Goal: Transaction & Acquisition: Purchase product/service

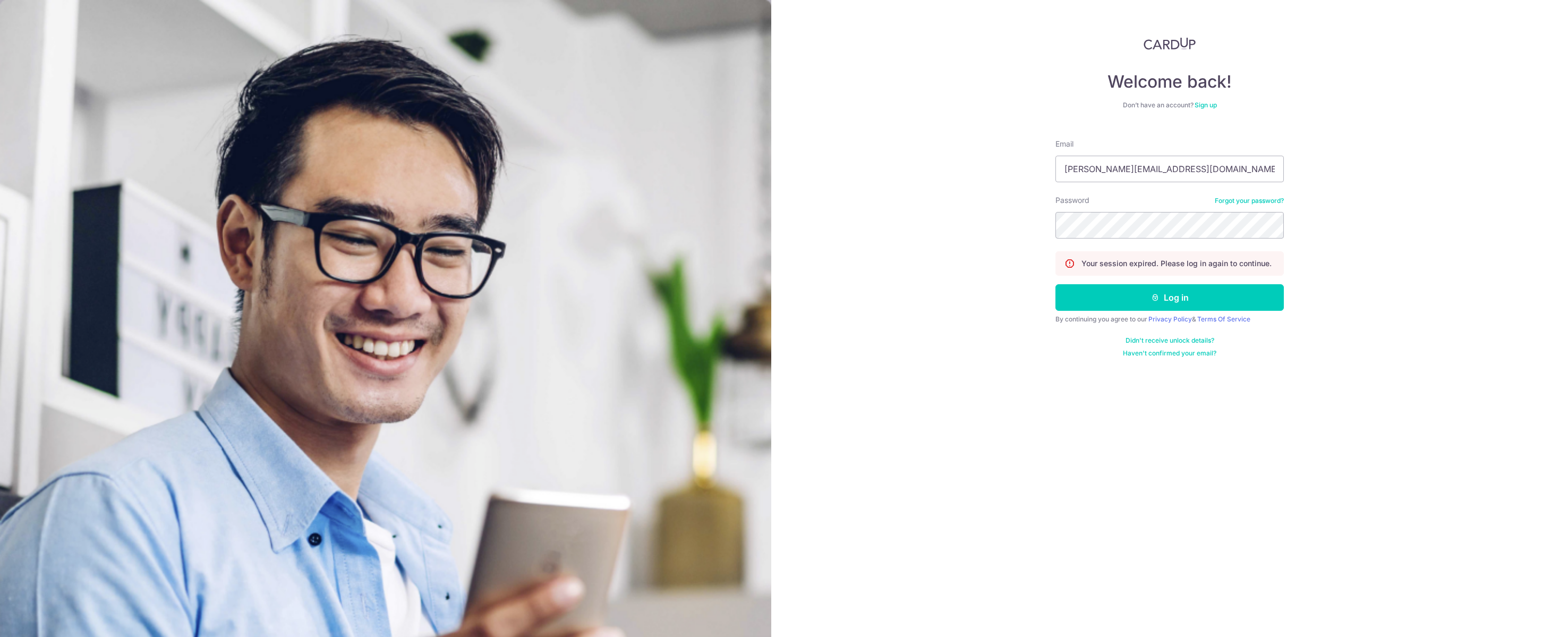
type input "[PERSON_NAME][EMAIL_ADDRESS][DOMAIN_NAME]"
click at [1170, 311] on button "Log in" at bounding box center [1170, 298] width 229 height 26
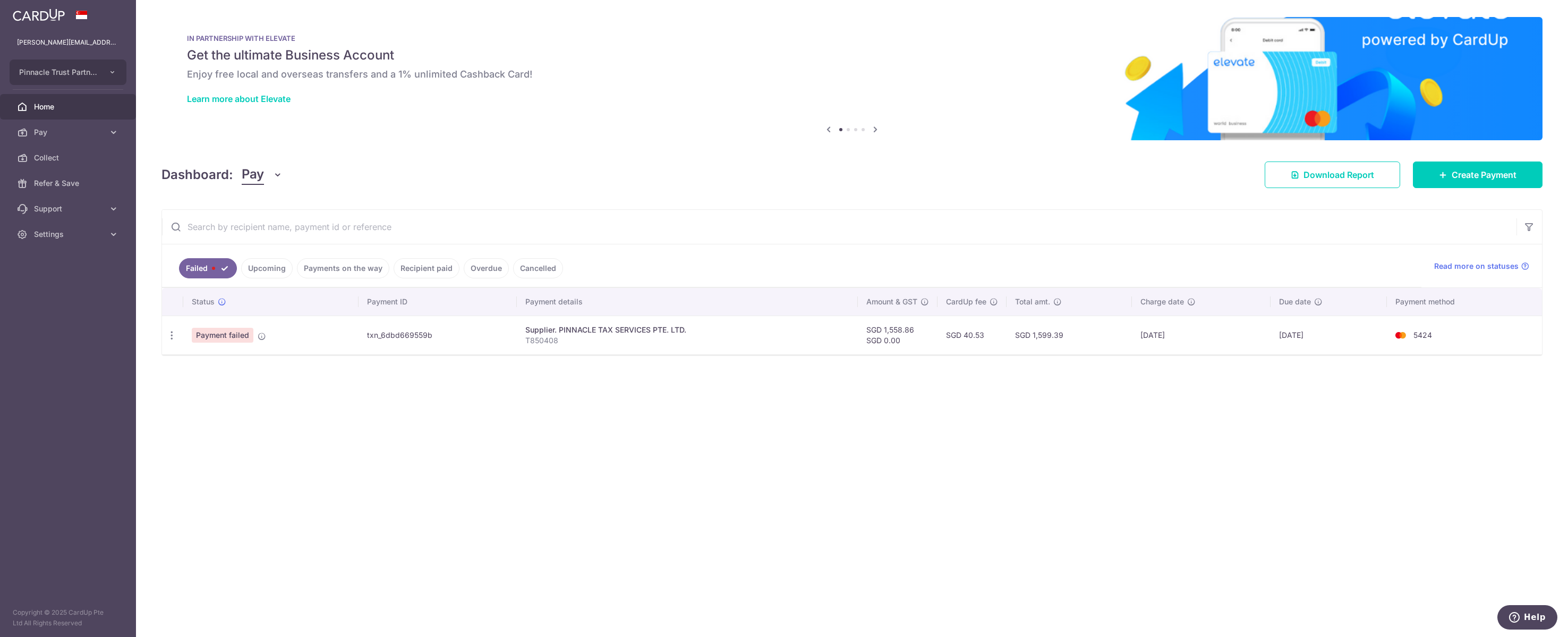
drag, startPoint x: 236, startPoint y: 345, endPoint x: 217, endPoint y: 345, distance: 19.0
click at [236, 343] on span "Payment failed" at bounding box center [223, 335] width 62 height 15
click at [172, 341] on icon "button" at bounding box center [171, 335] width 11 height 11
click at [213, 371] on span "Update payment" at bounding box center [229, 364] width 72 height 13
radio input "true"
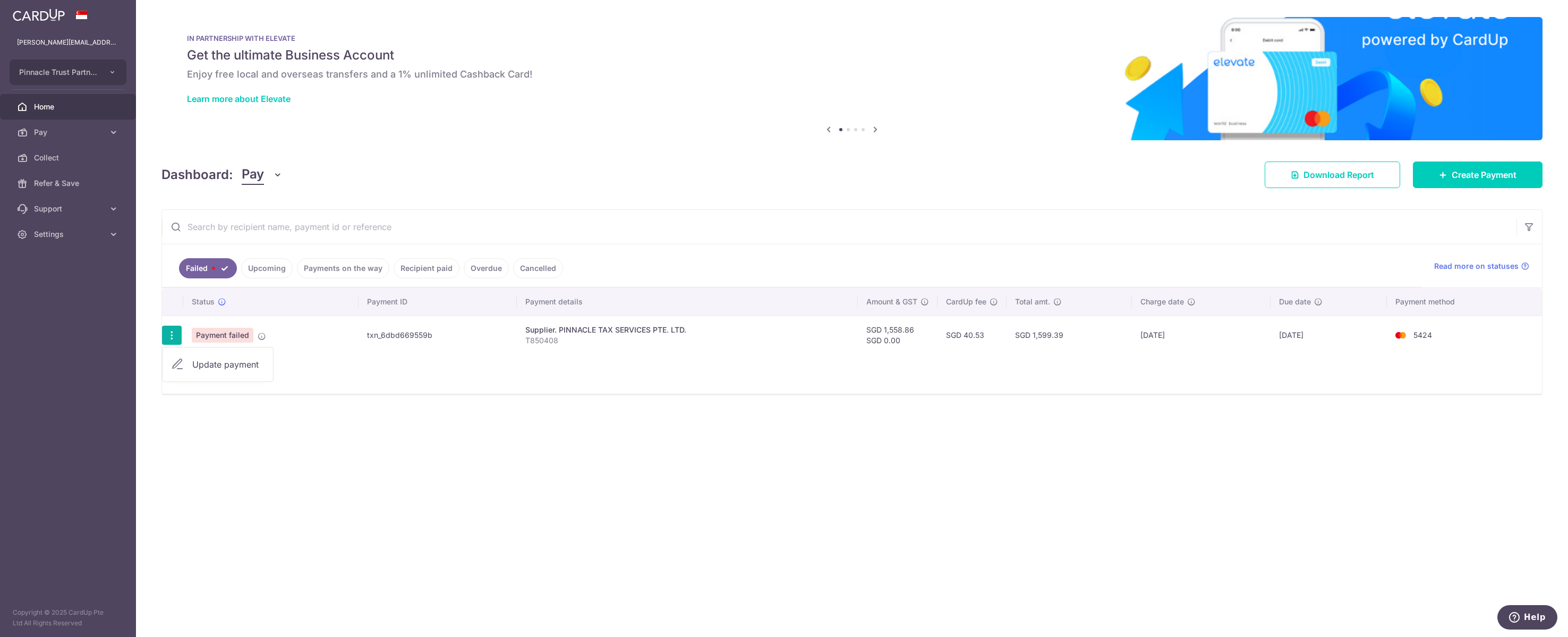
type input "1,558.86"
type input "0.00"
type input "T850408"
type input "EP Services ZJC"
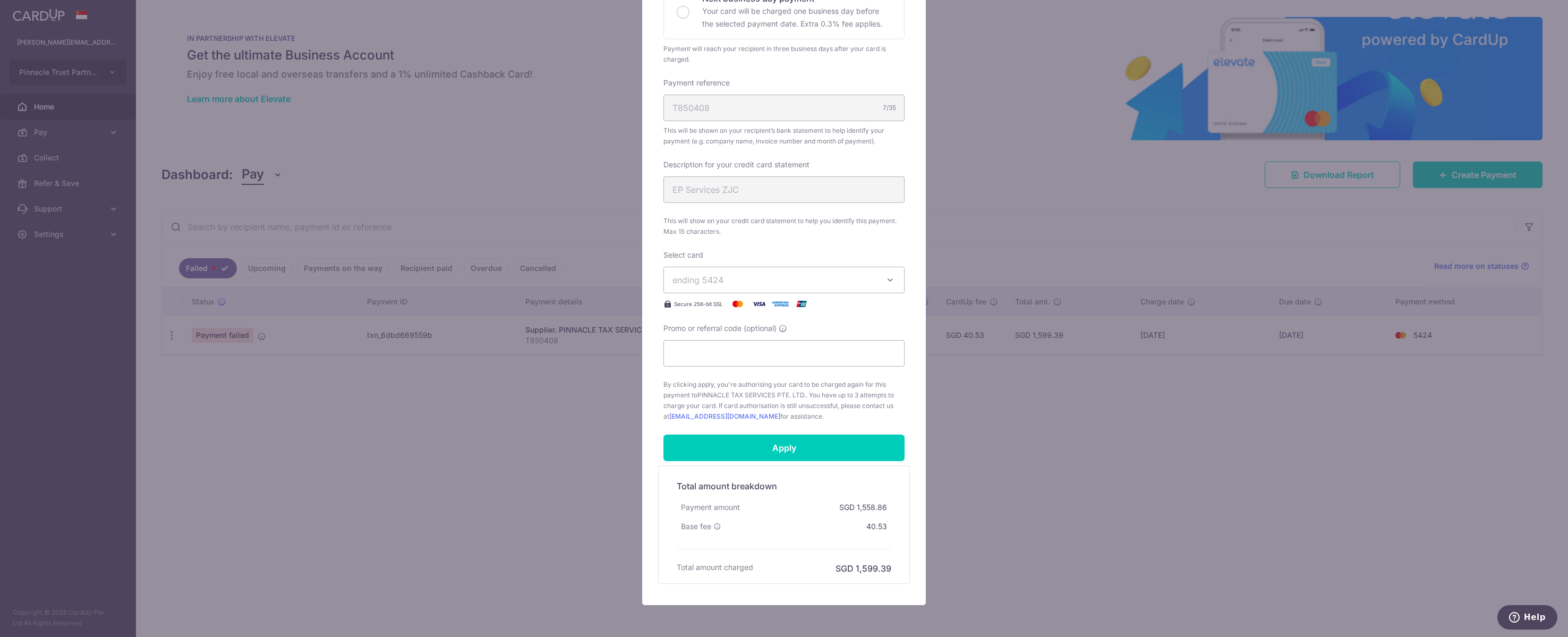
scroll to position [508, 0]
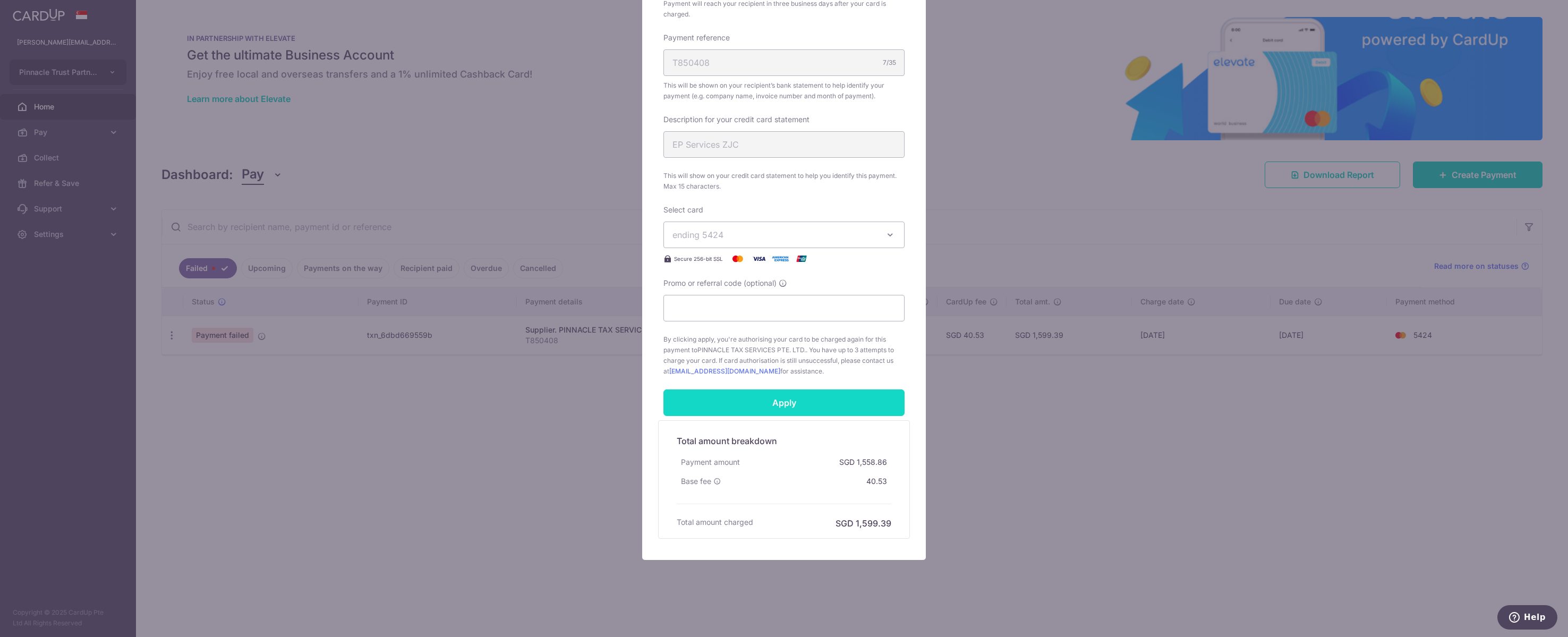
click at [817, 389] on input "Apply" at bounding box center [784, 402] width 241 height 26
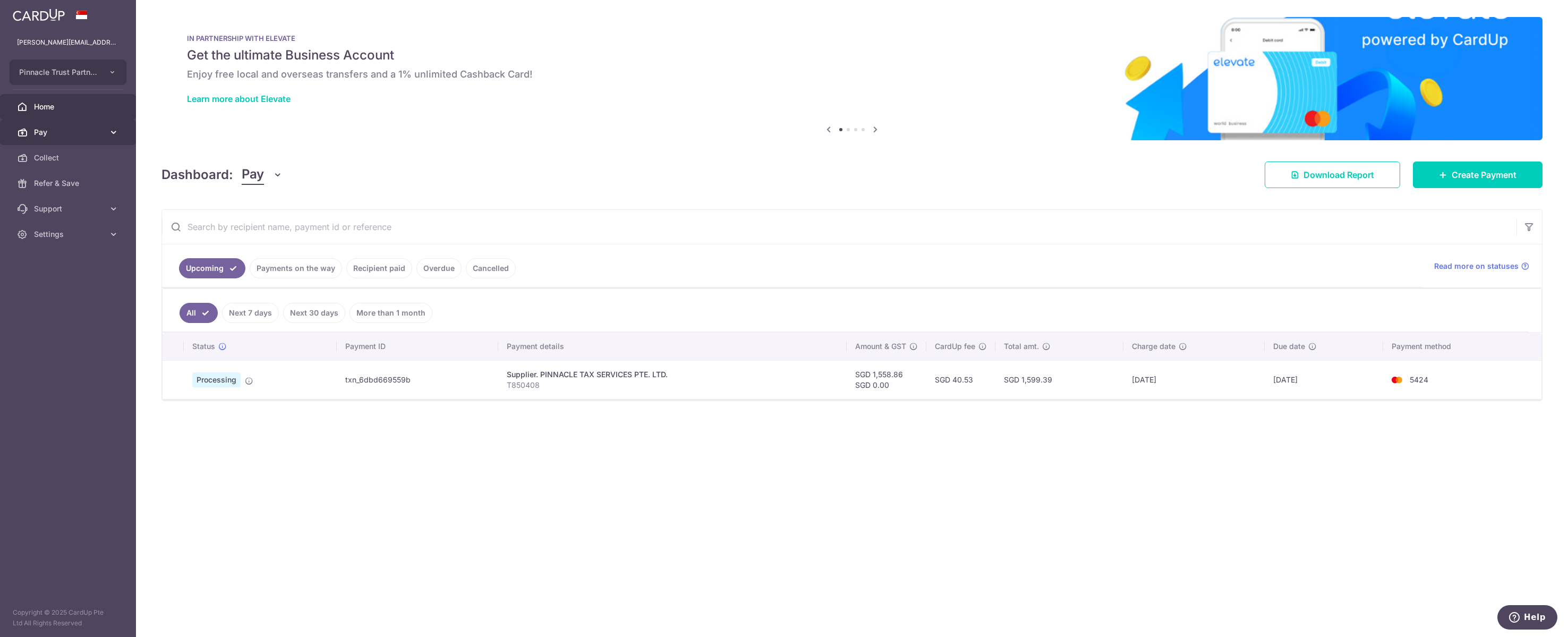
click at [59, 138] on span "Pay" at bounding box center [69, 132] width 70 height 11
click at [66, 240] on span "Cards" at bounding box center [69, 235] width 70 height 11
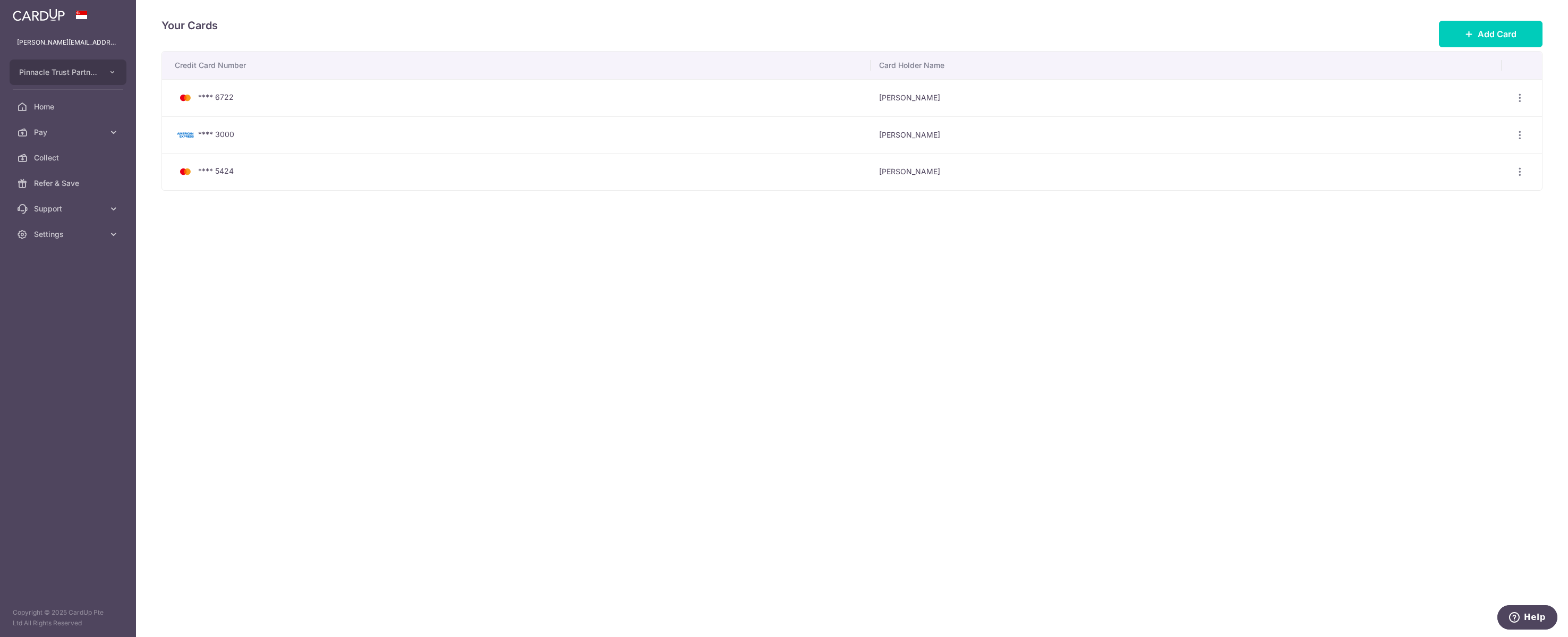
click at [286, 175] on div "**** 5424" at bounding box center [518, 171] width 688 height 13
click at [1523, 175] on icon "button" at bounding box center [1520, 171] width 11 height 11
click at [1496, 200] on span "View/Edit" at bounding box center [1484, 201] width 72 height 13
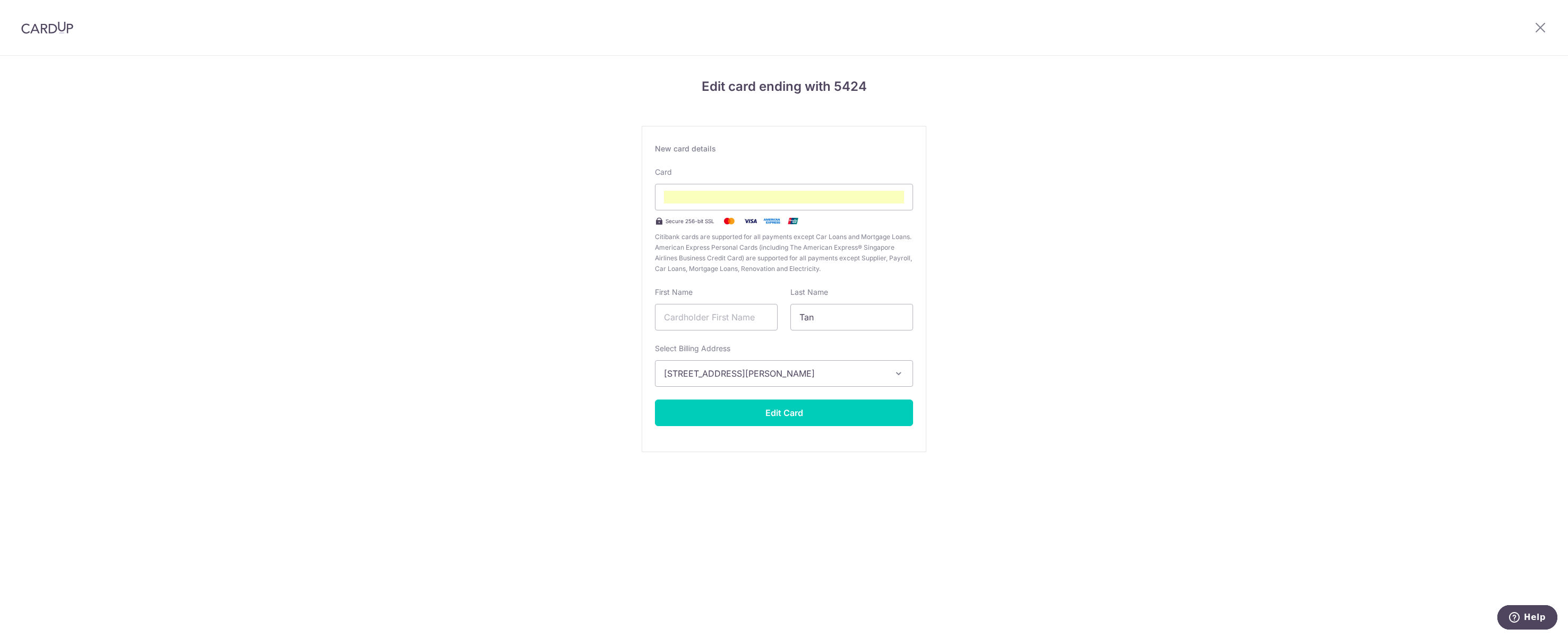
type input "Tan"
type input "Chen Huat"
click at [1243, 173] on div "Edit card ending with 5424 New card details Card Secure 256-bit SSL Citibank ca…" at bounding box center [784, 279] width 1568 height 447
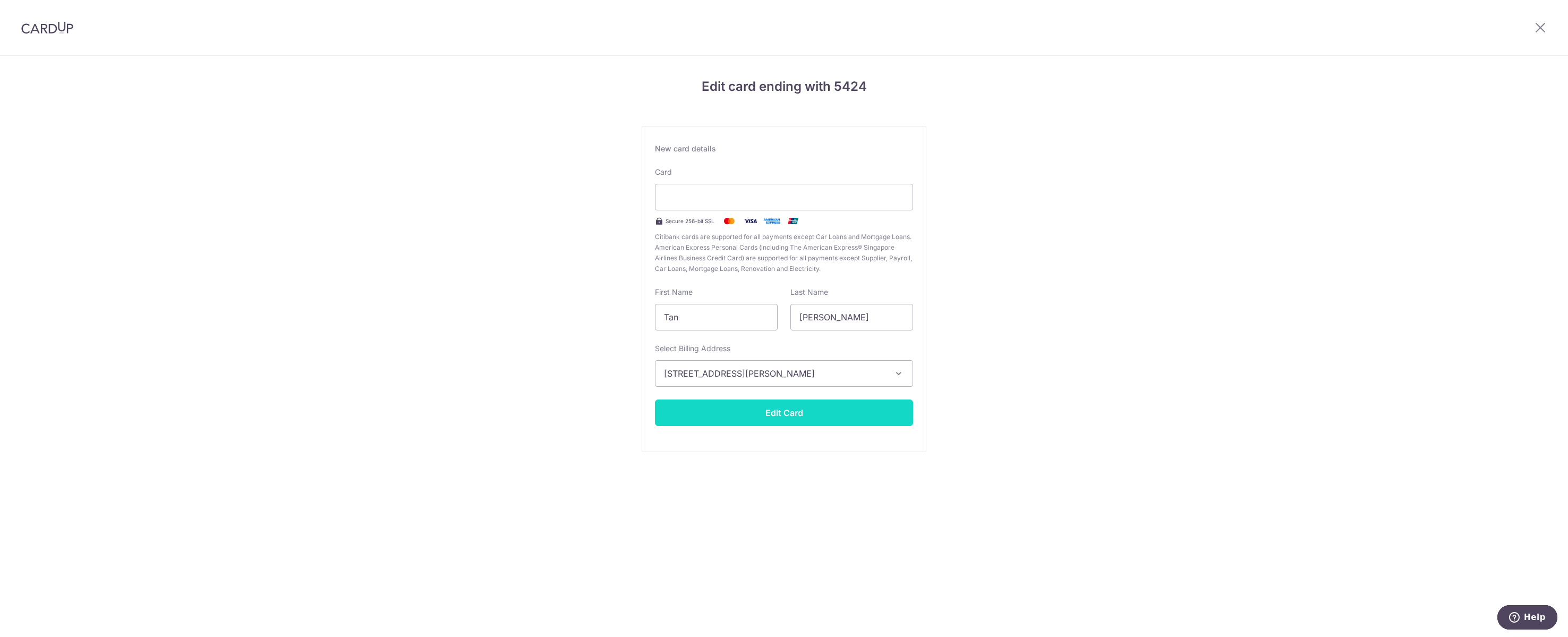
click at [830, 426] on button "Edit Card" at bounding box center [784, 413] width 258 height 26
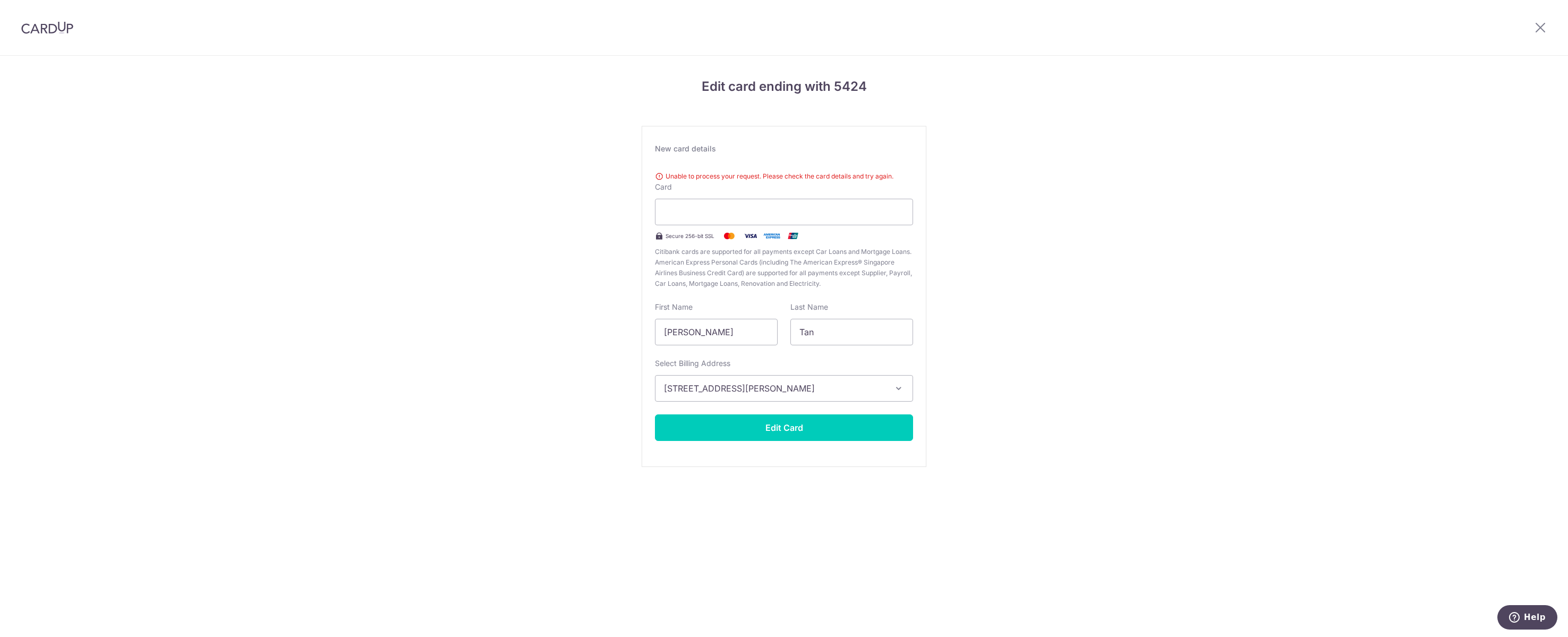
click at [1059, 229] on div "Edit card ending with 5424 New card details Unable to process your request. Ple…" at bounding box center [784, 287] width 1568 height 461
click at [1071, 235] on div "Edit card ending with 5424 New card details Unable to process your request. Ple…" at bounding box center [784, 287] width 1568 height 461
click at [1156, 297] on div "Edit card ending with 5424 New card details Unable to process your request. Ple…" at bounding box center [784, 287] width 1568 height 461
type input "Tan"
type input "Chen Huat"
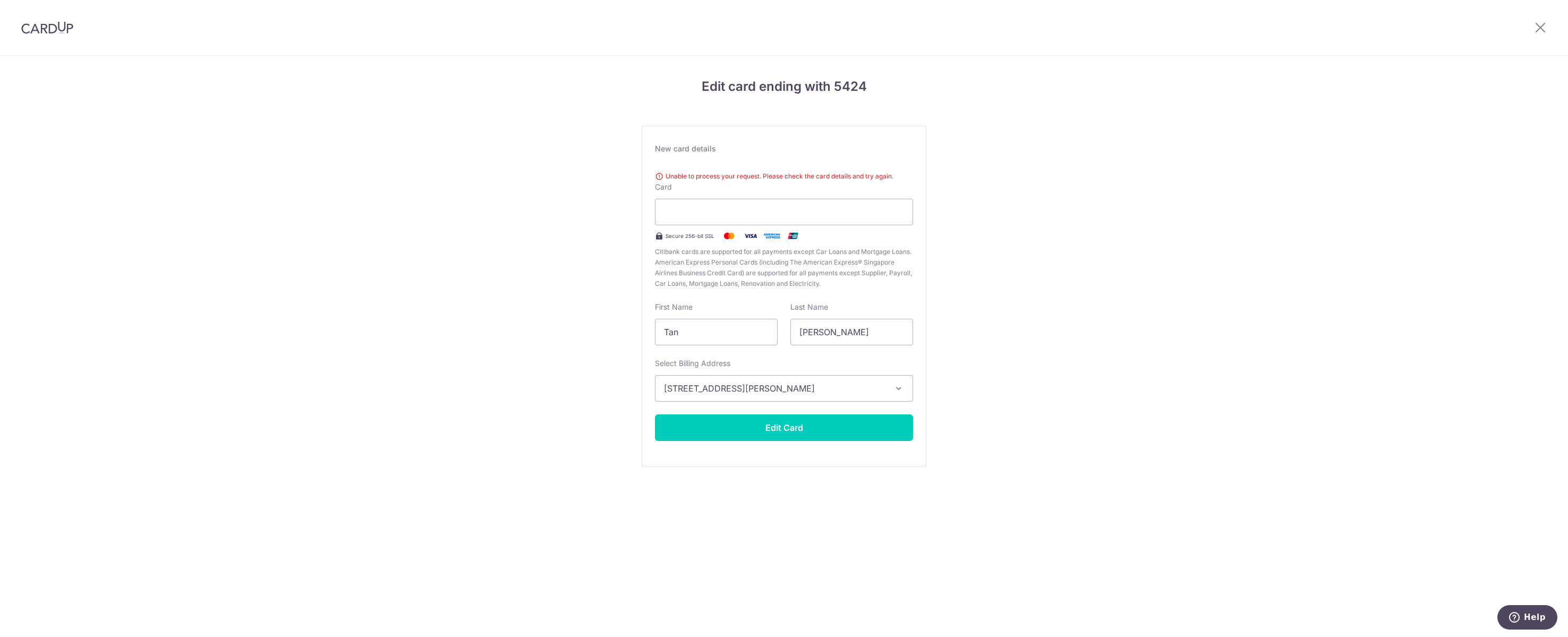
click at [971, 257] on div "Edit card ending with 5424 New card details Unable to process your request. Ple…" at bounding box center [784, 287] width 1568 height 461
click at [885, 441] on button "Edit Card" at bounding box center [784, 428] width 258 height 26
click at [43, 34] on div at bounding box center [47, 28] width 95 height 55
click at [47, 24] on img at bounding box center [47, 27] width 52 height 13
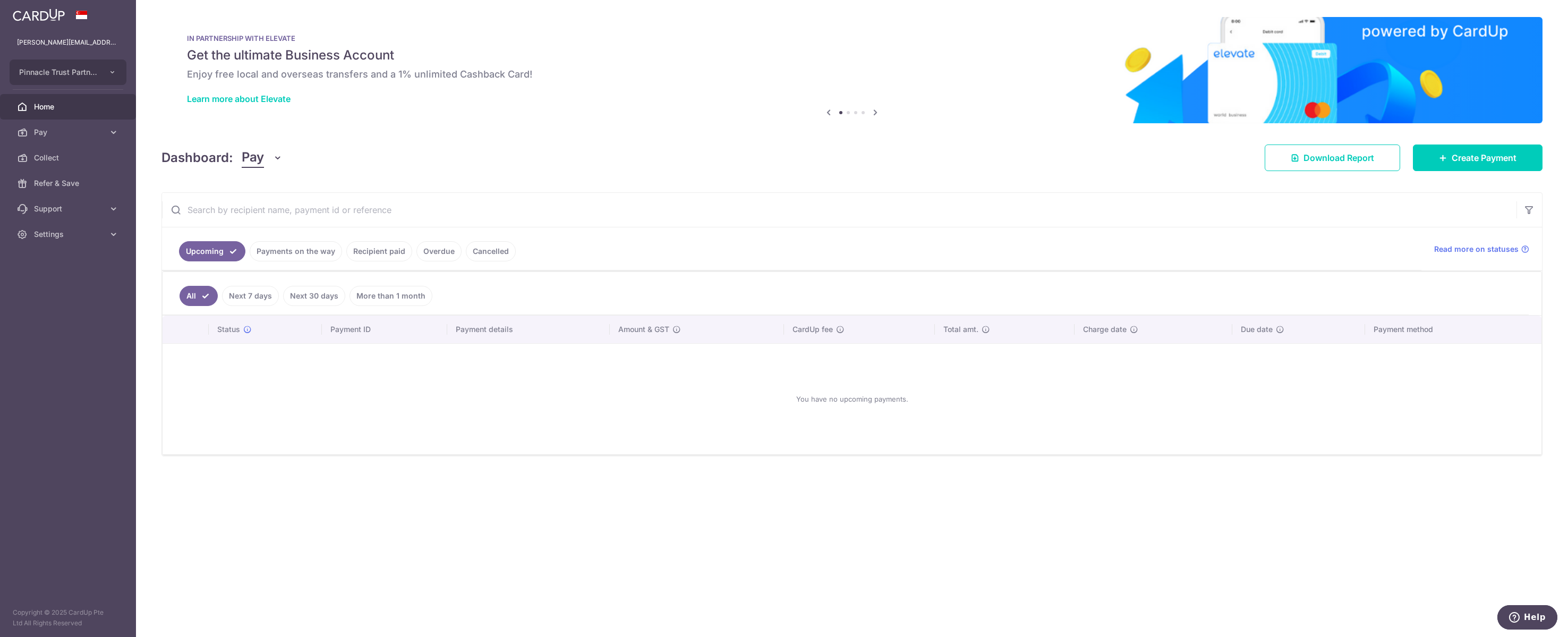
click at [294, 260] on link "Payments on the way" at bounding box center [296, 251] width 92 height 20
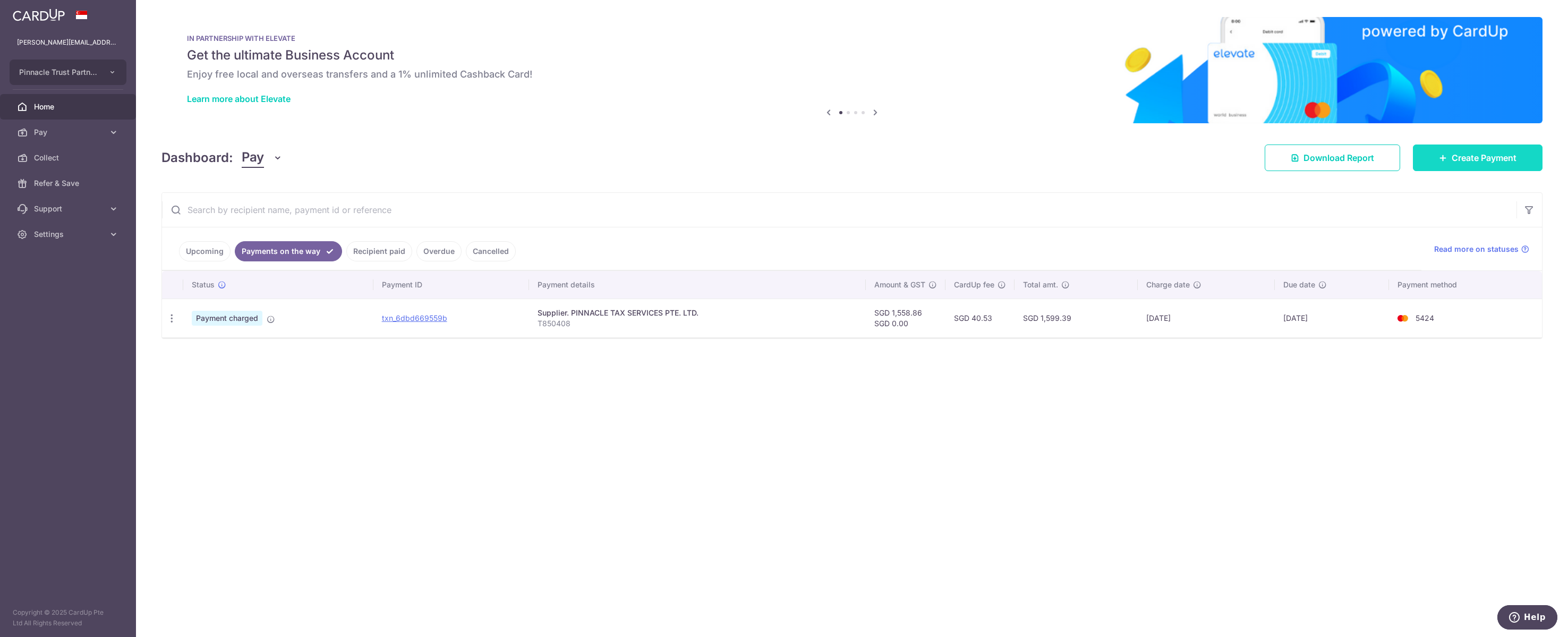
click at [1441, 169] on link "Create Payment" at bounding box center [1478, 157] width 130 height 26
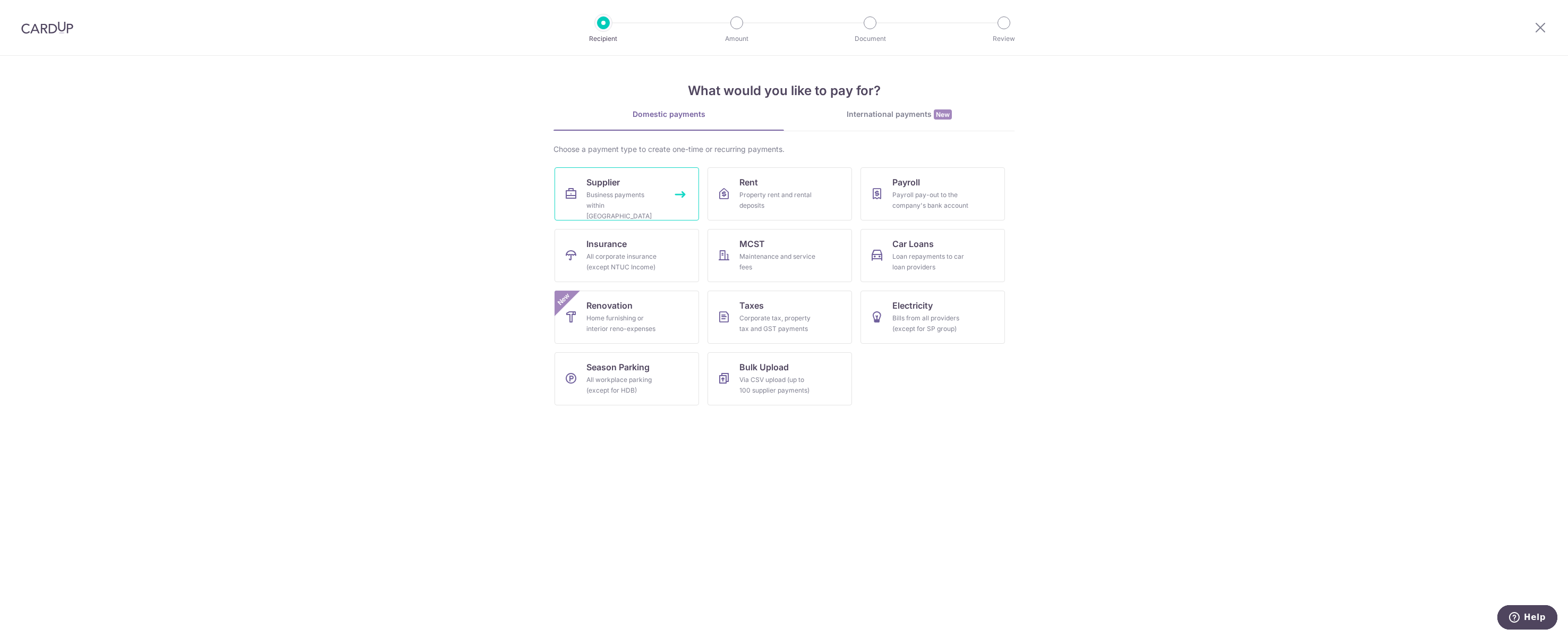
click at [663, 184] on link "Supplier Business payments within Singapore" at bounding box center [626, 194] width 144 height 53
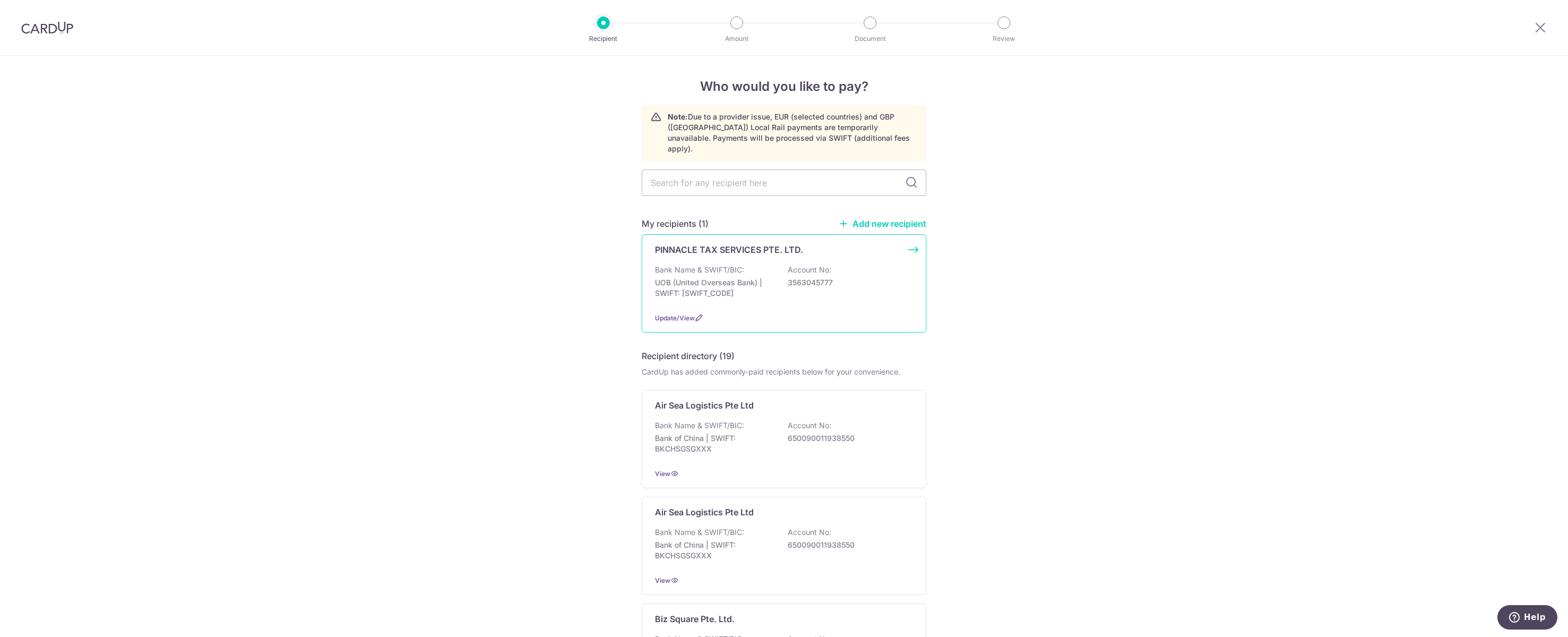
click at [760, 298] on p "UOB (United Overseas Bank) | SWIFT: [SWIFT_CODE]" at bounding box center [715, 288] width 119 height 21
click at [760, 298] on p "UOB (United Overseas Bank) | SWIFT: UOVBSGSGXXX" at bounding box center [715, 288] width 119 height 21
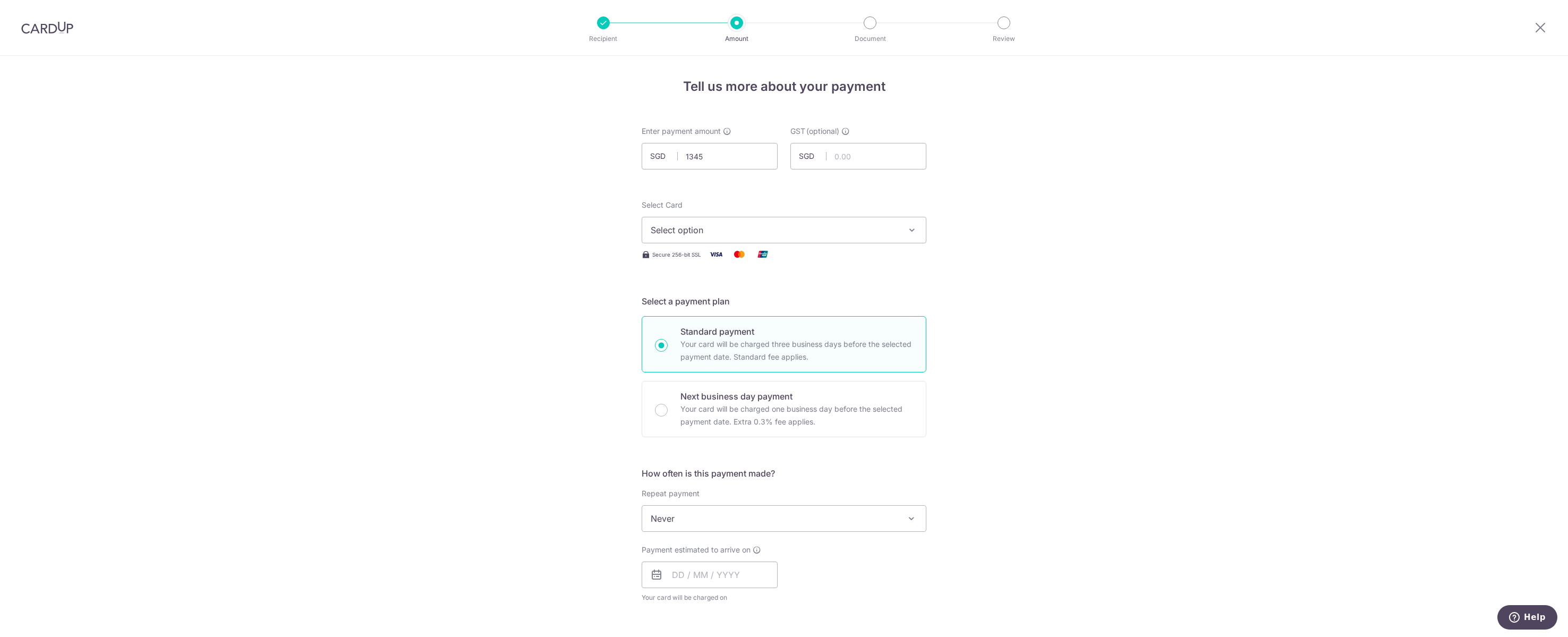
click button "Add Card" at bounding box center [0, 0] width 0 height 0
type input "1,345.00"
click at [1147, 150] on div "Tell us more about your payment Enter payment amount SGD 1,345.00 1345.00 GST (…" at bounding box center [784, 572] width 1568 height 1032
click at [867, 229] on button "Select option" at bounding box center [784, 230] width 284 height 26
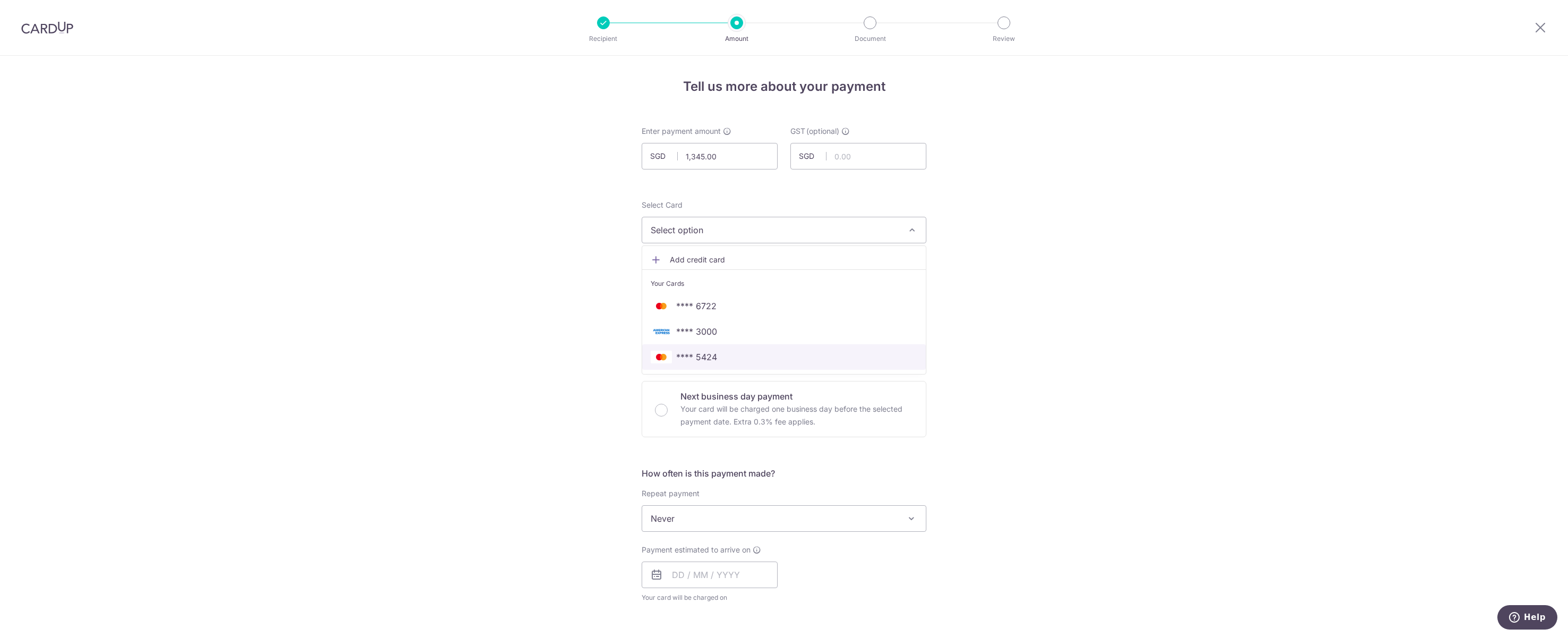
click at [842, 364] on span "**** 5424" at bounding box center [784, 356] width 267 height 13
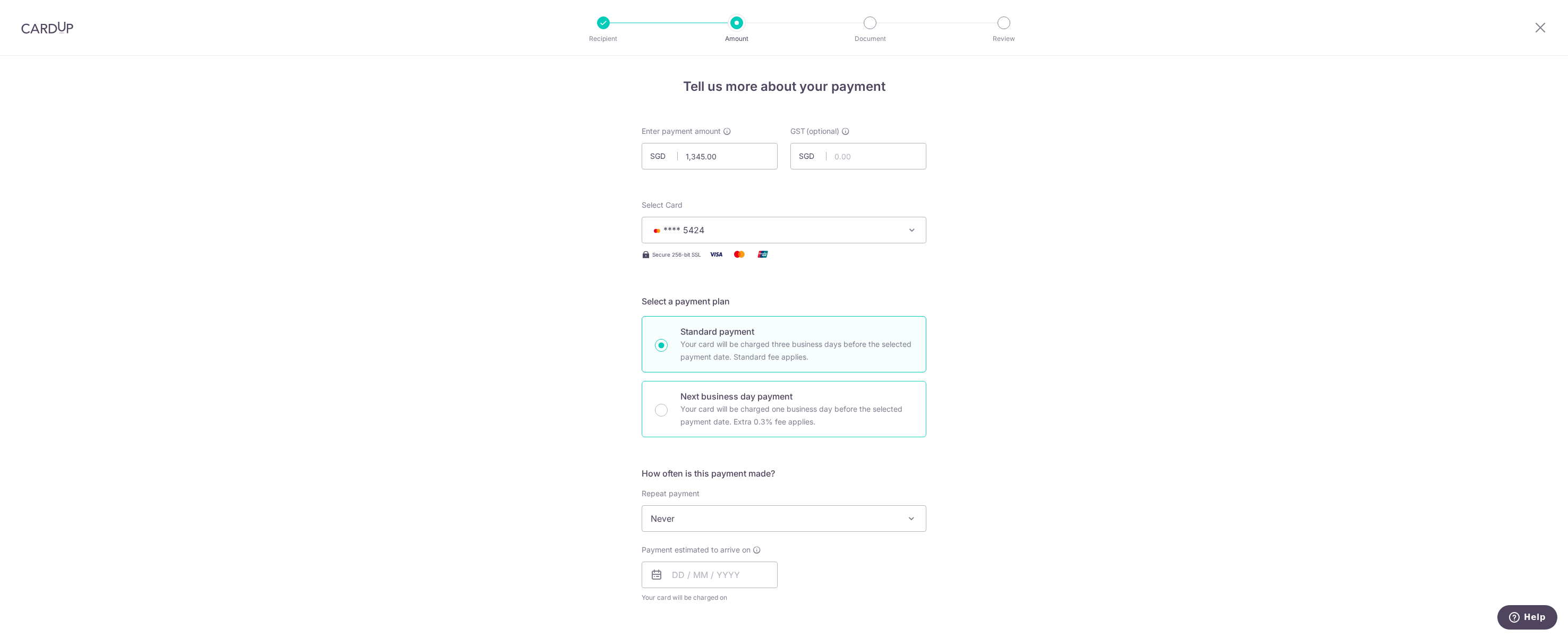
scroll to position [119, 0]
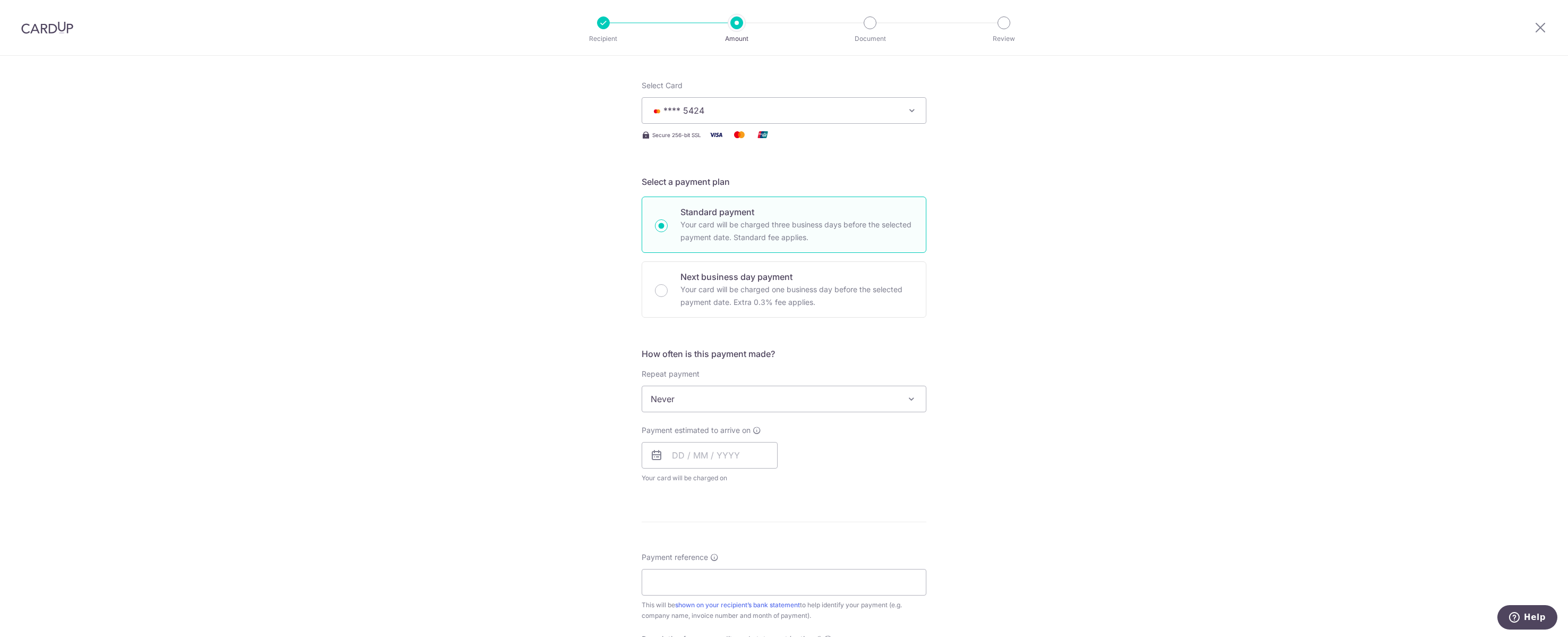
click at [747, 412] on span "Never" at bounding box center [784, 399] width 284 height 26
click at [1108, 364] on div "Tell us more about your payment Enter payment amount SGD 1,345.00 1345.00 GST (…" at bounding box center [784, 452] width 1568 height 1032
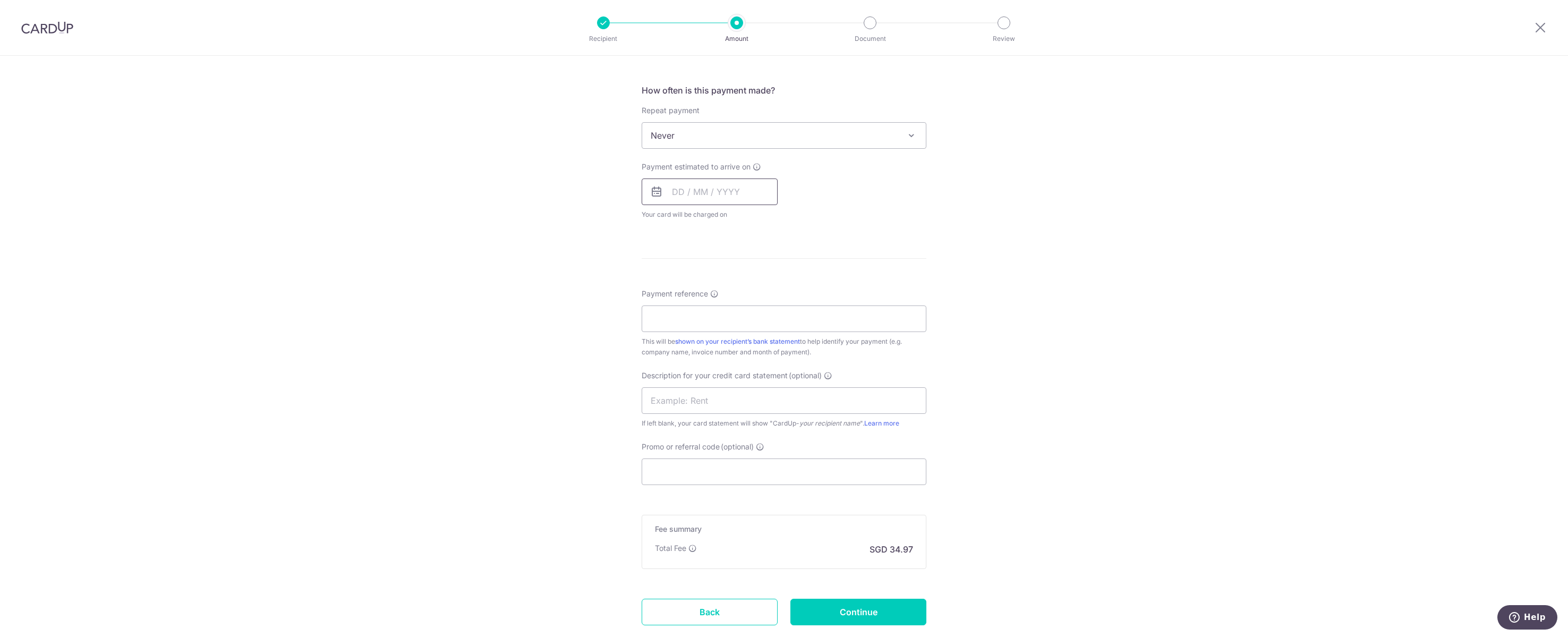
click at [680, 205] on input "text" at bounding box center [709, 192] width 136 height 26
click at [704, 318] on link "14" at bounding box center [706, 310] width 17 height 17
type input "[DATE]"
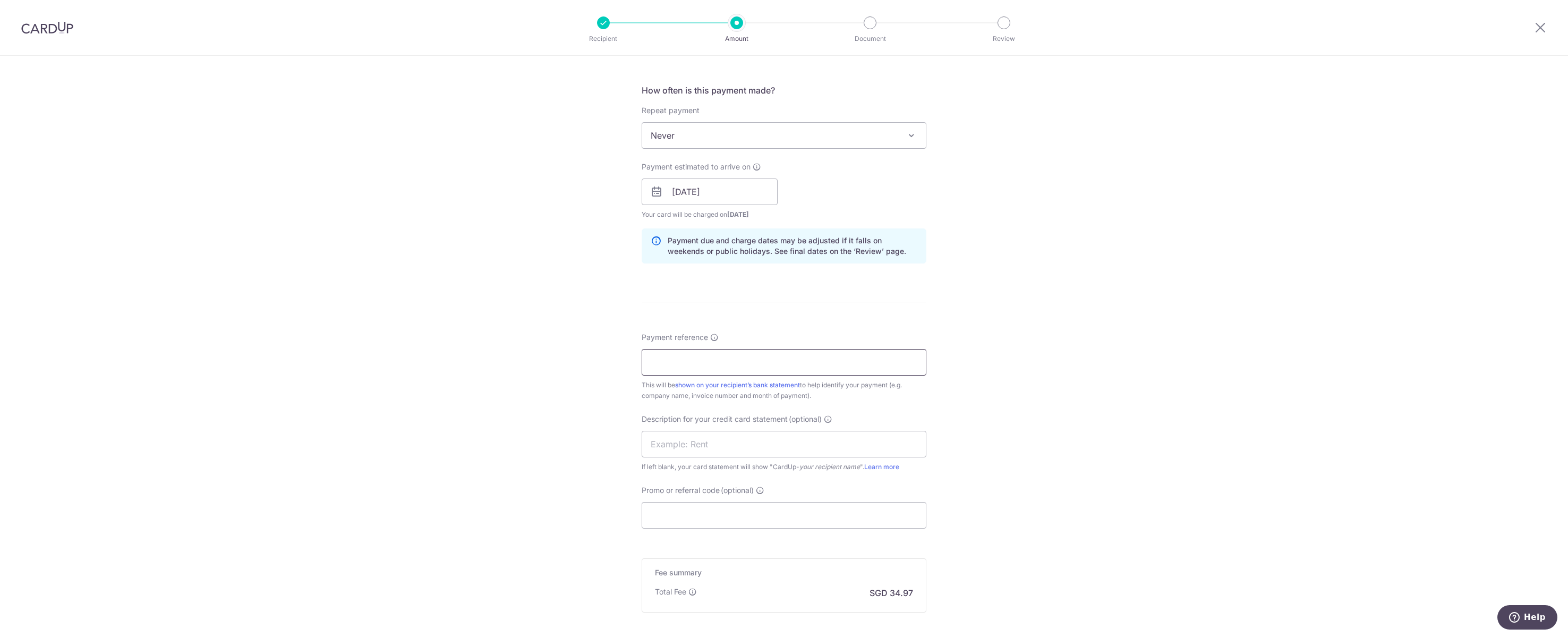
drag, startPoint x: 713, startPoint y: 453, endPoint x: 718, endPoint y: 461, distance: 9.4
click at [713, 401] on div "Payment reference This will be shown on your recipient’s bank statement to help…" at bounding box center [784, 366] width 284 height 69
click at [718, 375] on input "Payment reference" at bounding box center [784, 362] width 284 height 26
click at [763, 375] on input "Payment reference" at bounding box center [784, 362] width 284 height 26
paste input "T850411"
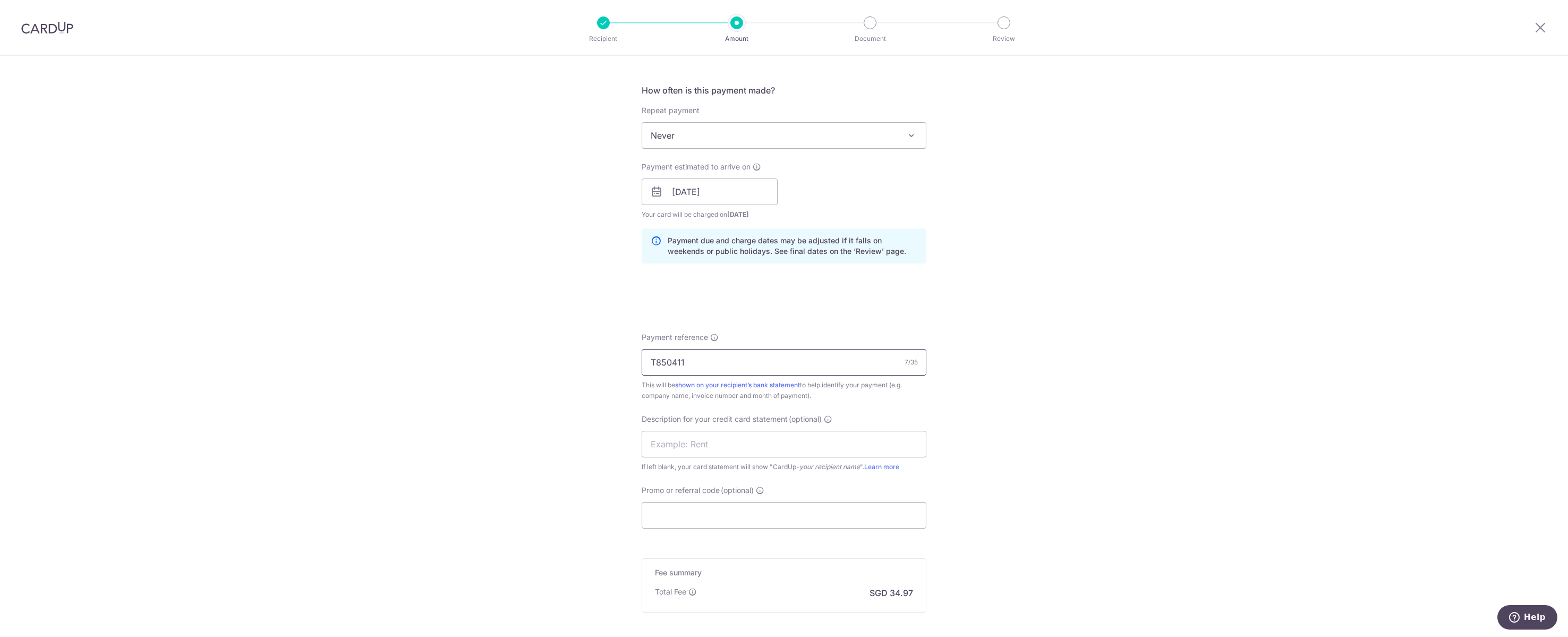
type input "T850411"
click at [941, 375] on div "Tell us more about your payment Enter payment amount SGD 1,345.00 1345.00 GST (…" at bounding box center [784, 210] width 1568 height 1076
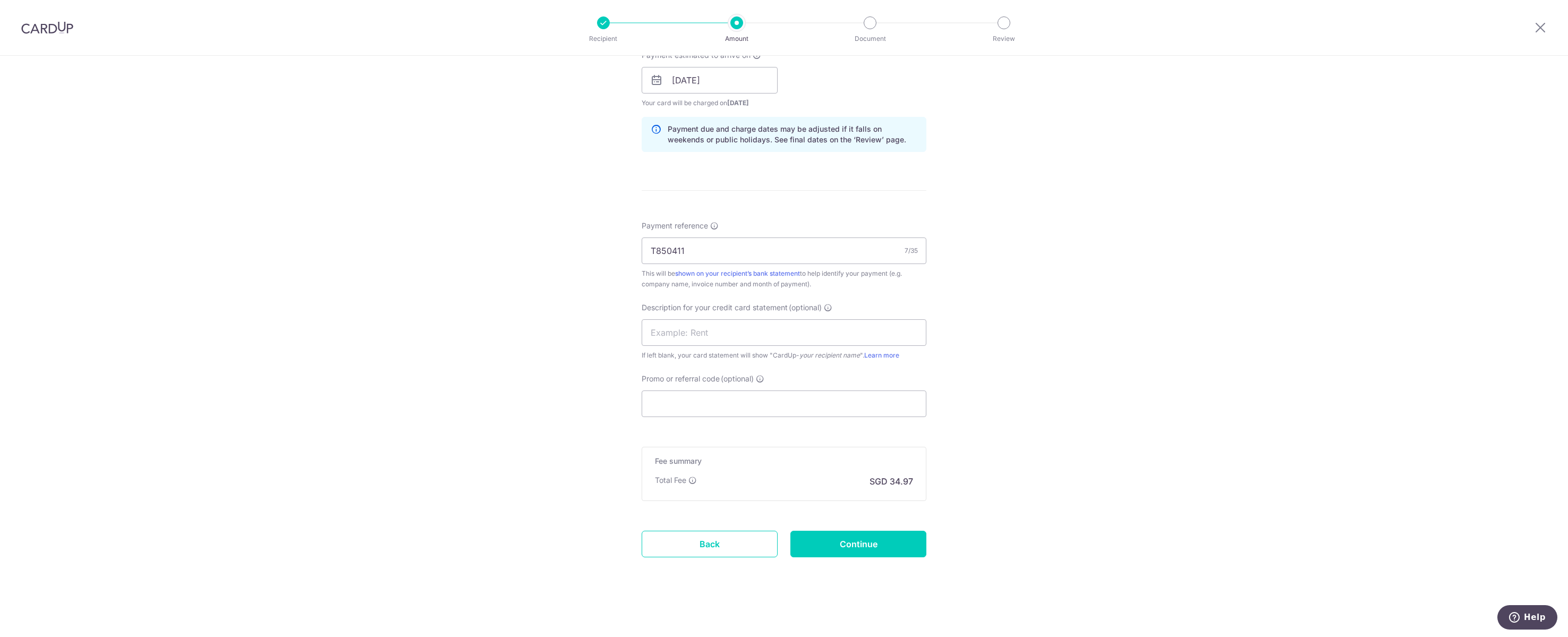
scroll to position [603, 0]
click at [778, 346] on input "text" at bounding box center [784, 333] width 284 height 26
type input "ZLJ EP"
click at [1257, 255] on div "Tell us more about your payment Enter payment amount SGD 1,345.00 1345.00 GST (…" at bounding box center [784, 99] width 1568 height 1076
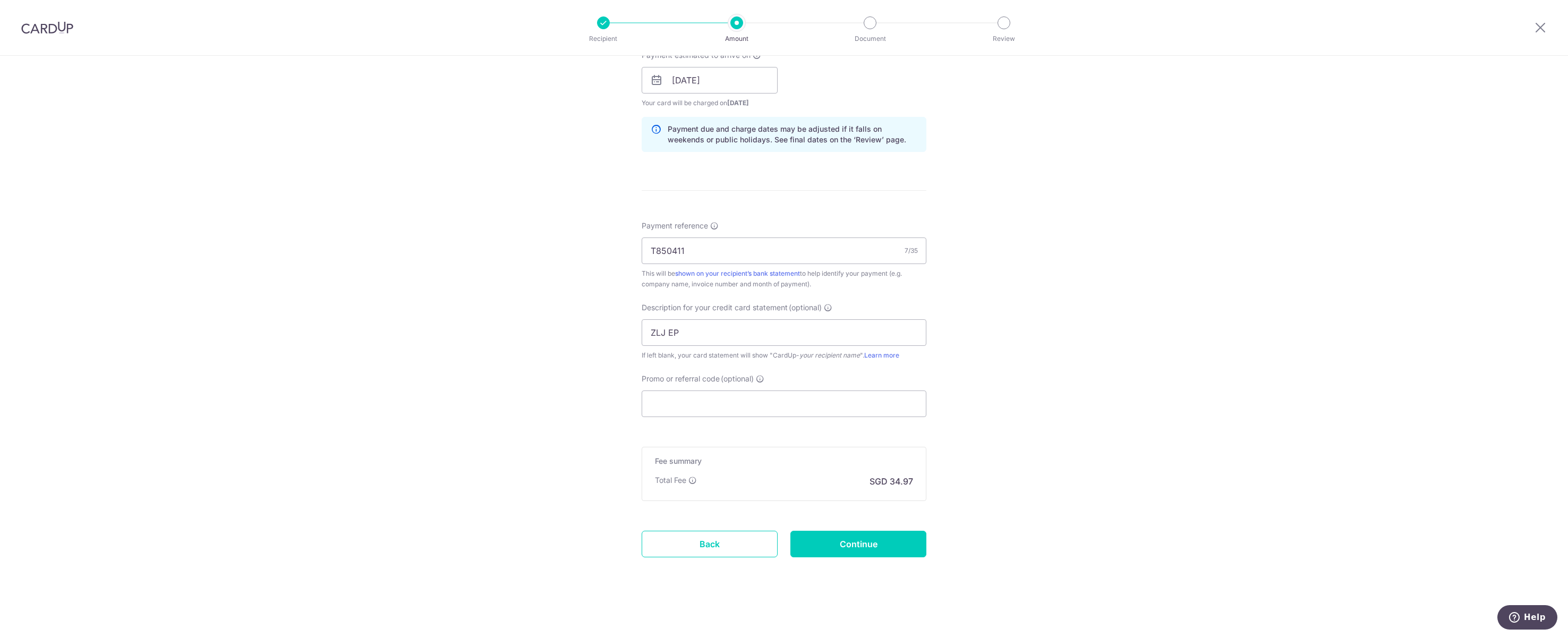
click at [853, 540] on input "Continue" at bounding box center [858, 544] width 136 height 26
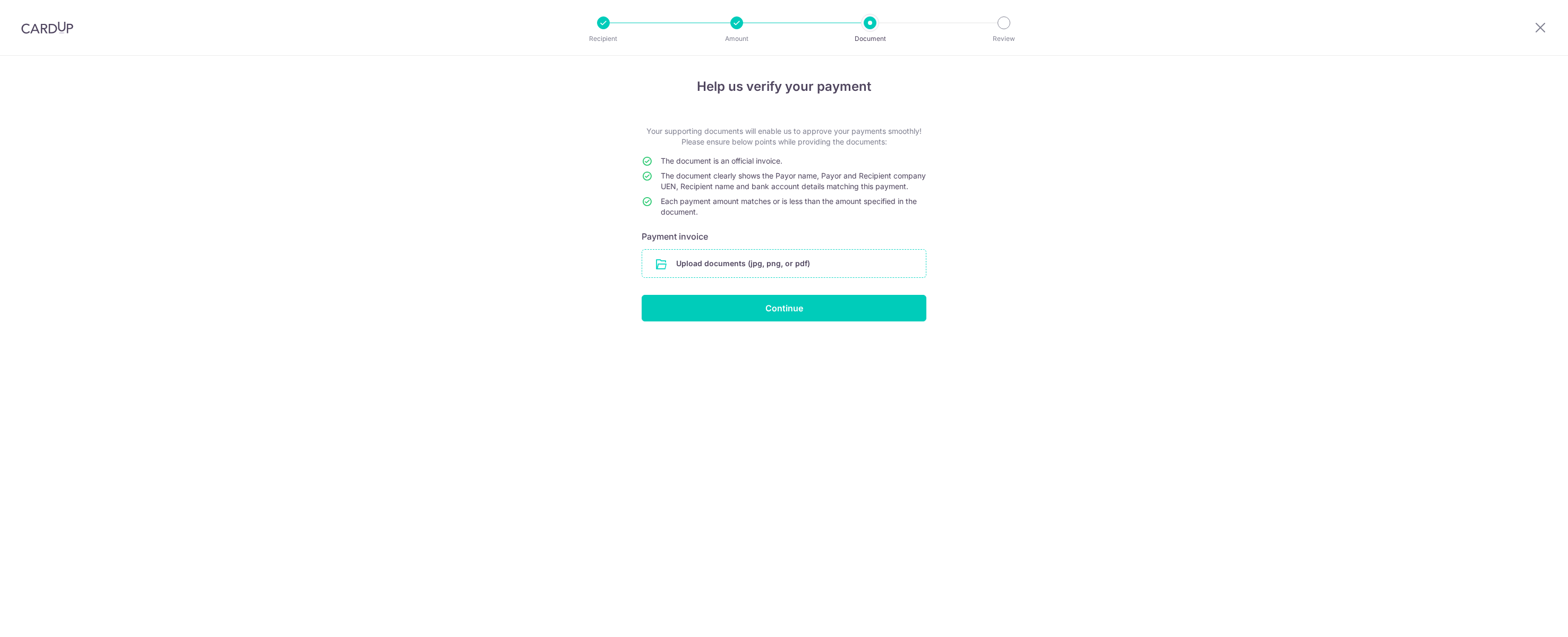
click at [820, 277] on input "file" at bounding box center [784, 263] width 284 height 28
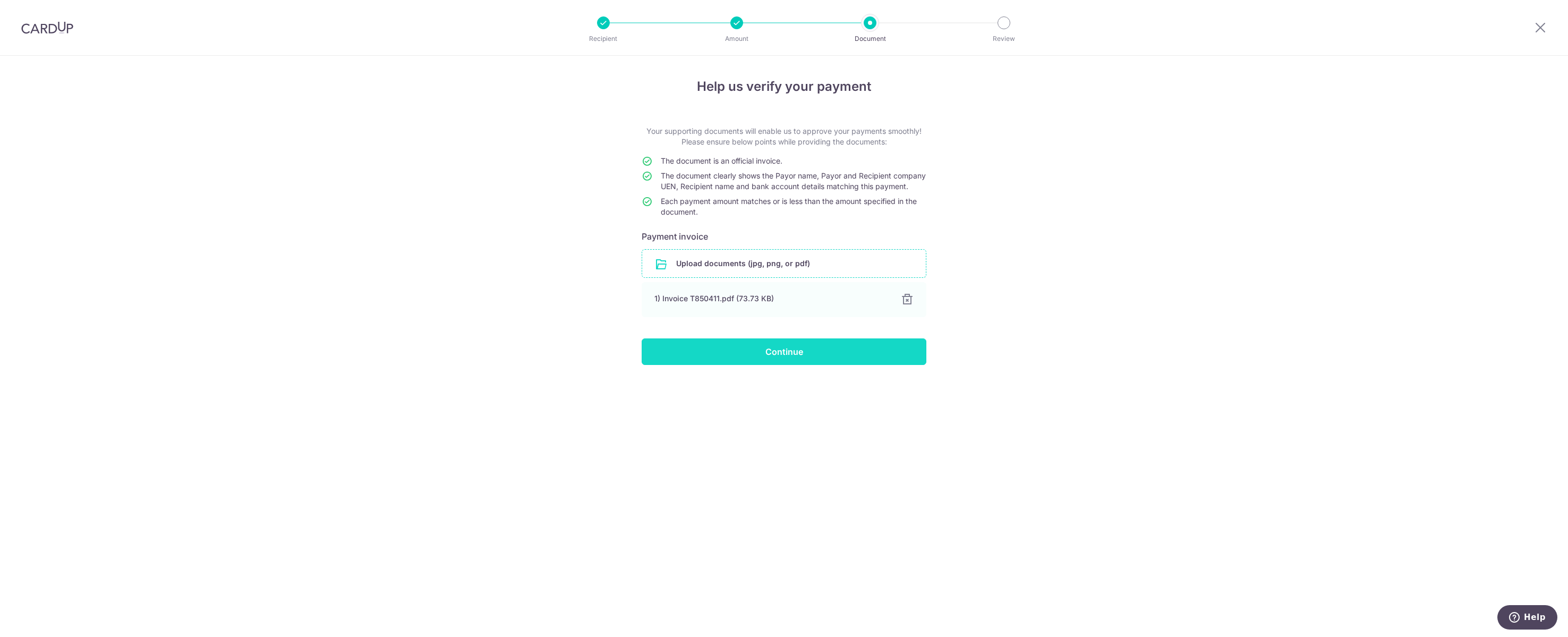
click at [834, 365] on input "Continue" at bounding box center [784, 352] width 284 height 26
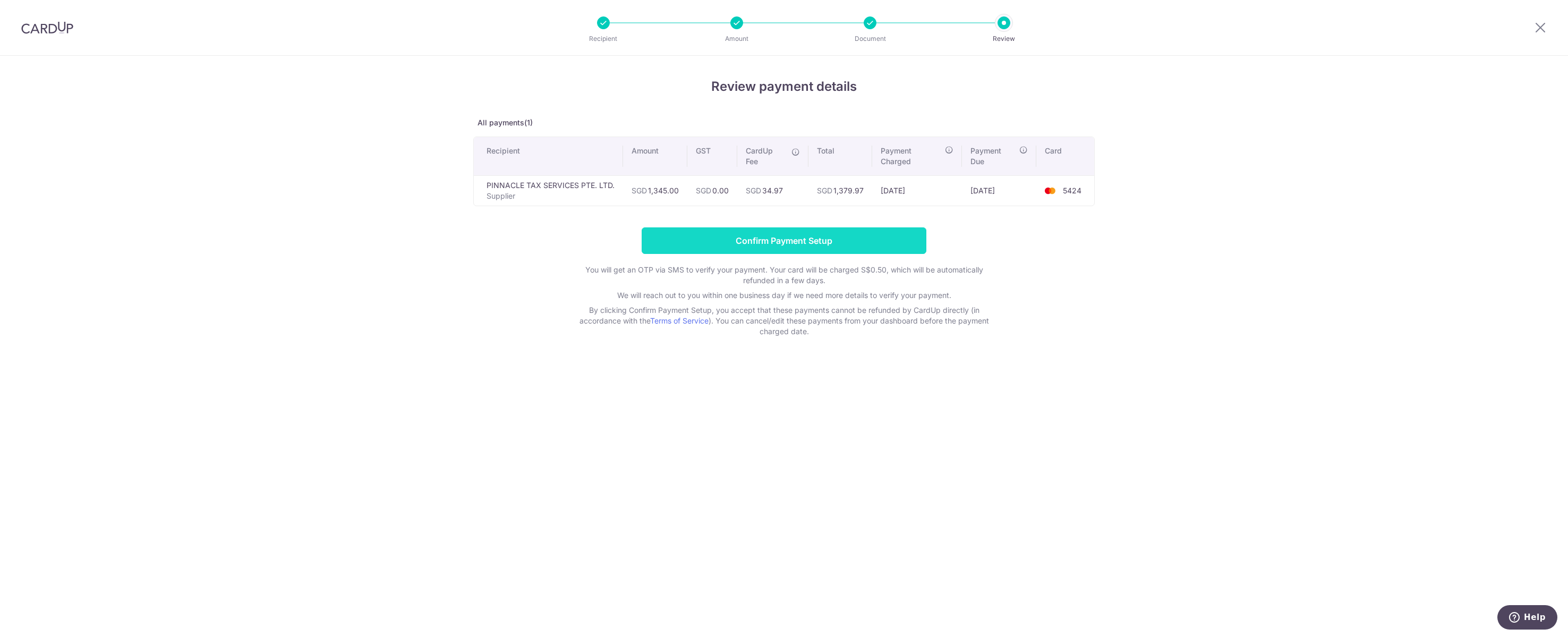
click at [866, 254] on input "Confirm Payment Setup" at bounding box center [784, 240] width 284 height 26
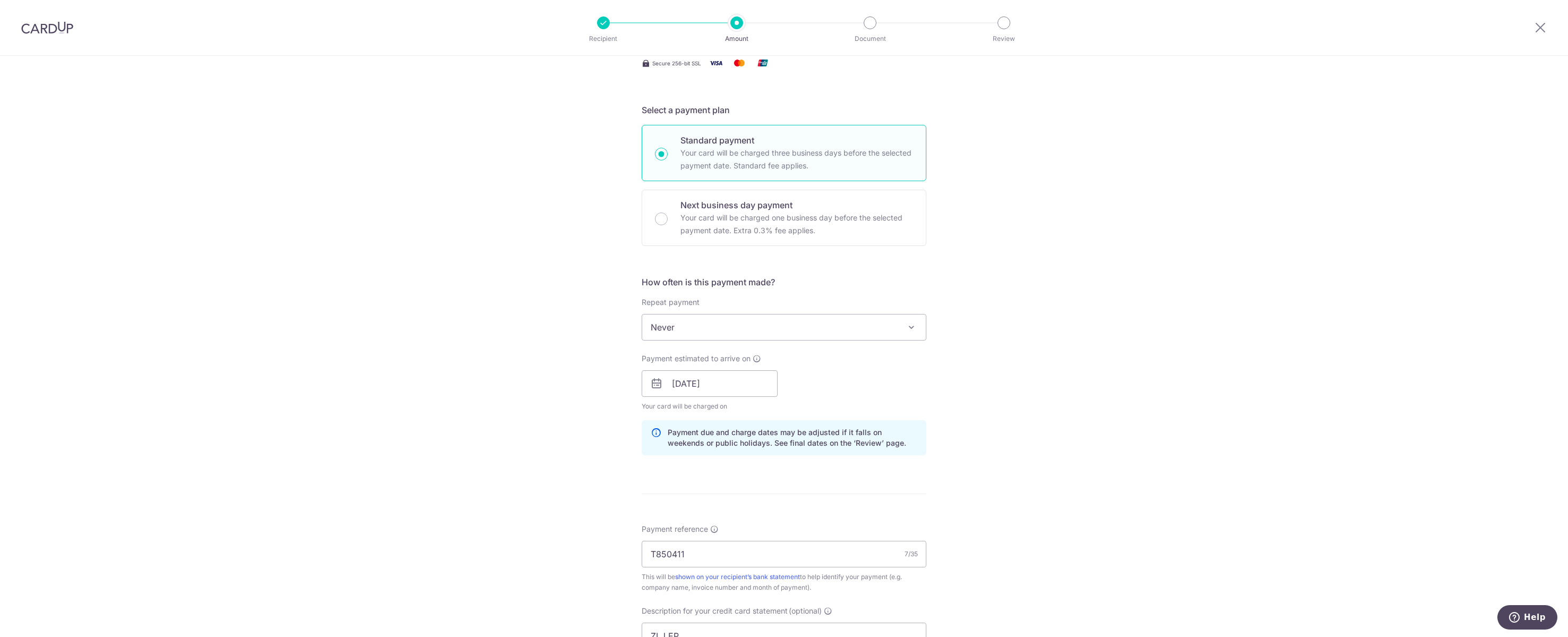
scroll to position [691, 0]
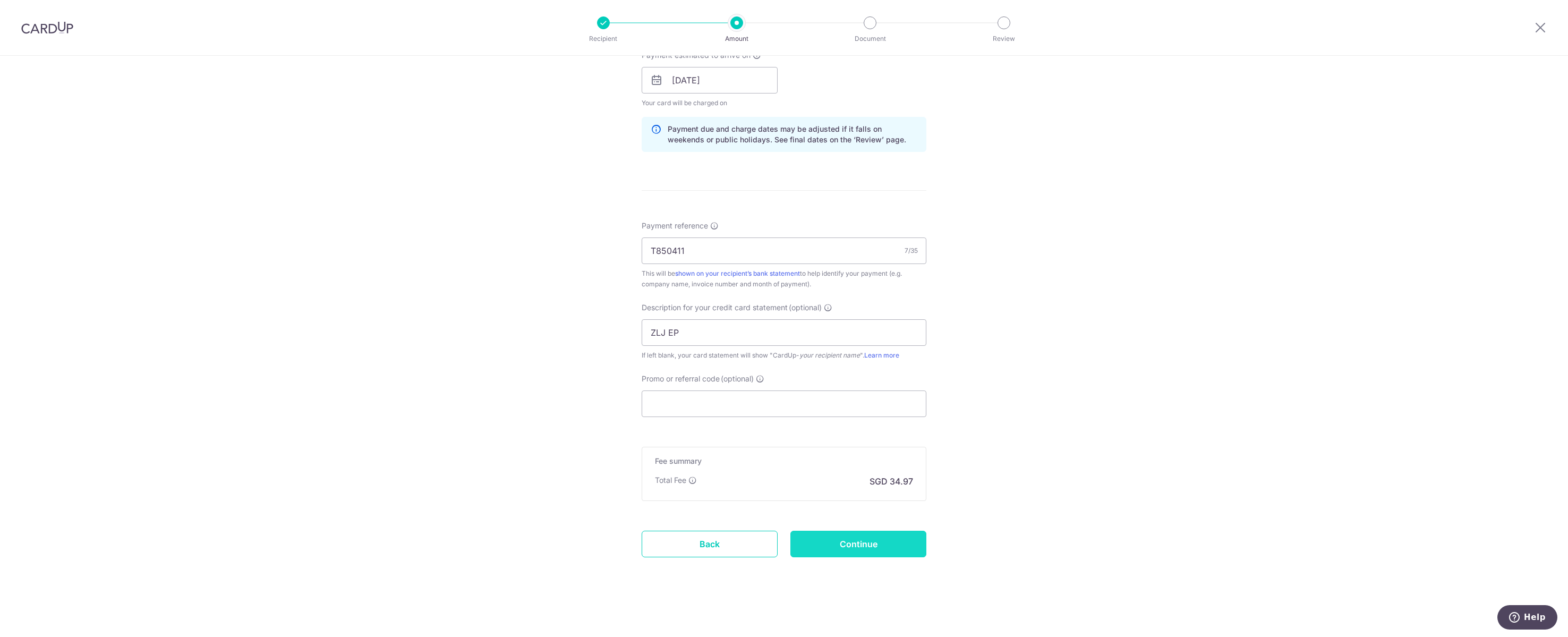
click at [855, 548] on input "Continue" at bounding box center [858, 544] width 136 height 26
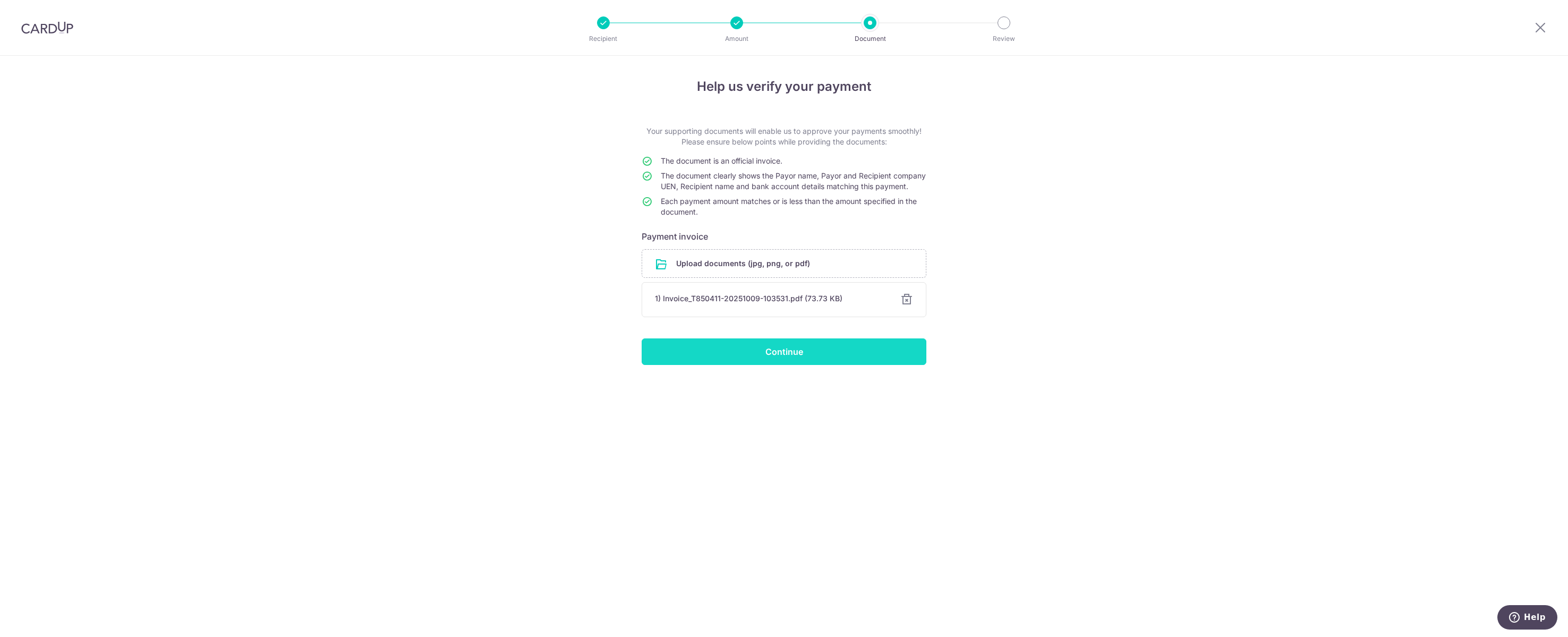
click at [818, 365] on input "Continue" at bounding box center [784, 352] width 284 height 26
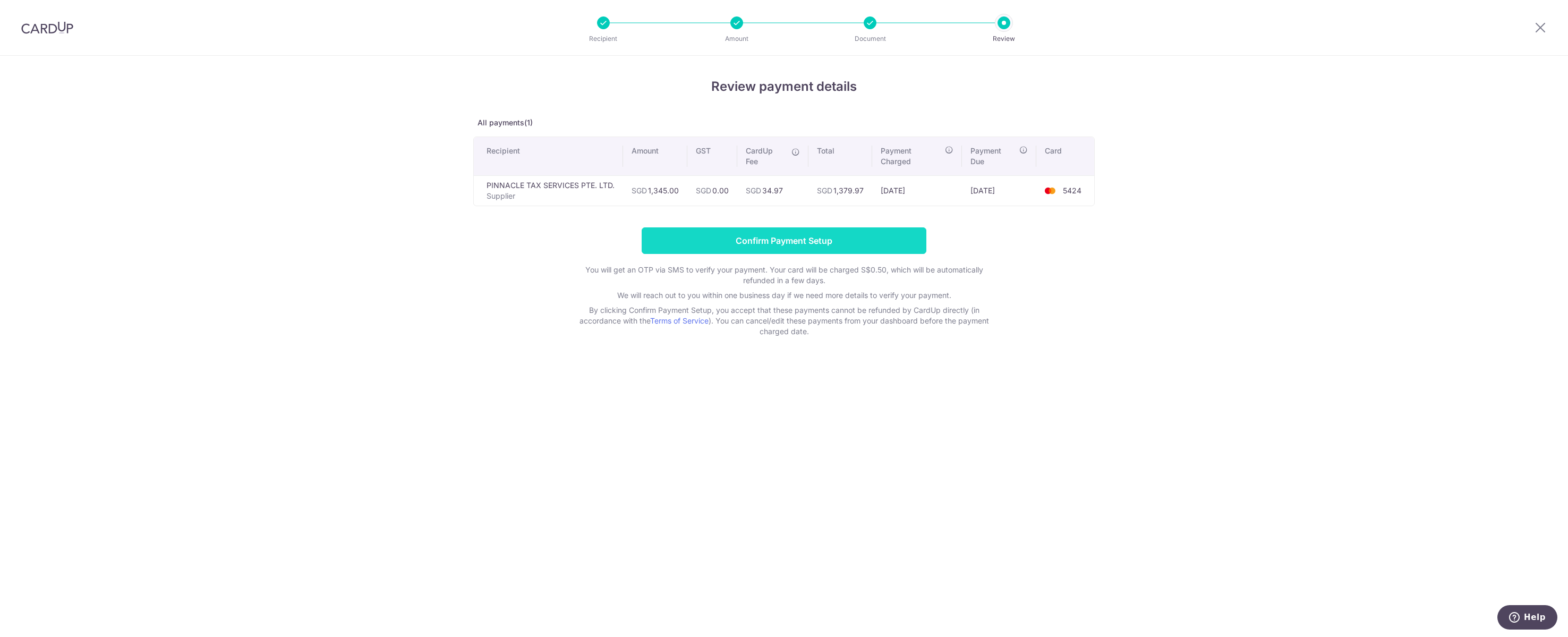
click at [889, 254] on input "Confirm Payment Setup" at bounding box center [784, 240] width 284 height 26
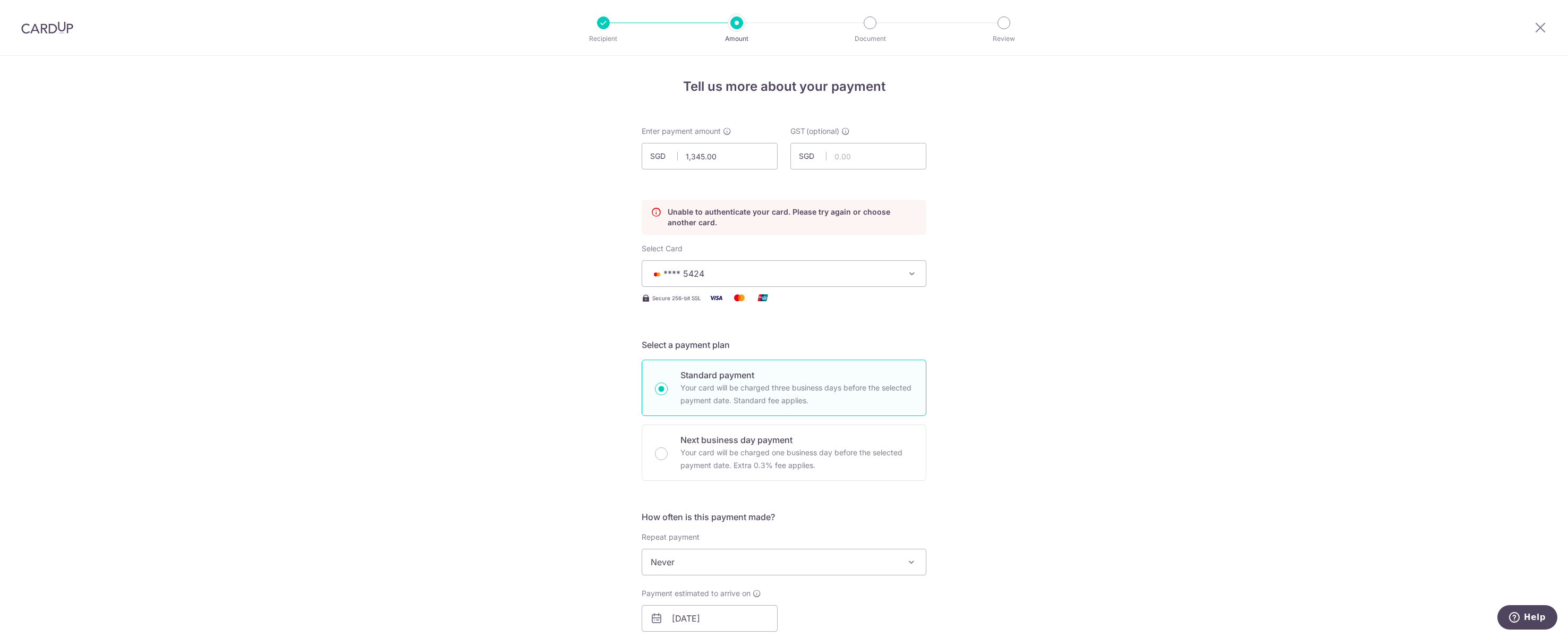
click at [55, 22] on img at bounding box center [47, 27] width 52 height 13
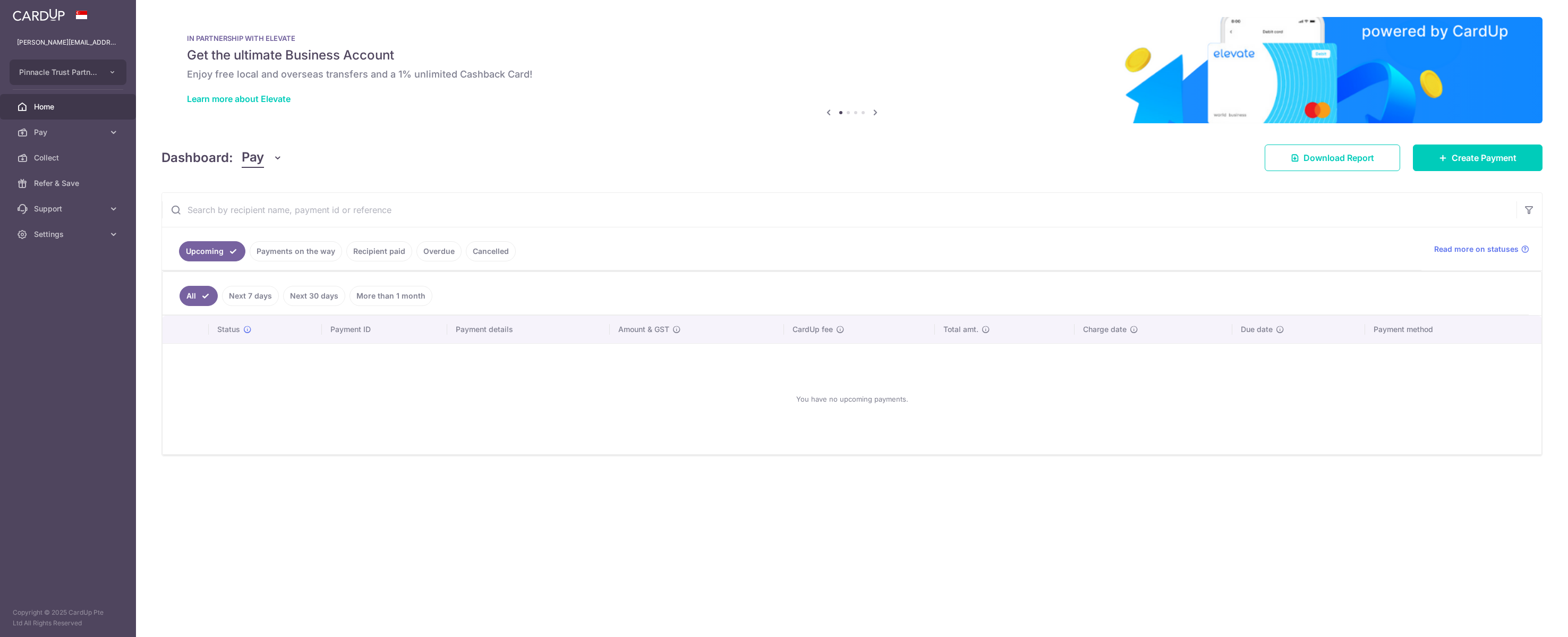
click at [586, 159] on div "Dashboard: Pay Pay Collect Download Report Create Payment" at bounding box center [852, 155] width 1381 height 31
click at [68, 138] on span "Pay" at bounding box center [69, 132] width 70 height 11
click at [75, 188] on span "Recipients" at bounding box center [69, 183] width 70 height 11
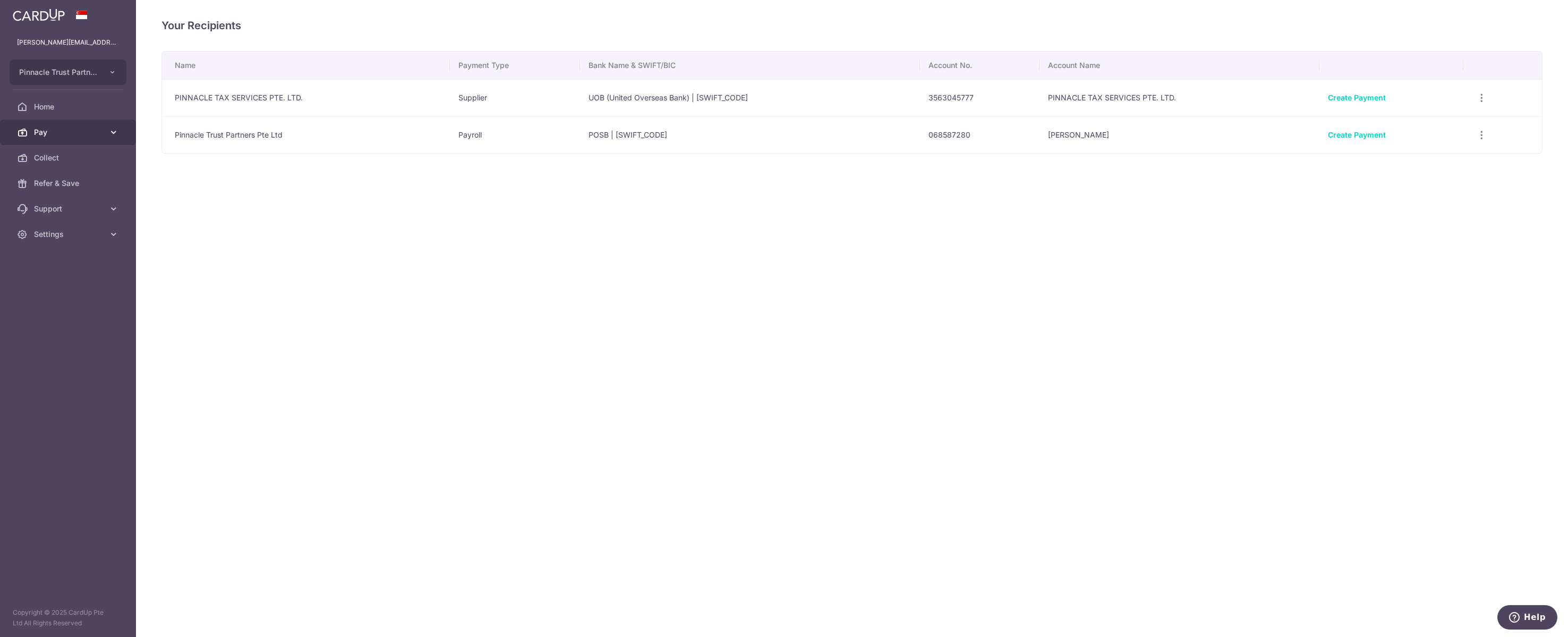
click at [77, 138] on span "Pay" at bounding box center [69, 132] width 70 height 11
click at [78, 171] on link "Payments" at bounding box center [68, 157] width 136 height 26
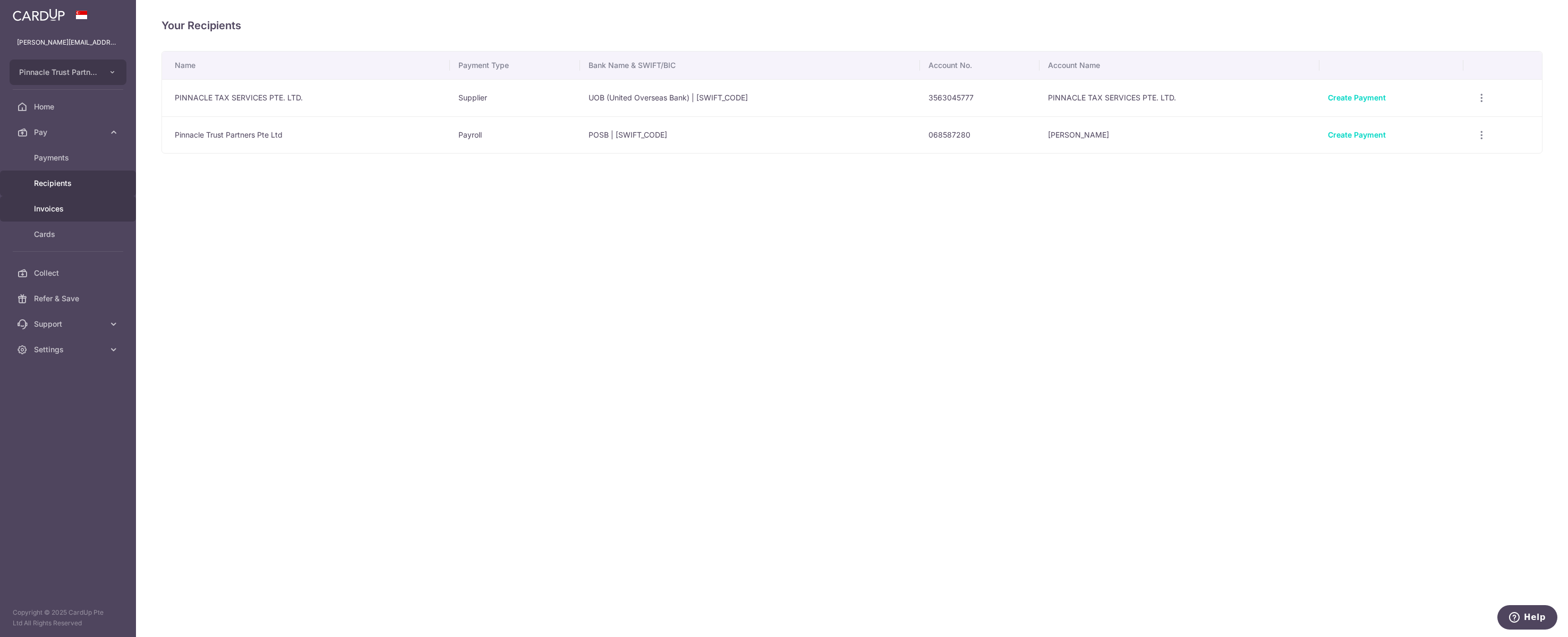
click at [67, 214] on span "Invoices" at bounding box center [69, 209] width 70 height 11
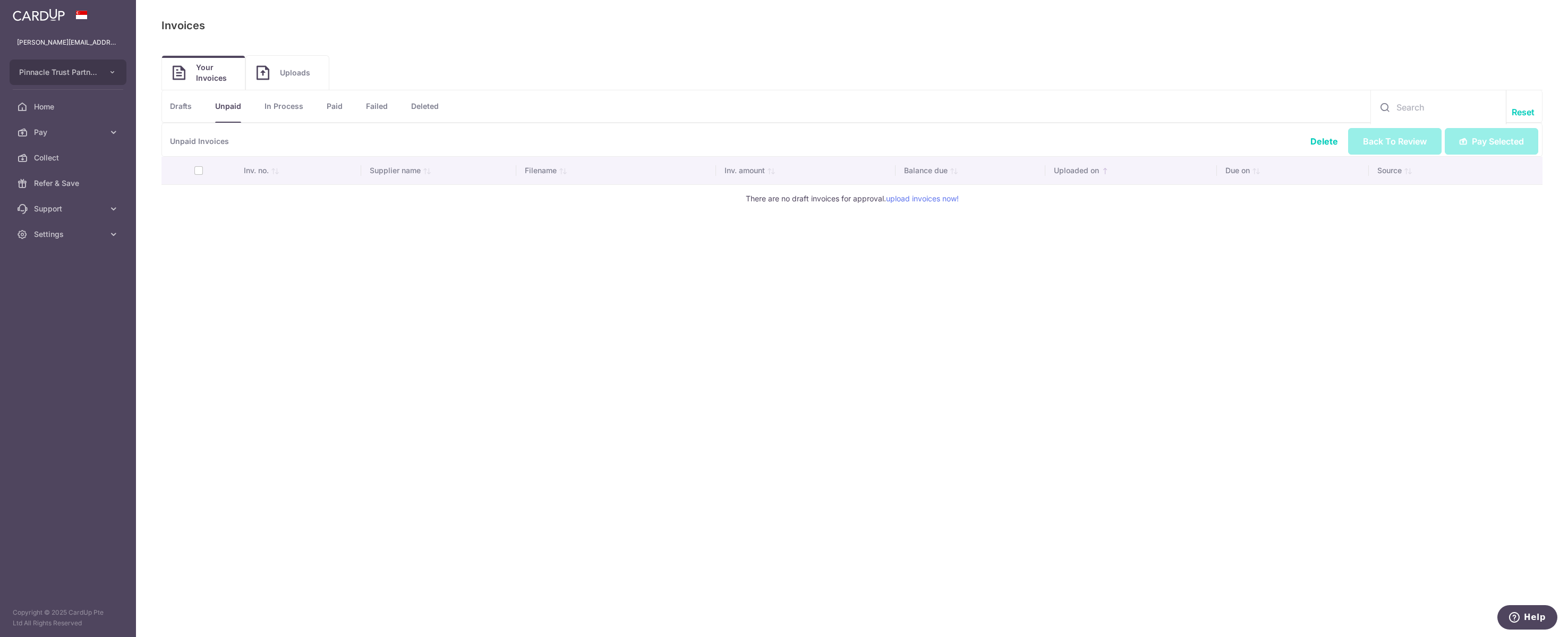
click at [304, 111] on link "In Process" at bounding box center [284, 106] width 39 height 32
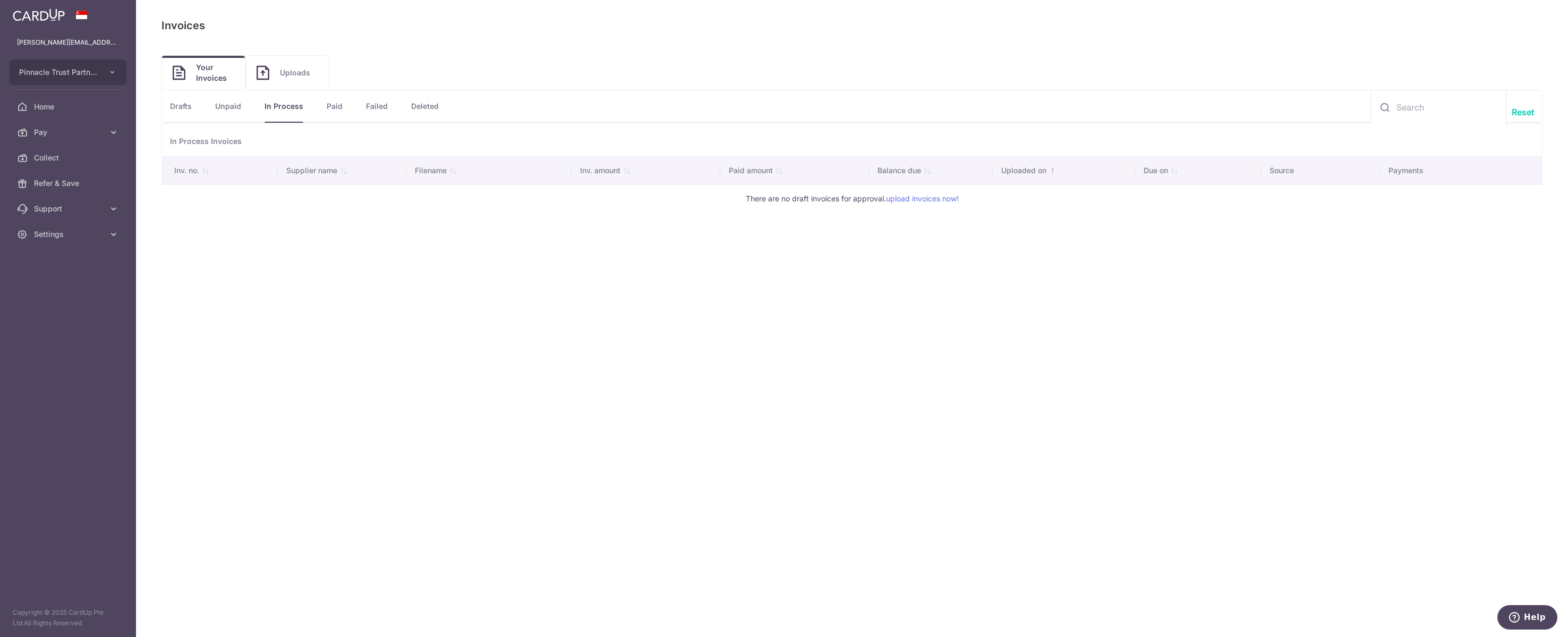
click at [342, 107] on li "Paid" at bounding box center [323, 106] width 40 height 32
click at [342, 110] on link "Paid" at bounding box center [335, 106] width 16 height 32
click at [388, 104] on link "Failed" at bounding box center [377, 106] width 22 height 32
click at [439, 110] on link "Deleted" at bounding box center [425, 106] width 28 height 32
click at [192, 105] on link "Drafts" at bounding box center [180, 106] width 22 height 32
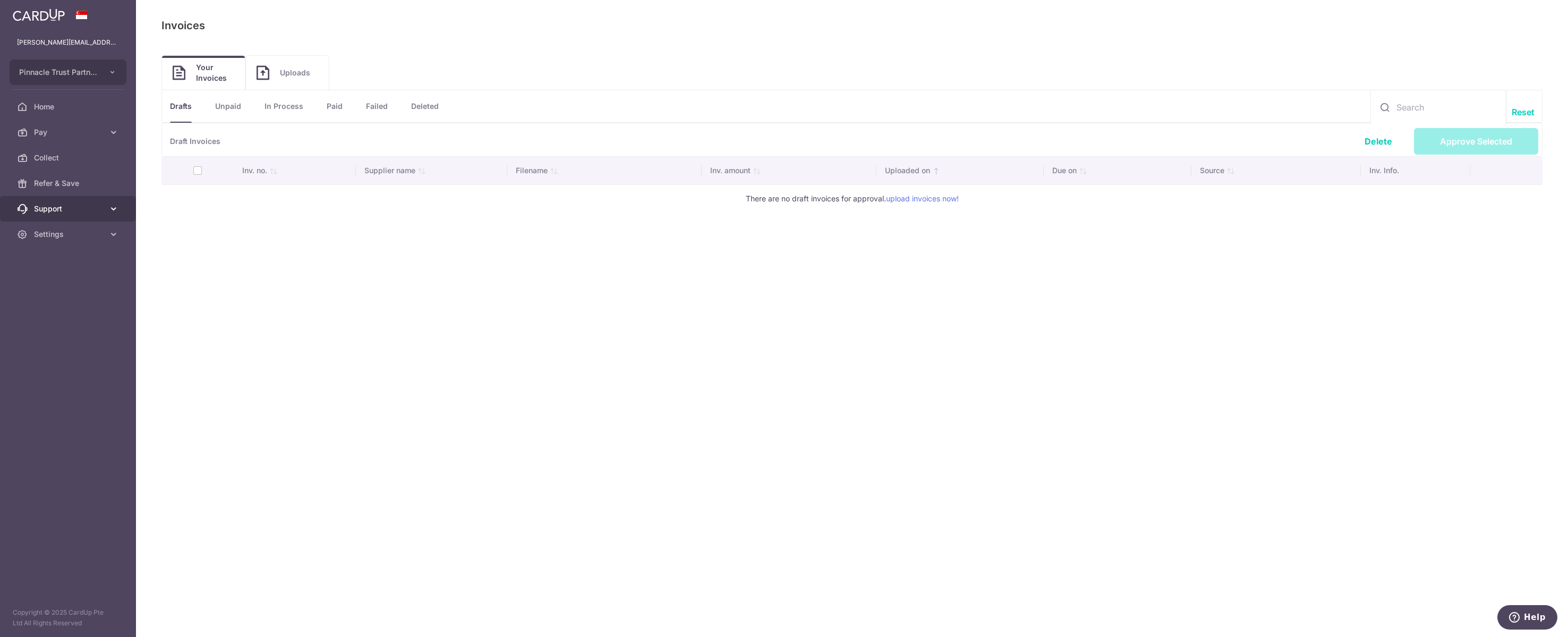
click at [74, 214] on span "Support" at bounding box center [69, 209] width 70 height 11
click at [66, 112] on span "Home" at bounding box center [69, 107] width 70 height 11
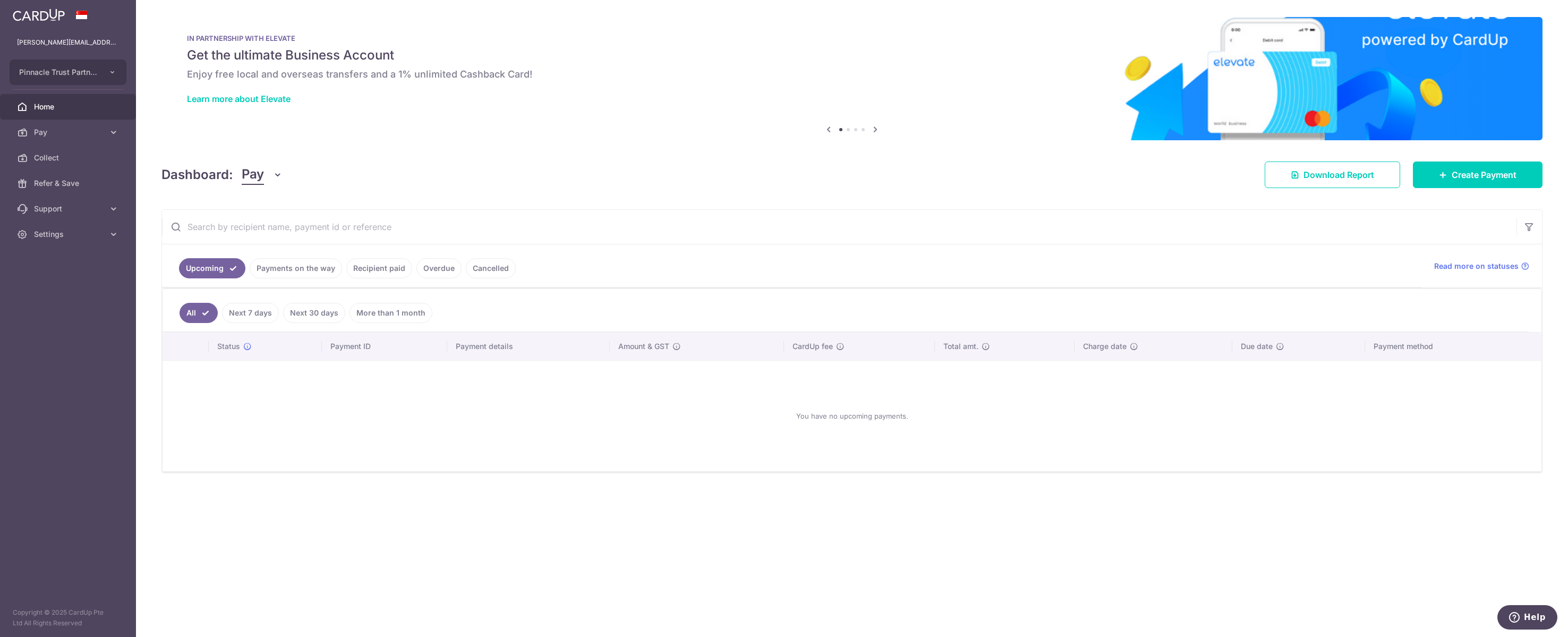
click at [309, 267] on link "Payments on the way" at bounding box center [296, 268] width 92 height 20
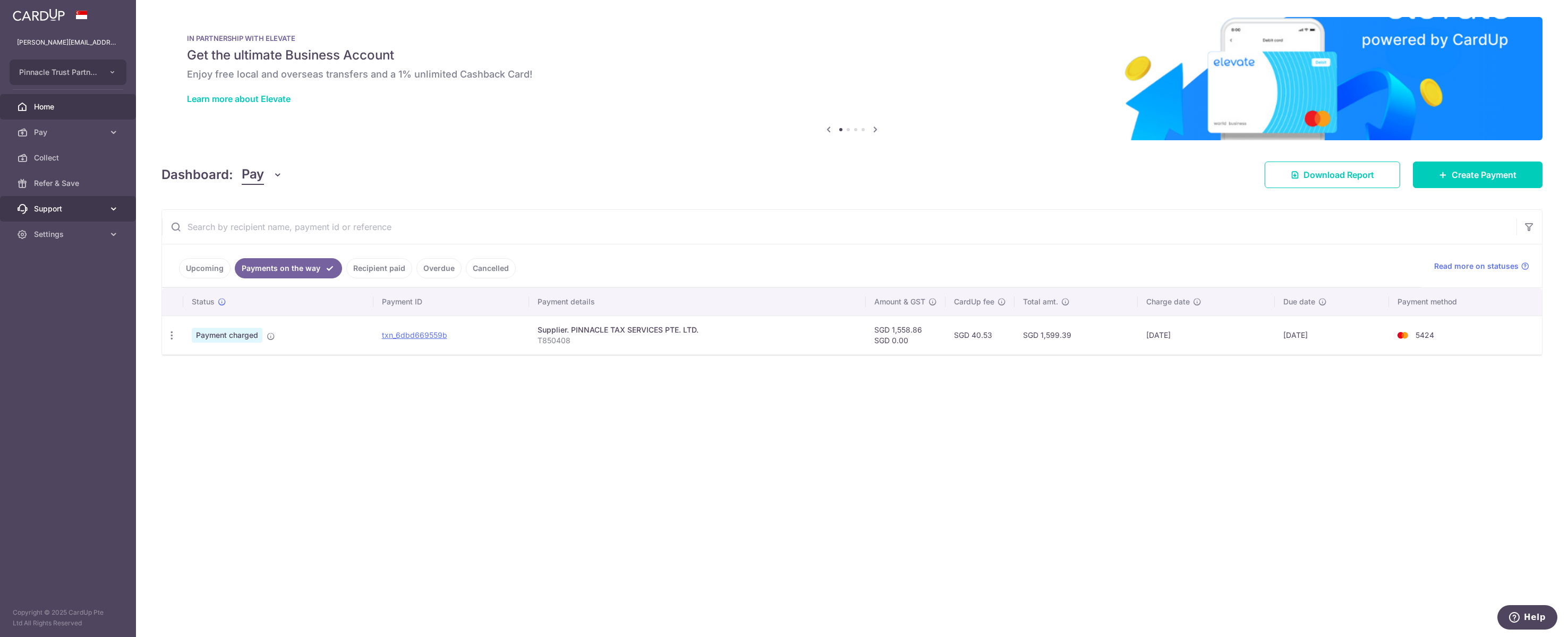
click at [67, 214] on span "Support" at bounding box center [69, 209] width 70 height 11
click at [58, 163] on span "Collect" at bounding box center [69, 157] width 70 height 11
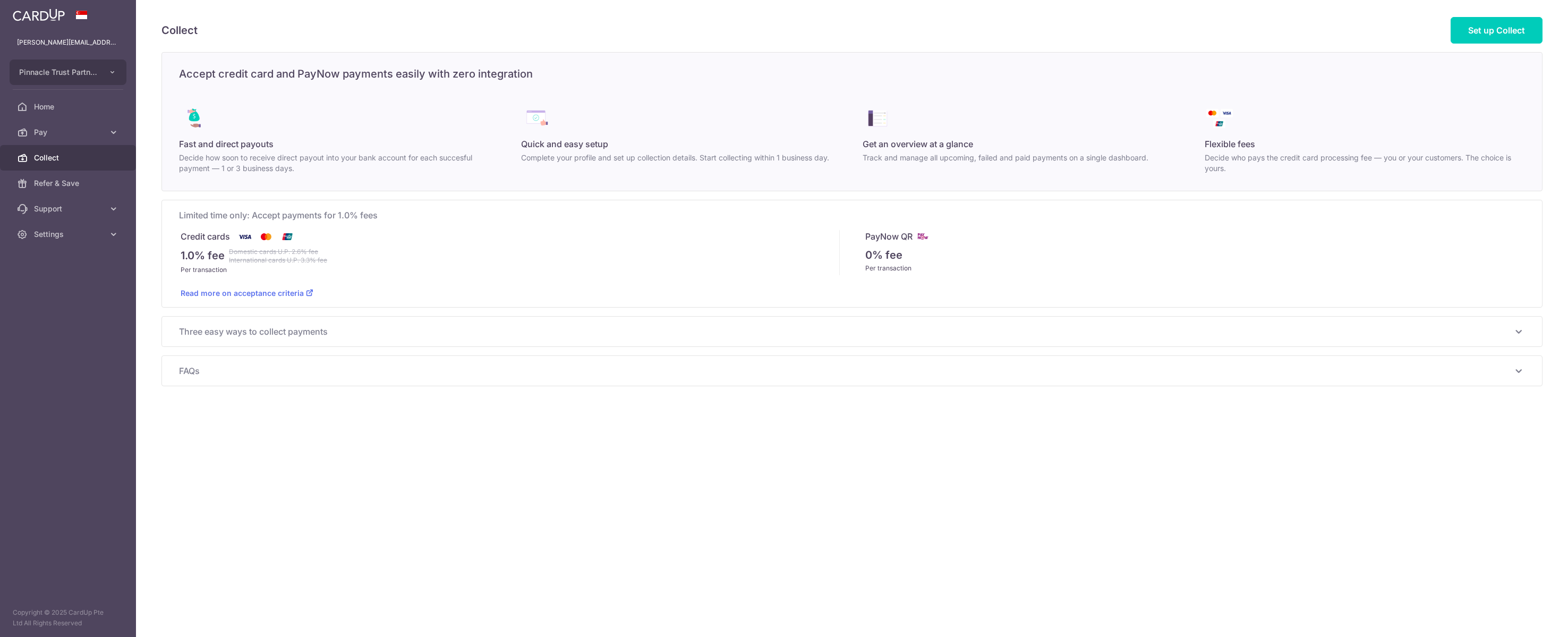
click at [84, 138] on span "Pay" at bounding box center [69, 132] width 70 height 11
click at [70, 171] on link "Payments" at bounding box center [68, 157] width 136 height 26
click at [99, 138] on span "Pay" at bounding box center [69, 132] width 70 height 11
click at [80, 240] on span "Cards" at bounding box center [69, 235] width 70 height 11
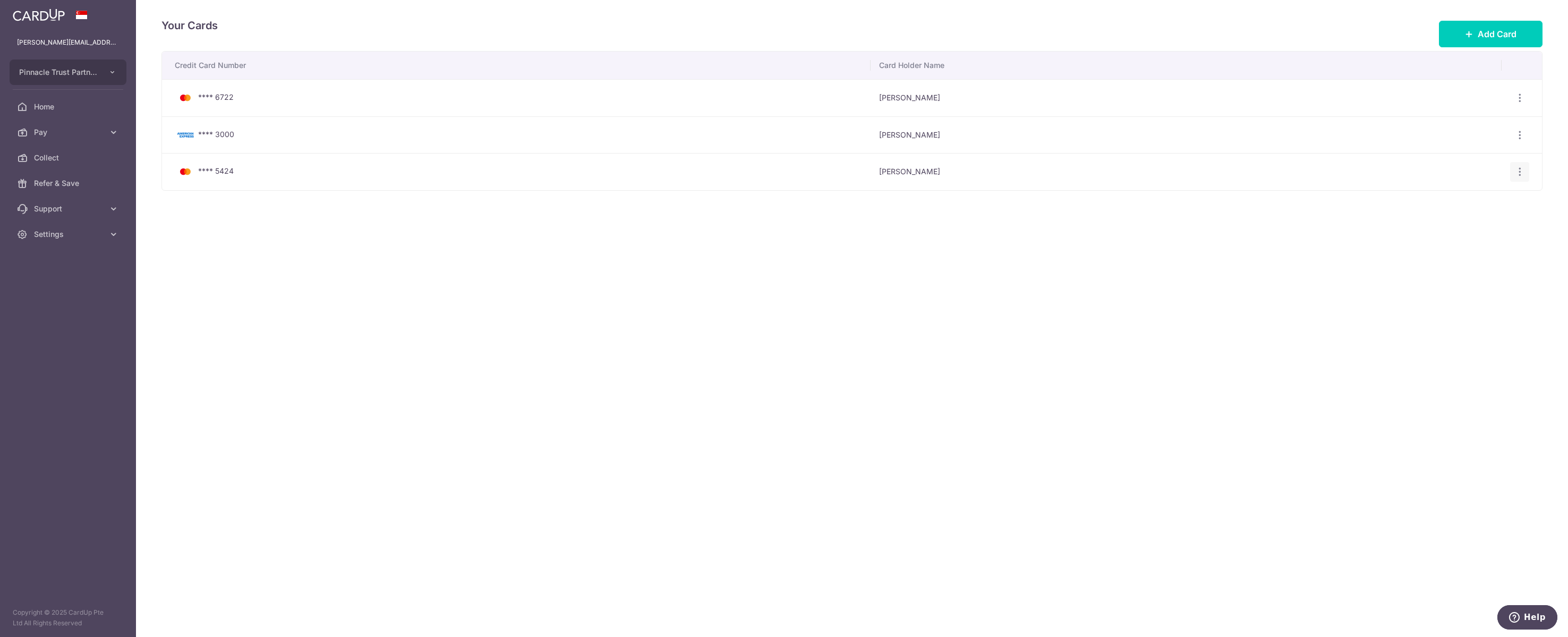
click at [1525, 170] on icon "button" at bounding box center [1520, 171] width 11 height 11
click at [1458, 233] on span "Delete" at bounding box center [1484, 227] width 72 height 13
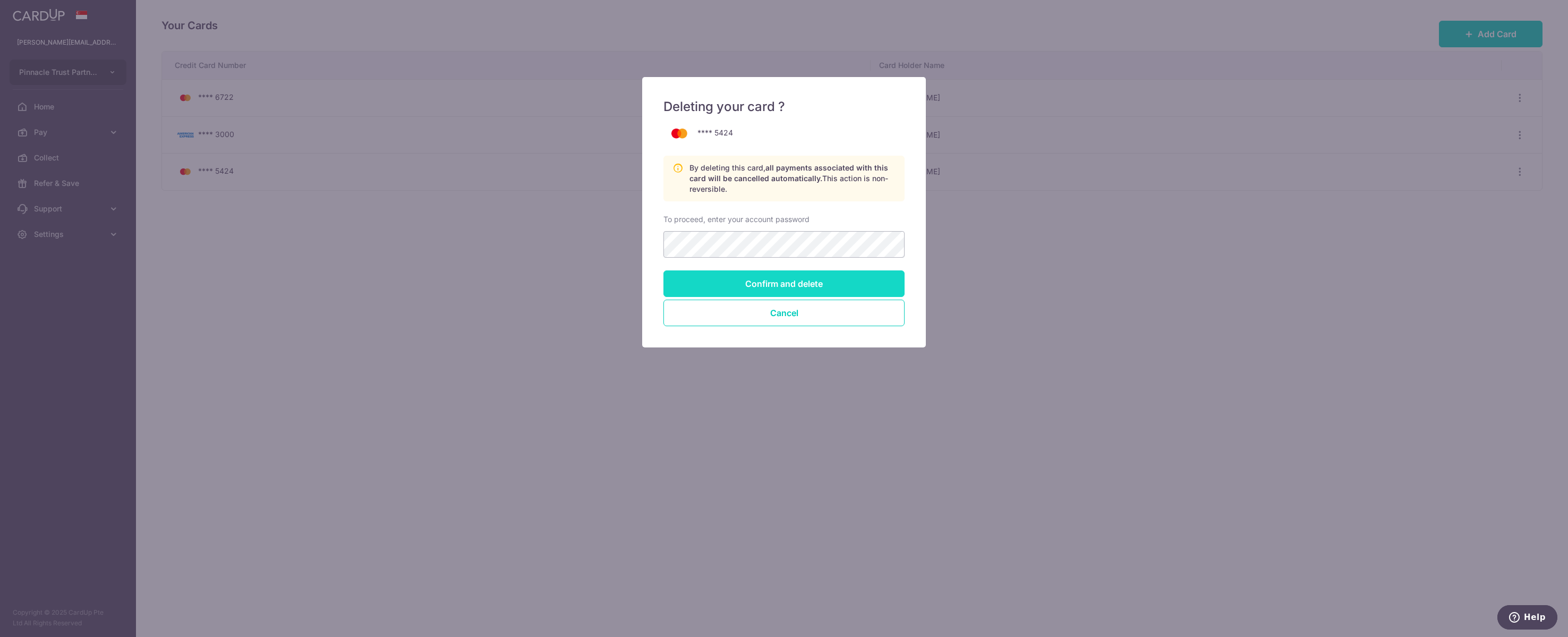
click at [830, 294] on input "Confirm and delete" at bounding box center [784, 284] width 241 height 26
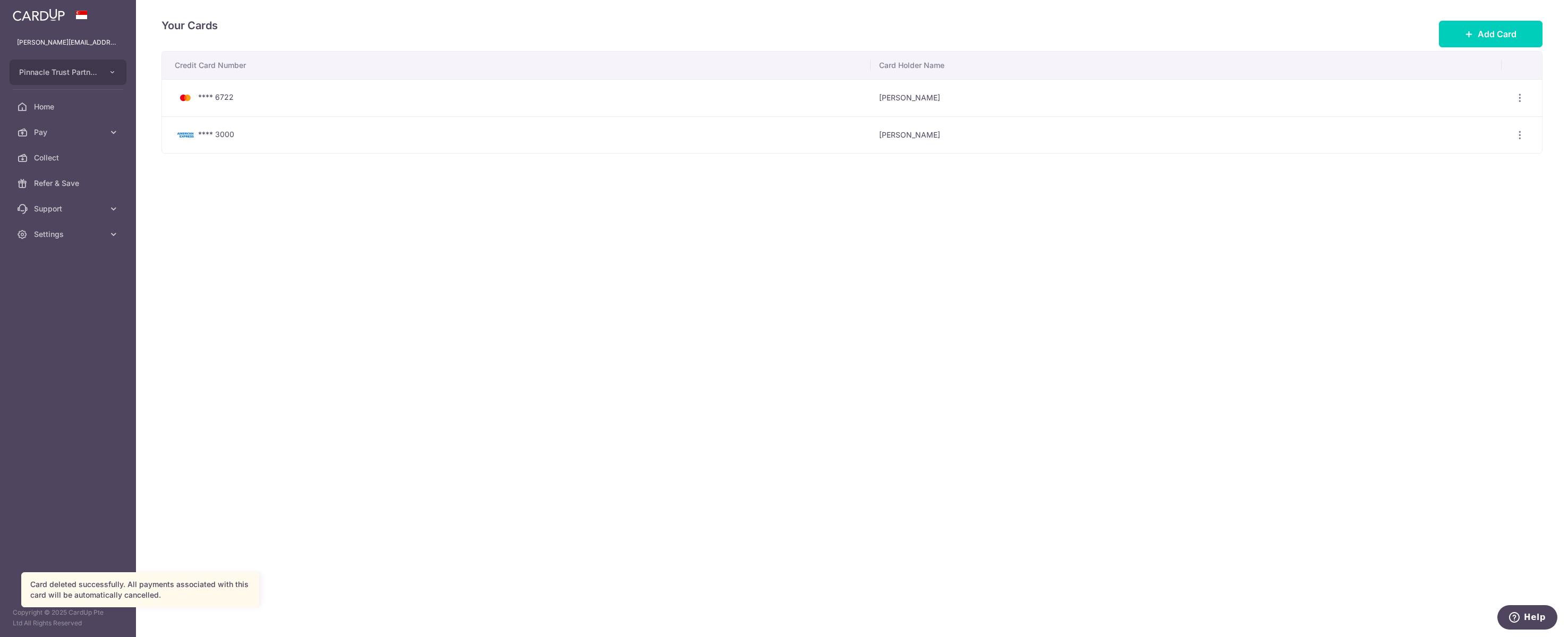
click at [1498, 18] on div "Your Cards Add Card" at bounding box center [852, 34] width 1381 height 34
click at [1501, 42] on button "Add Card" at bounding box center [1490, 34] width 103 height 26
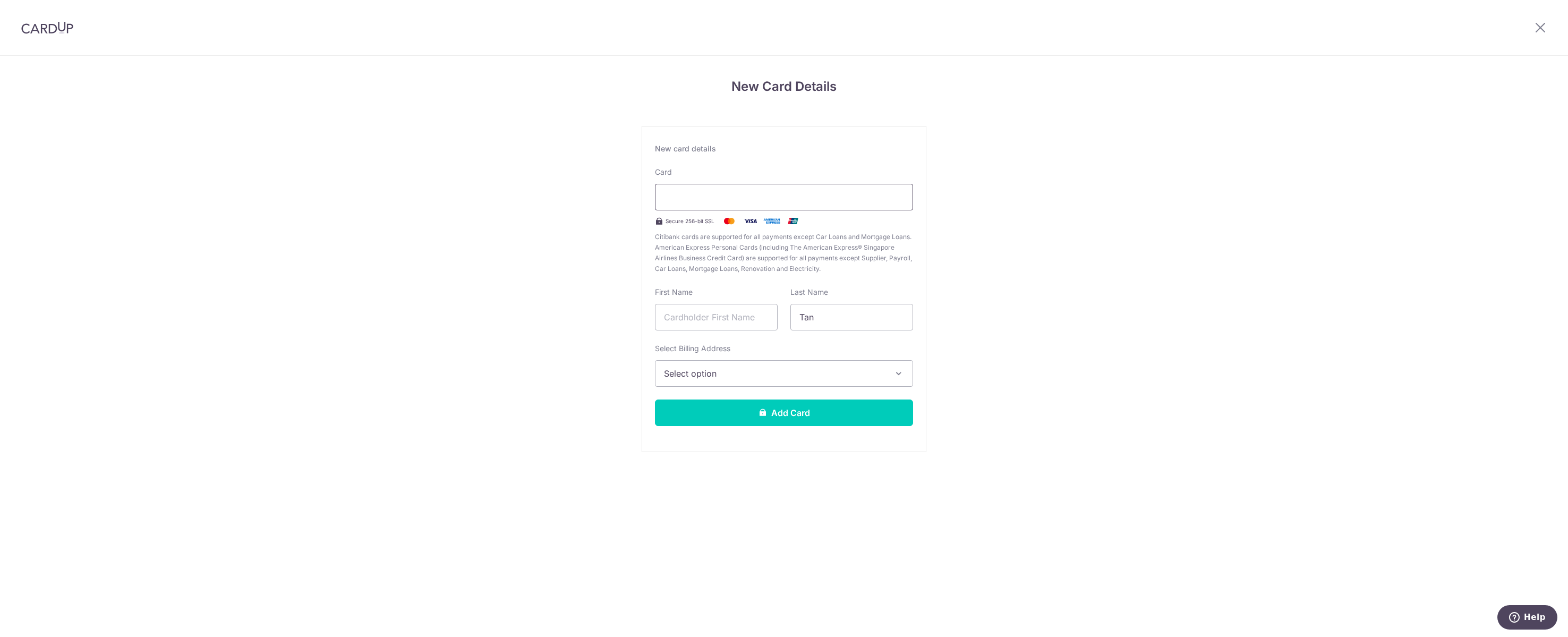
type input "Tan"
type input "[PERSON_NAME]"
click at [817, 387] on button "Select option" at bounding box center [784, 374] width 258 height 26
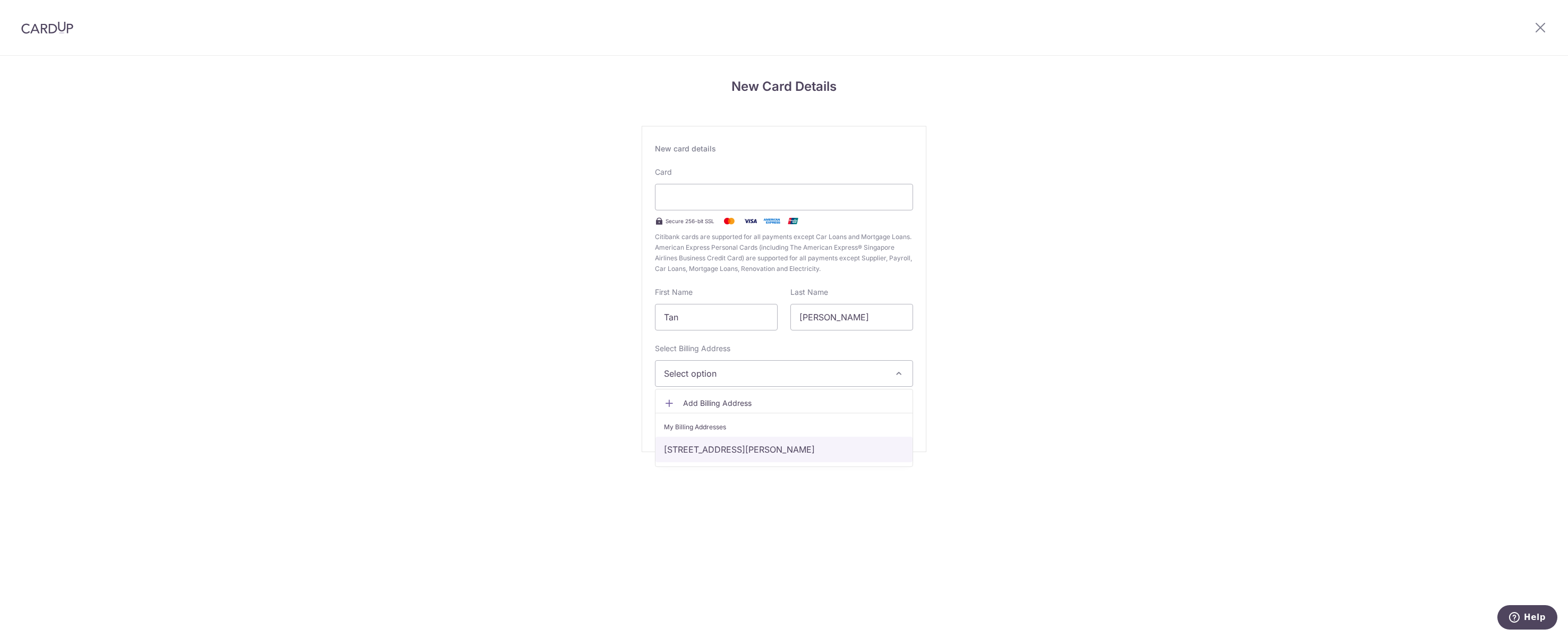
click at [820, 462] on link "[STREET_ADDRESS][PERSON_NAME]" at bounding box center [784, 449] width 257 height 26
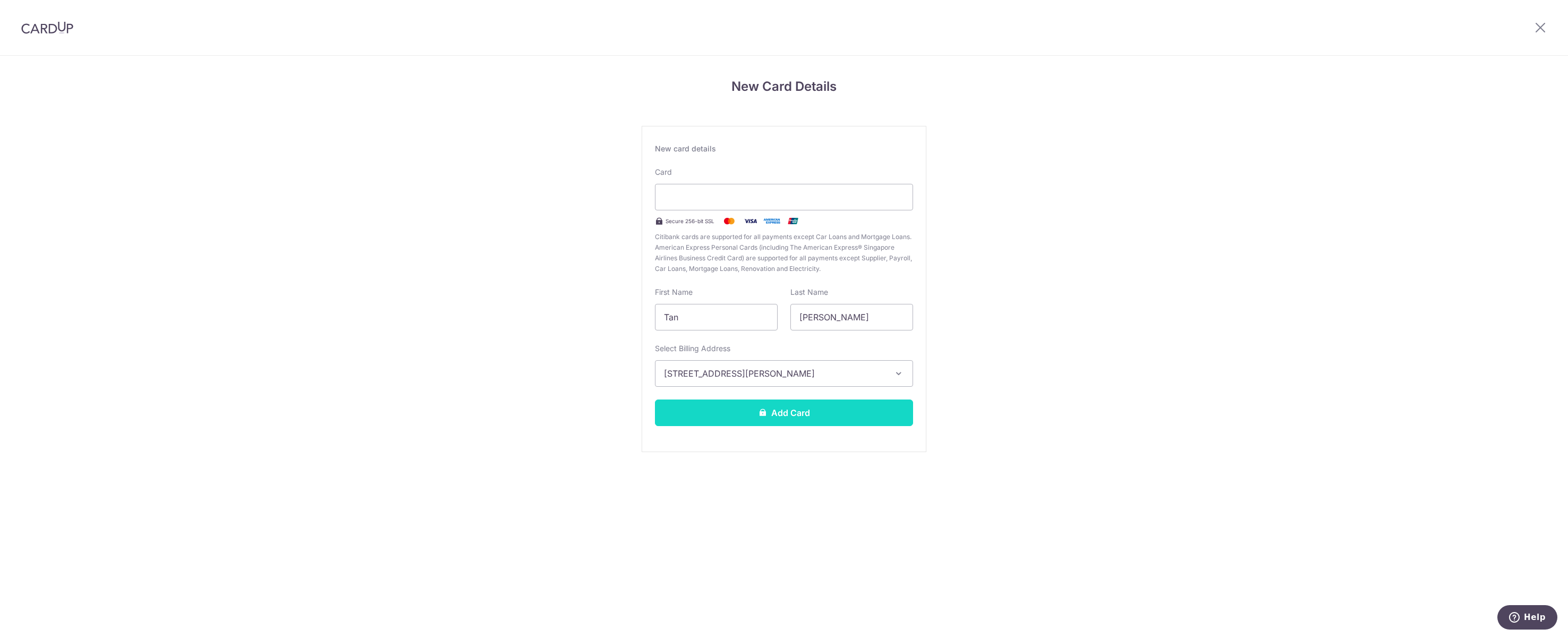
click at [827, 426] on button "Add Card" at bounding box center [784, 413] width 258 height 26
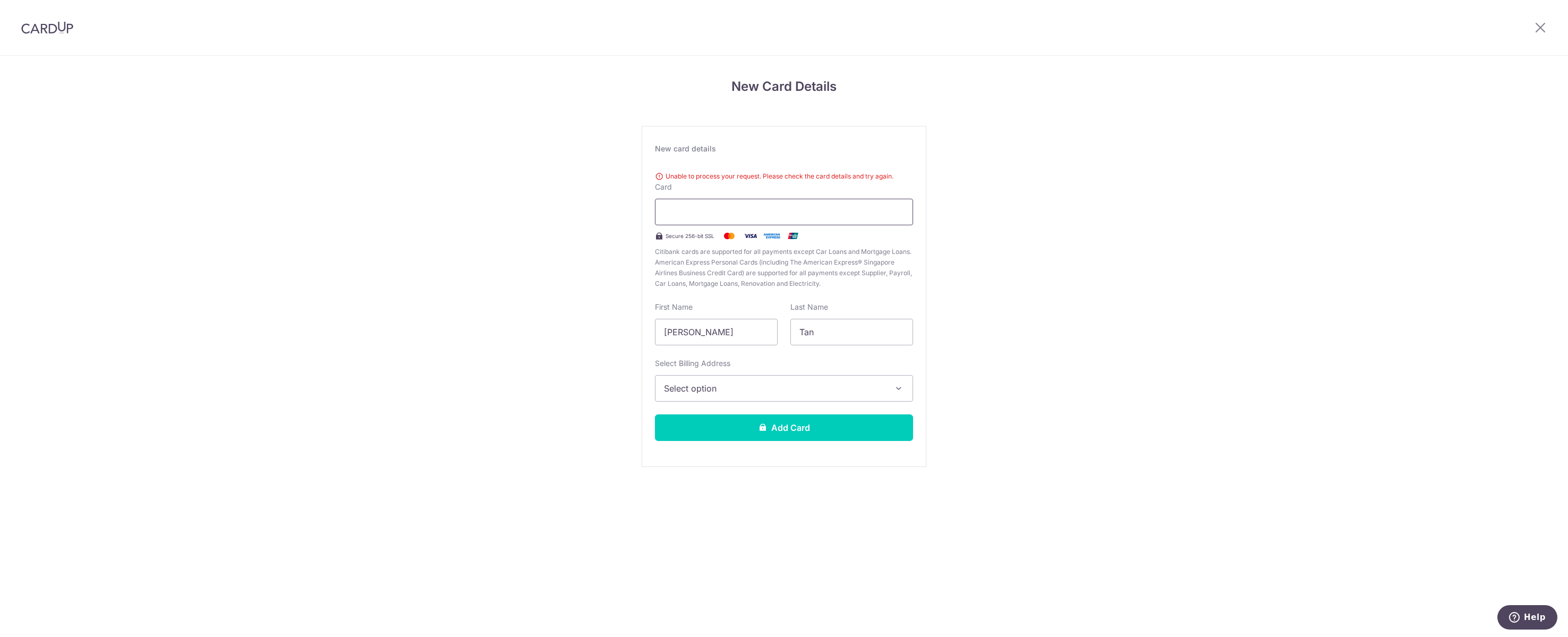
click at [738, 225] on div at bounding box center [784, 212] width 258 height 26
click at [819, 402] on button "Select option" at bounding box center [784, 388] width 258 height 26
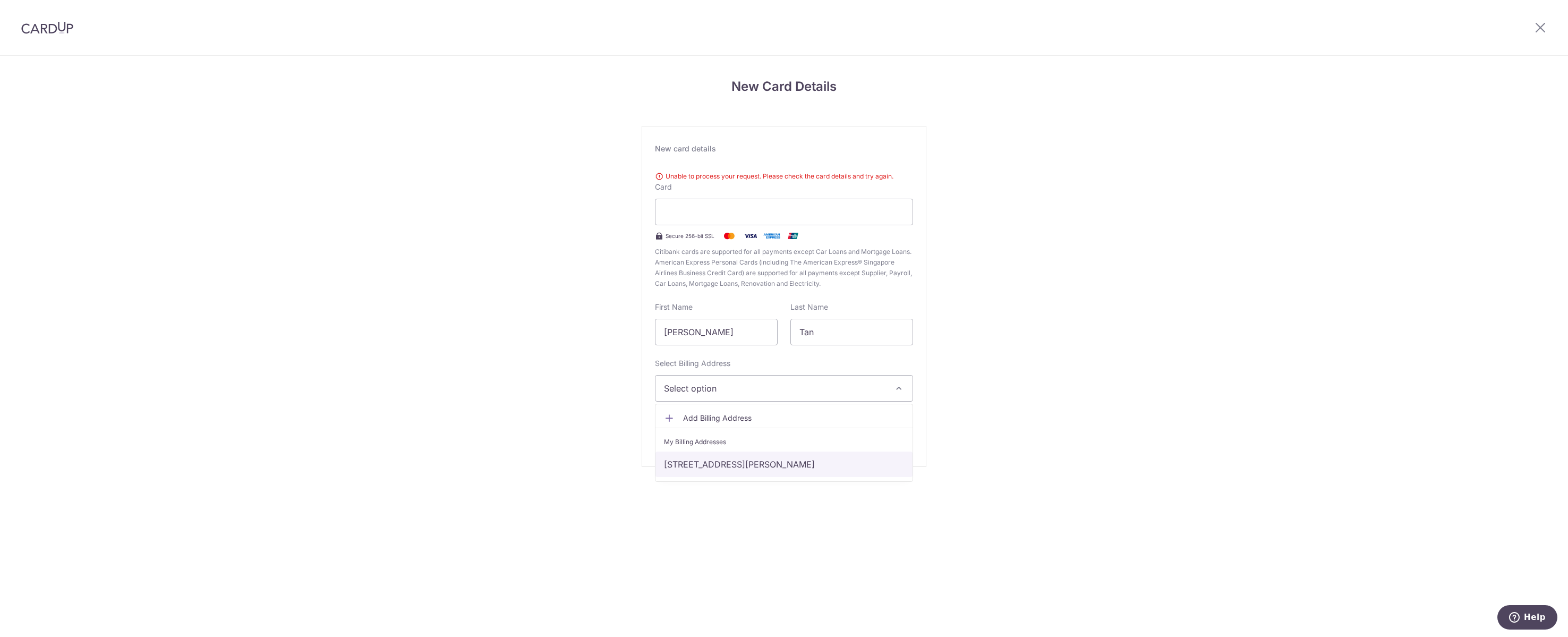
click at [826, 477] on link "[STREET_ADDRESS][PERSON_NAME]" at bounding box center [784, 464] width 257 height 26
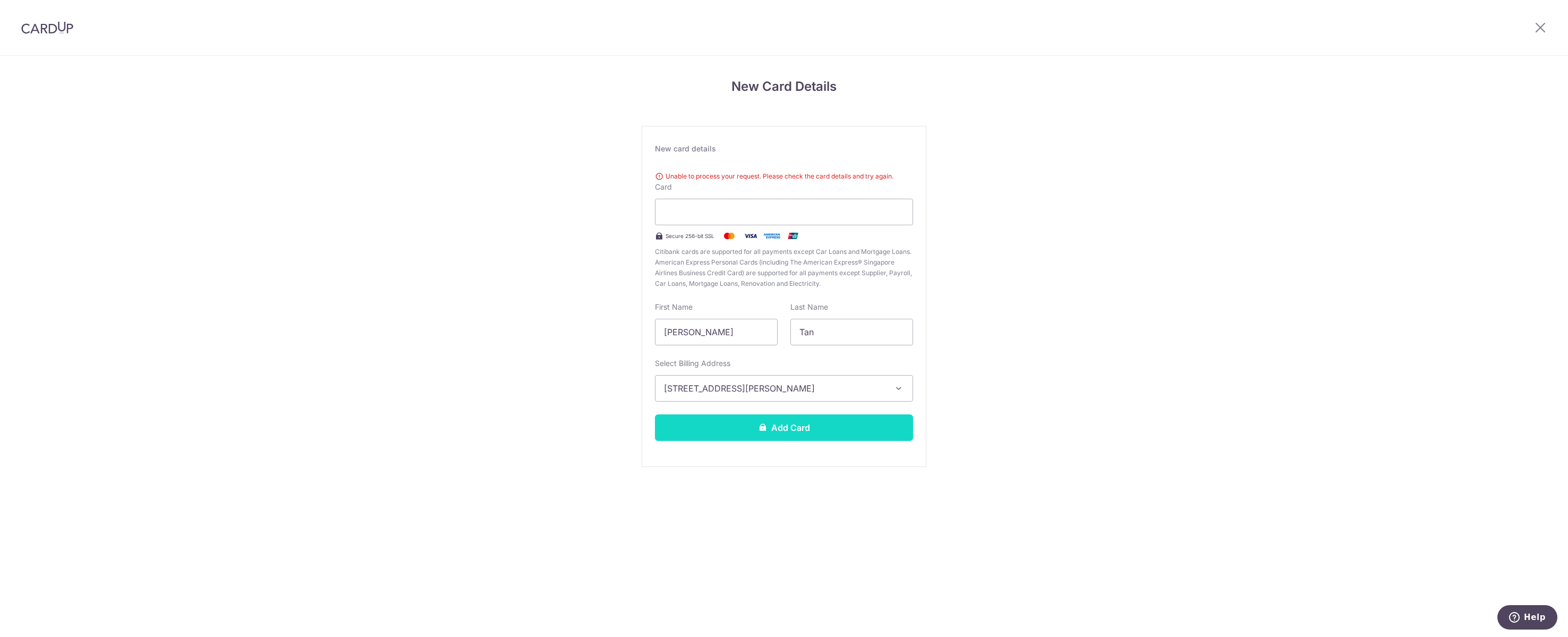
click at [828, 441] on button "Add Card" at bounding box center [784, 428] width 258 height 26
click at [1289, 152] on div "New Card Details New card details Unable to process your request. Please check …" at bounding box center [784, 287] width 1568 height 461
drag, startPoint x: 1211, startPoint y: 213, endPoint x: 1216, endPoint y: 188, distance: 25.5
click at [1211, 213] on div "New Card Details New card details Unable to process your request. Please check …" at bounding box center [784, 287] width 1568 height 461
click at [1041, 344] on div "New Card Details New card details Unable to process your request. Please check …" at bounding box center [784, 287] width 1568 height 461
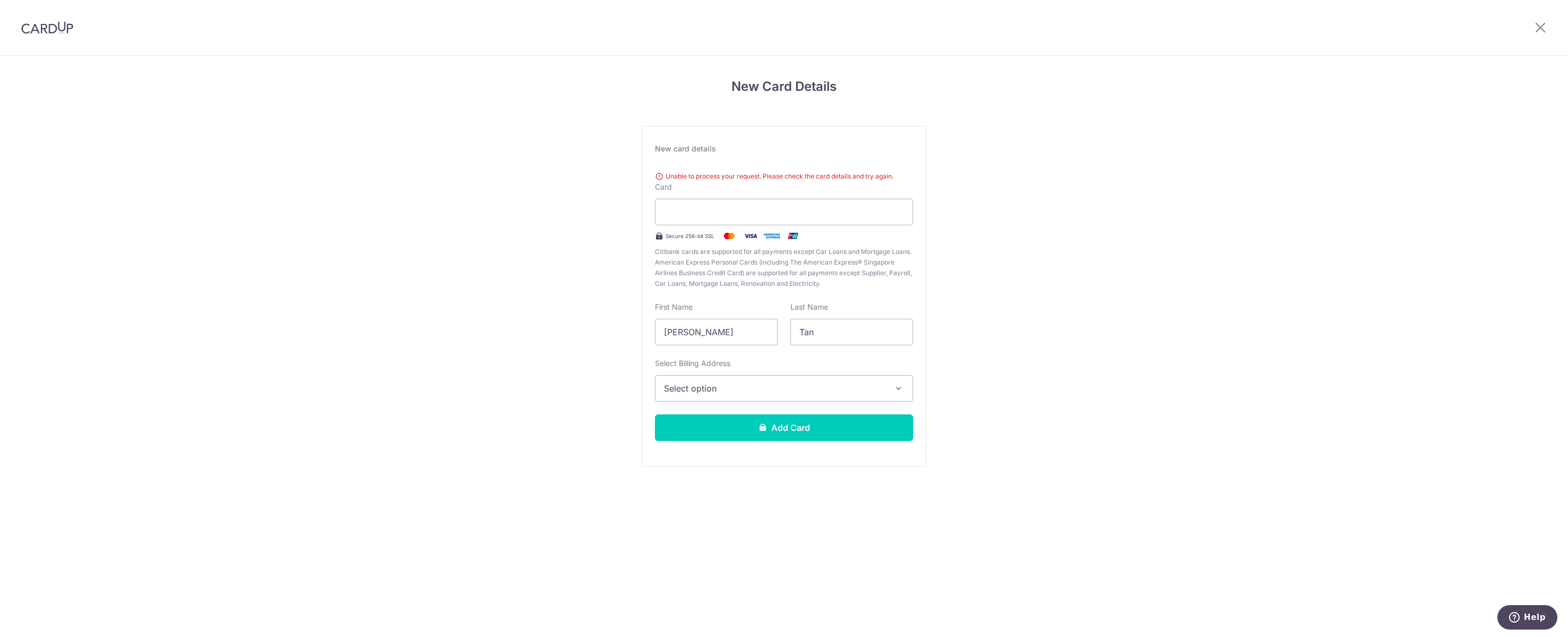
click at [1238, 300] on div "New Card Details New card details Unable to process your request. Please check …" at bounding box center [784, 287] width 1568 height 461
click at [1170, 279] on div "New Card Details New card details Unable to process your request. Please check …" at bounding box center [784, 287] width 1568 height 461
click at [1092, 208] on div "New Card Details New card details Unable to process your request. Please check …" at bounding box center [784, 287] width 1568 height 461
click at [1243, 243] on div "New Card Details New card details Unable to process your request. Please check …" at bounding box center [784, 287] width 1568 height 461
type input "Tan"
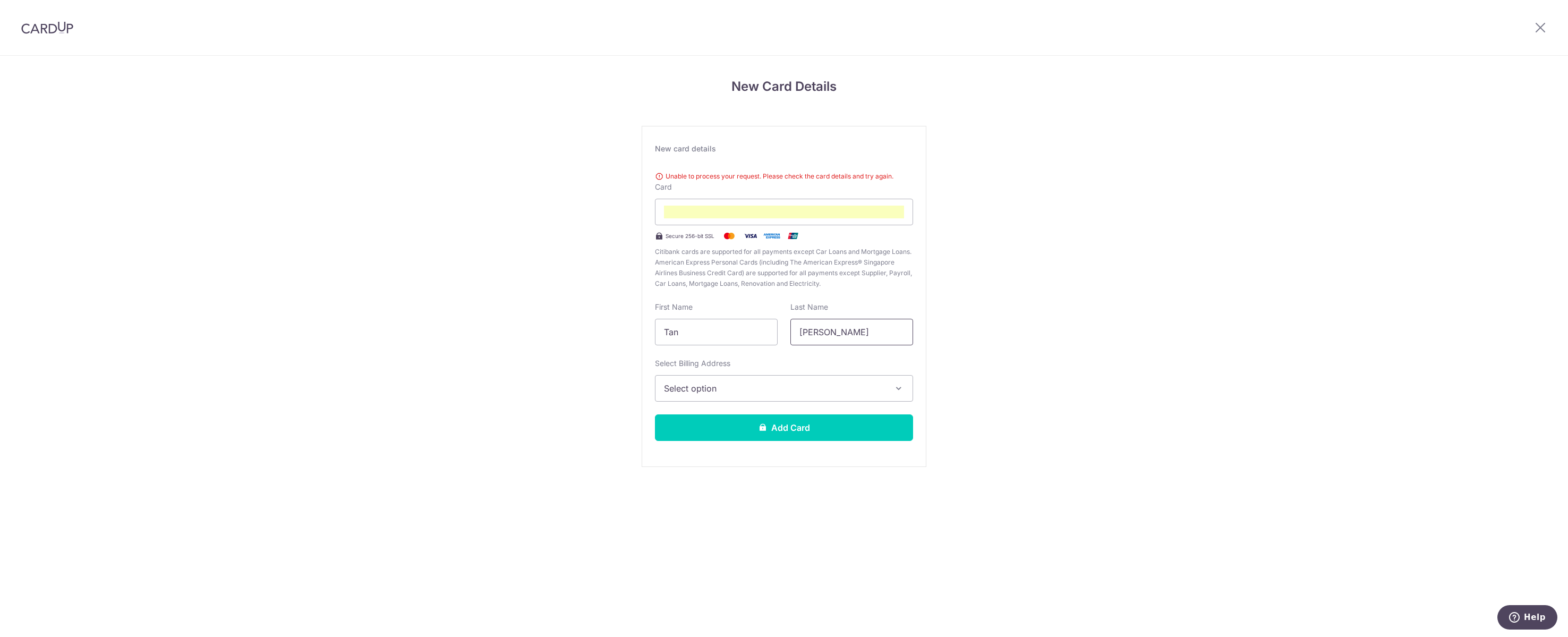
type input "[PERSON_NAME]"
click at [1046, 348] on div "New Card Details New card details Unable to process your request. Please check …" at bounding box center [784, 287] width 1568 height 461
click at [776, 395] on span "Select option" at bounding box center [774, 388] width 221 height 13
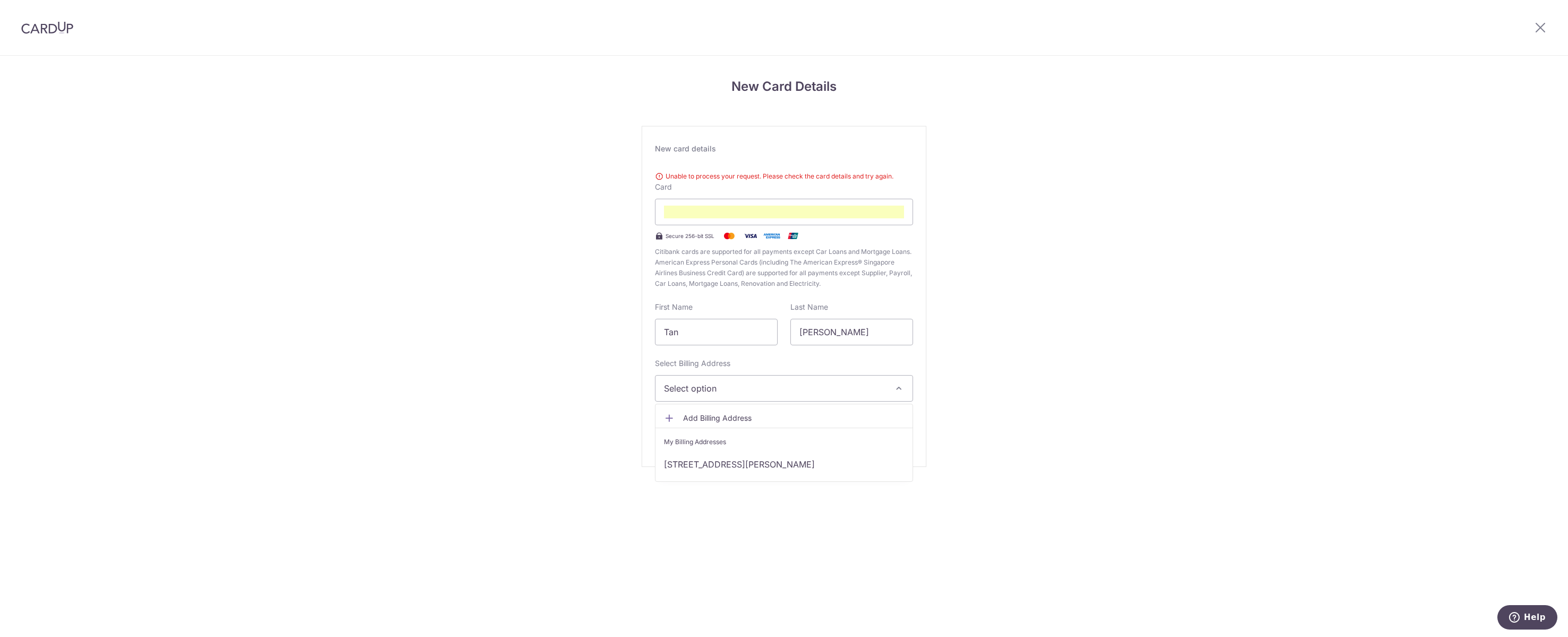
click at [774, 477] on link "[STREET_ADDRESS][PERSON_NAME]" at bounding box center [784, 464] width 257 height 26
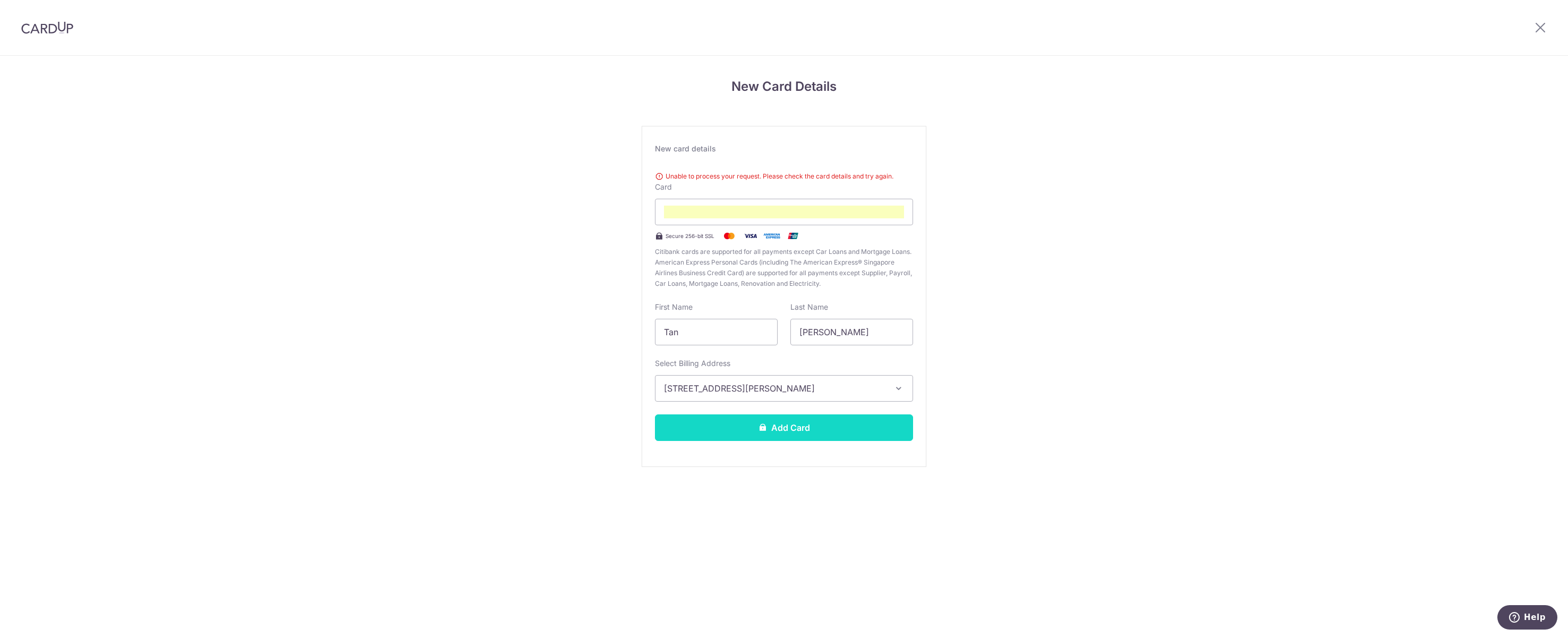
click at [766, 441] on button "Add Card" at bounding box center [784, 428] width 258 height 26
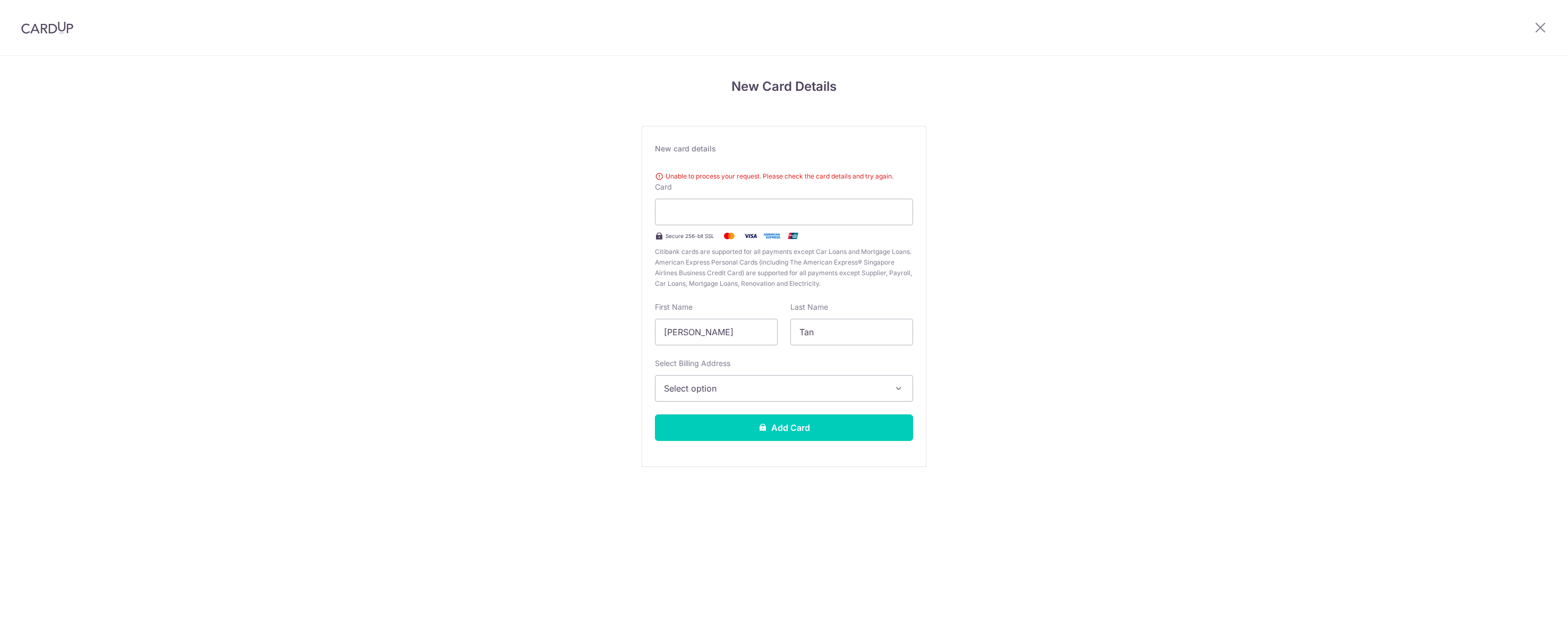
click at [1058, 196] on div "New Card Details New card details Unable to process your request. Please check …" at bounding box center [784, 287] width 1568 height 461
click at [1242, 221] on div "New Card Details New card details Unable to process your request. Please check …" at bounding box center [784, 287] width 1568 height 461
click at [1180, 341] on div "New Card Details New card details Unable to process your request. Please check …" at bounding box center [784, 287] width 1568 height 461
click at [1027, 271] on div "New Card Details New card details Unable to process your request. Please check …" at bounding box center [784, 287] width 1568 height 461
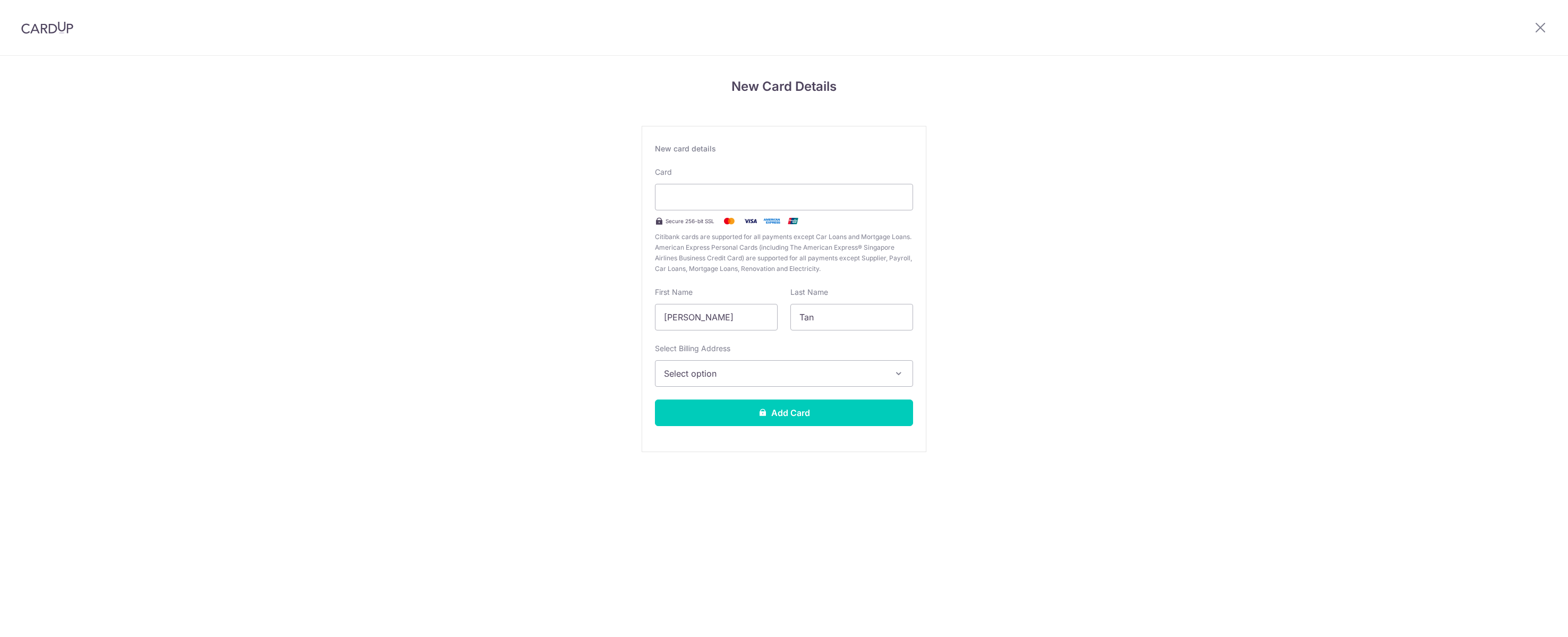
drag, startPoint x: 0, startPoint y: 0, endPoint x: 43, endPoint y: 26, distance: 50.2
click at [43, 26] on img at bounding box center [47, 27] width 52 height 13
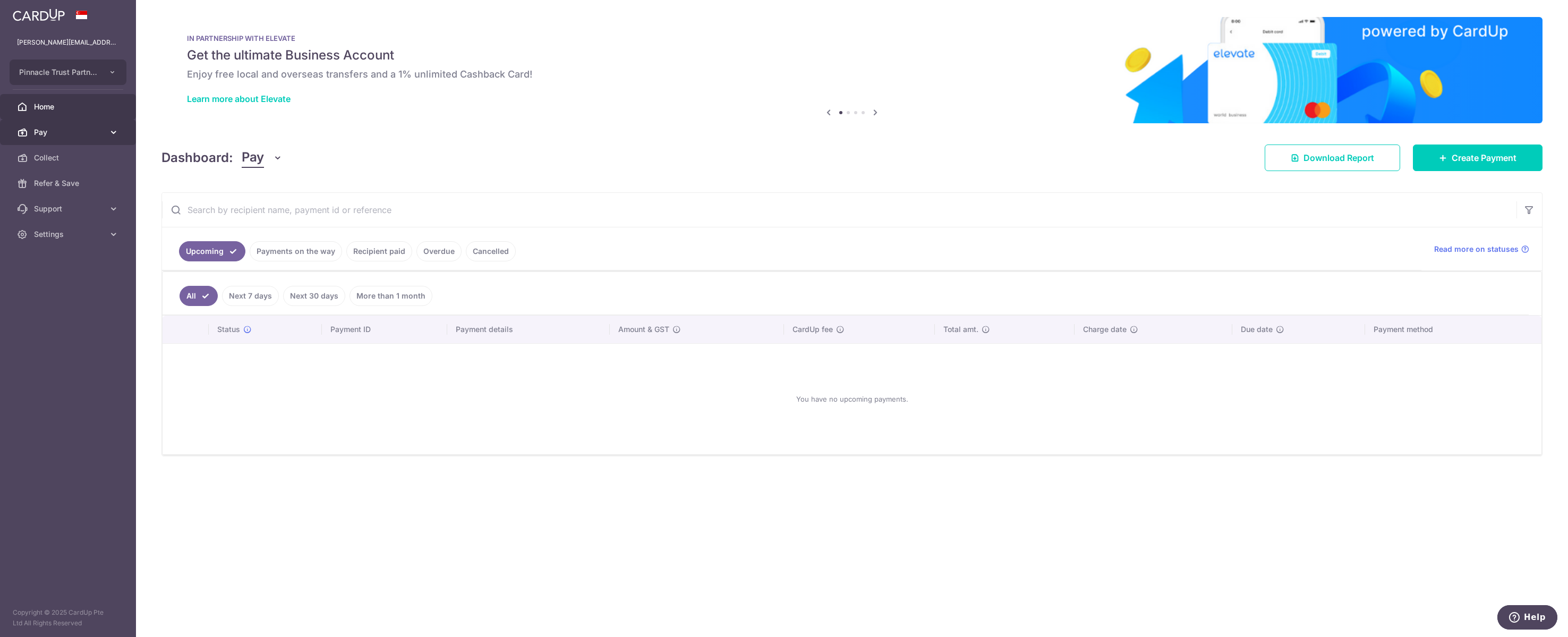
click at [63, 138] on span "Pay" at bounding box center [69, 132] width 70 height 11
click at [62, 240] on span "Cards" at bounding box center [69, 235] width 70 height 11
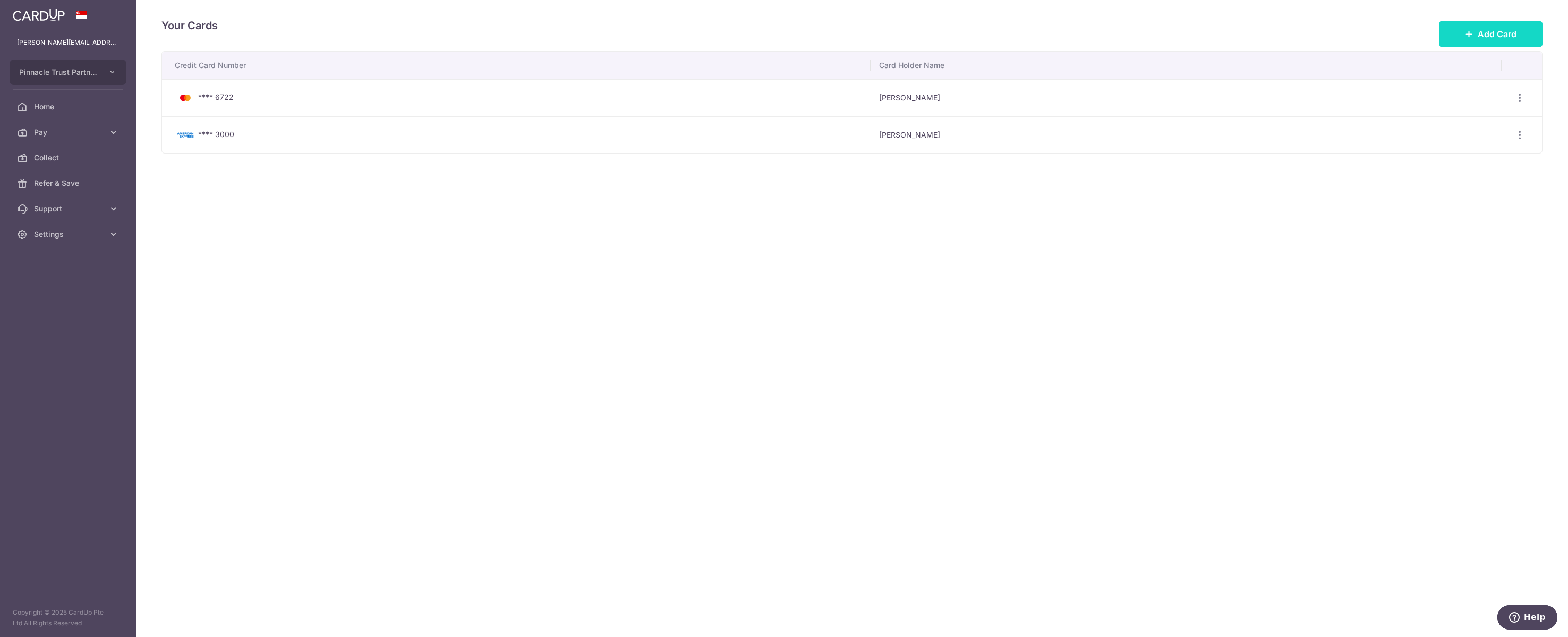
click at [1505, 36] on span "Add Card" at bounding box center [1497, 34] width 39 height 13
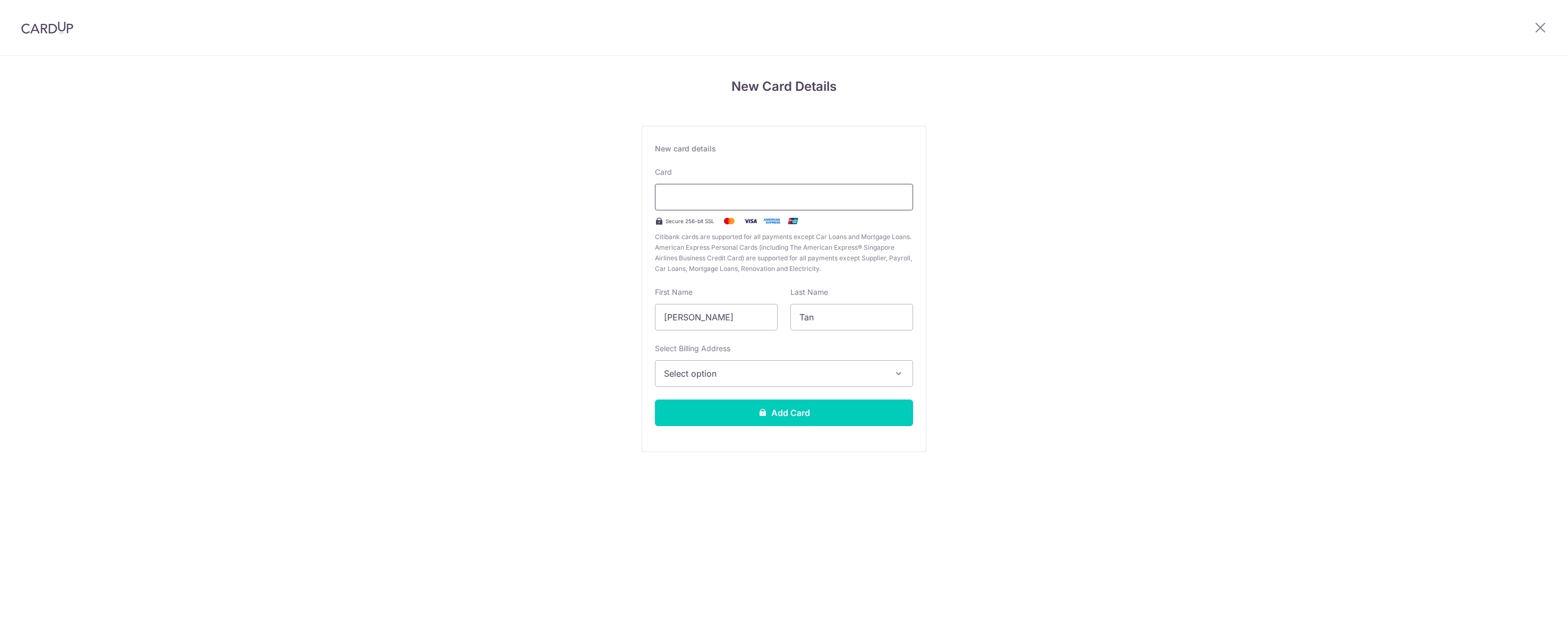
click at [809, 209] on div at bounding box center [784, 197] width 258 height 26
type input "Tan"
type input "[PERSON_NAME]"
click at [1272, 488] on div "New Card Details New card details Card Secure 256-bit SSL Citibank cards are su…" at bounding box center [784, 279] width 1568 height 447
click at [714, 380] on span "Select option" at bounding box center [774, 373] width 221 height 13
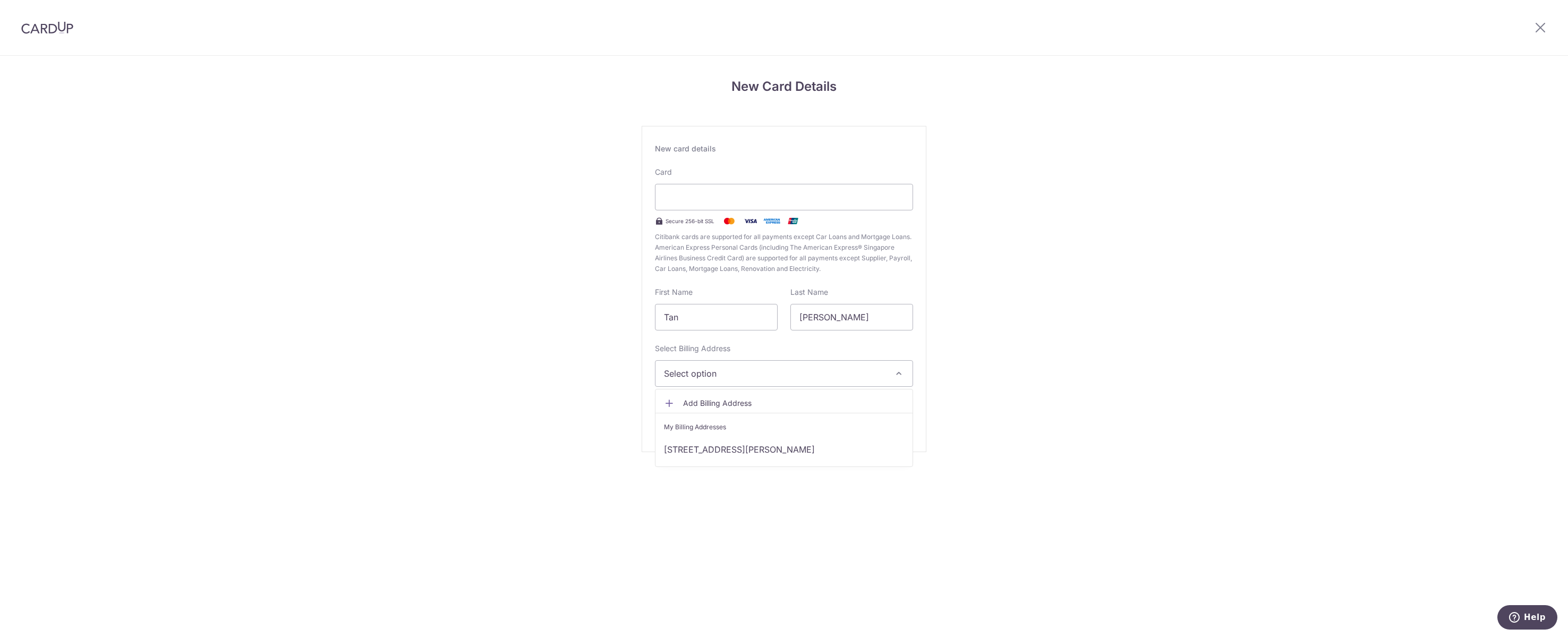
click at [772, 462] on link "[STREET_ADDRESS][PERSON_NAME]" at bounding box center [784, 449] width 257 height 26
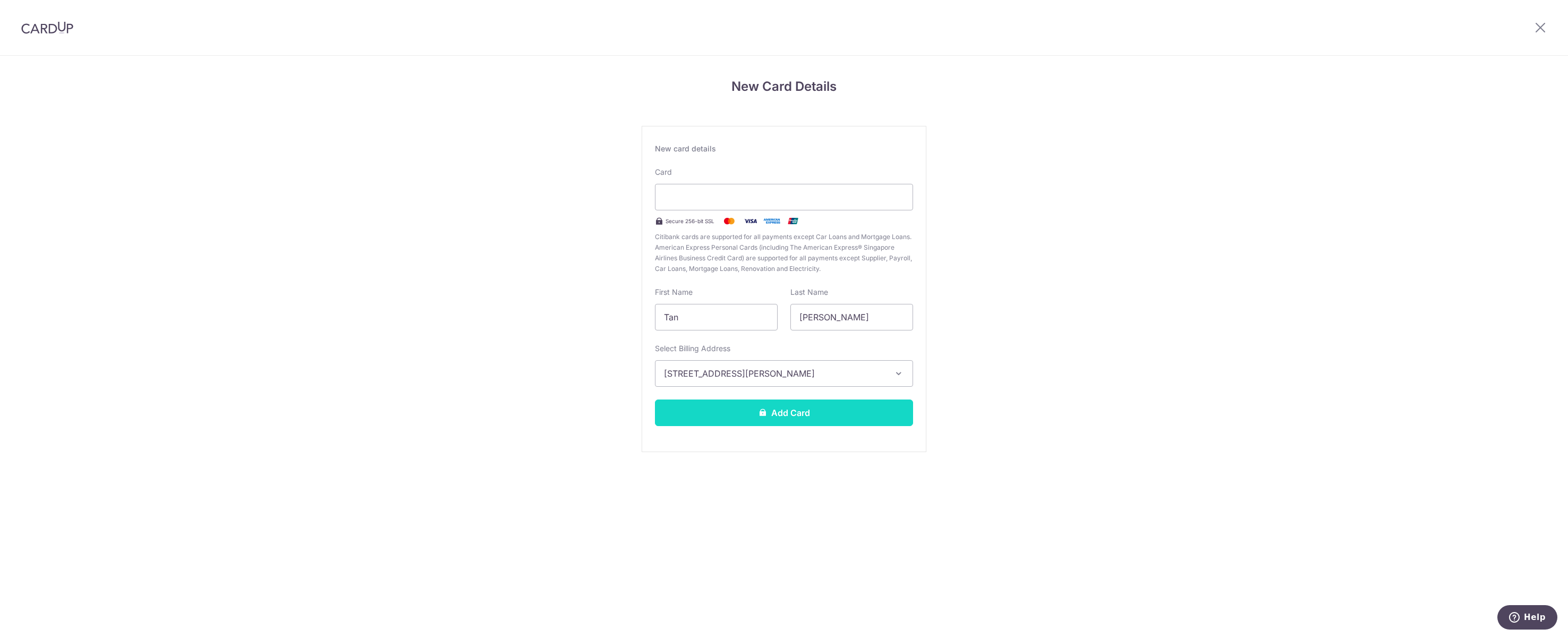
click at [796, 426] on button "Add Card" at bounding box center [784, 413] width 258 height 26
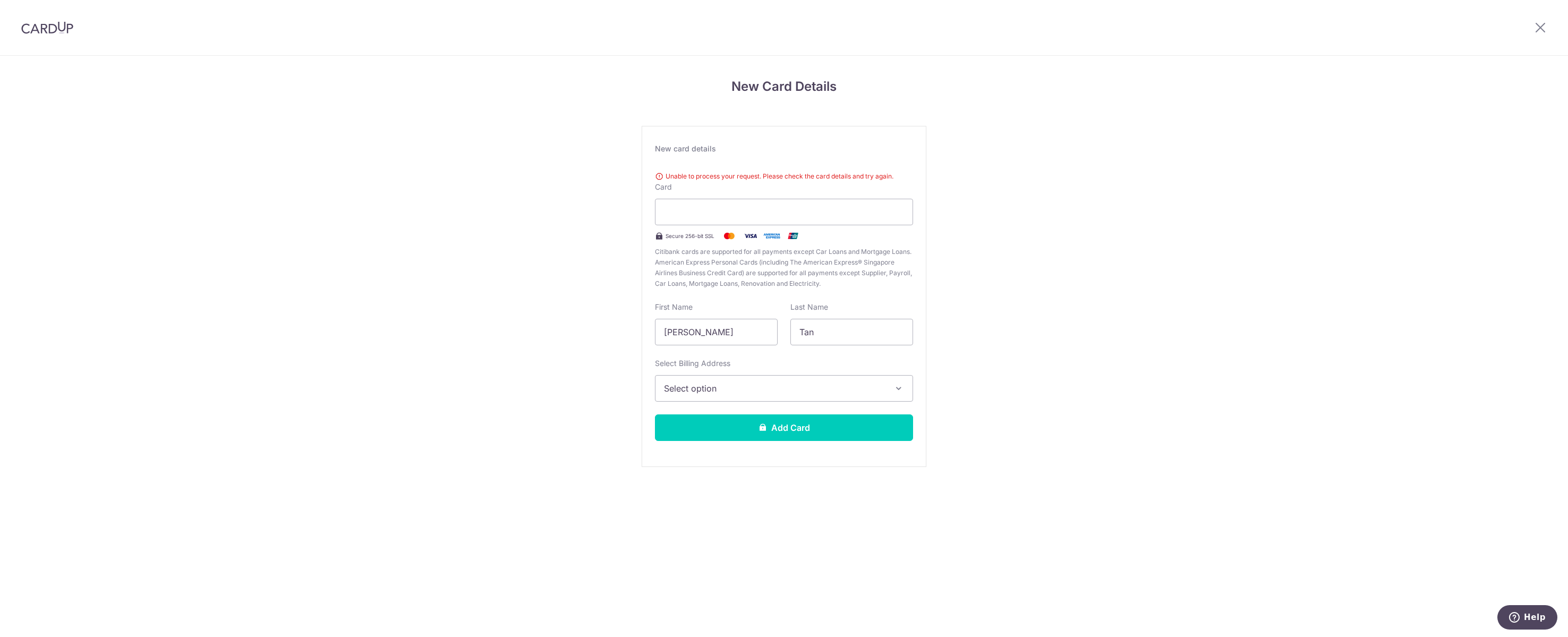
click at [737, 402] on button "Select option" at bounding box center [784, 388] width 258 height 26
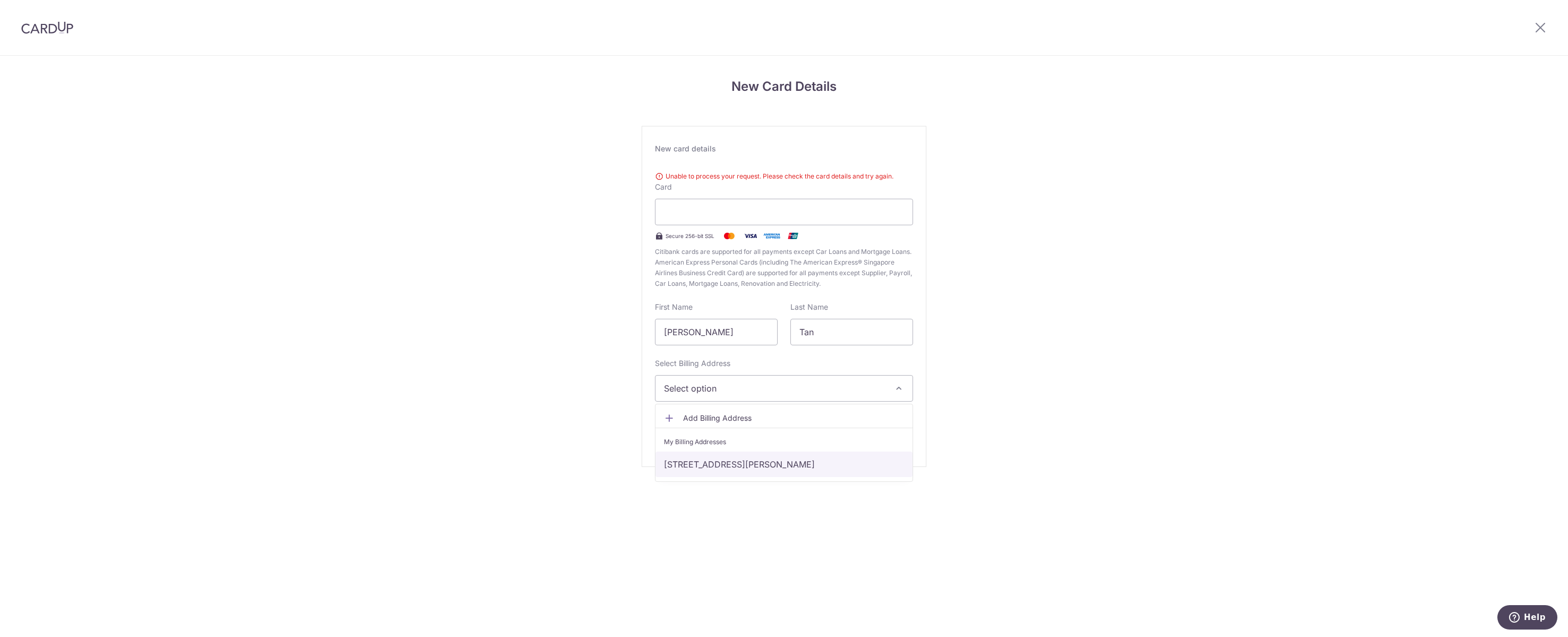
click at [776, 477] on link "15 Kovan Road #11-01, Kovan Melody, Singapore, Singapore-548189" at bounding box center [784, 464] width 257 height 26
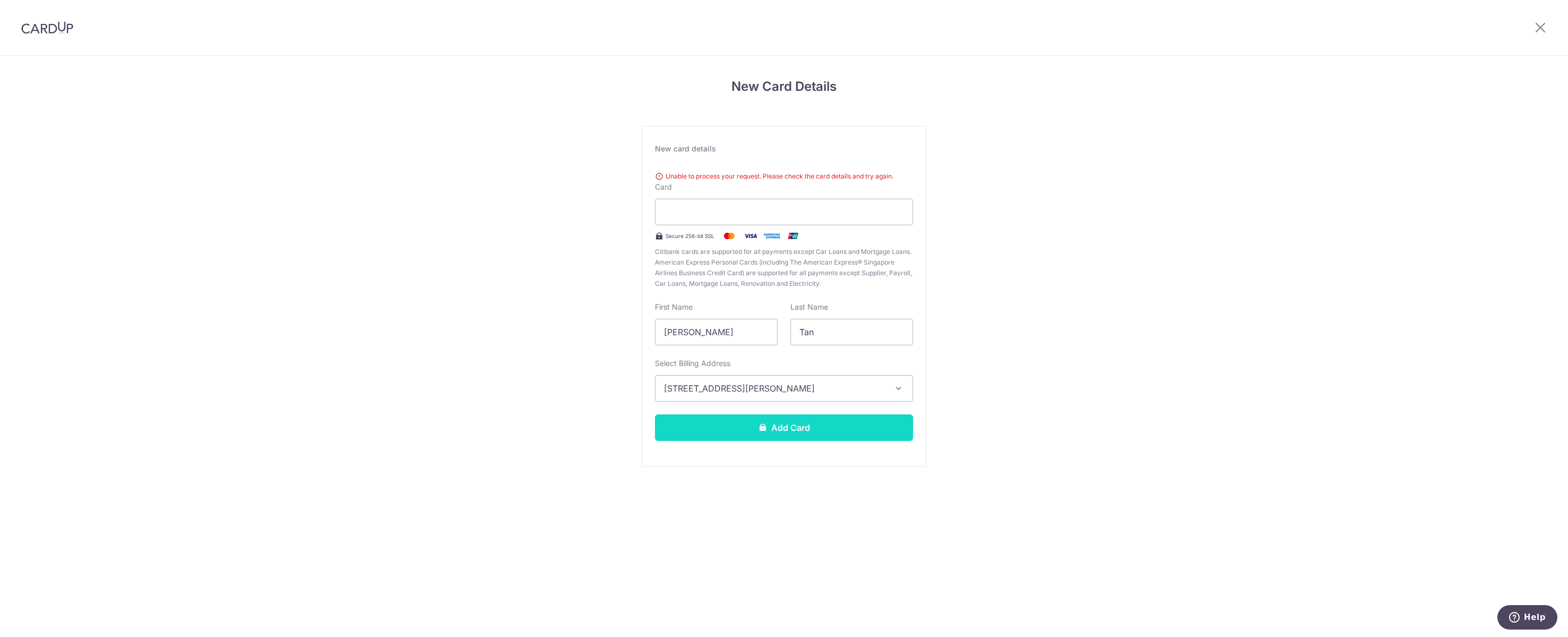
click at [795, 441] on button "Add Card" at bounding box center [784, 428] width 258 height 26
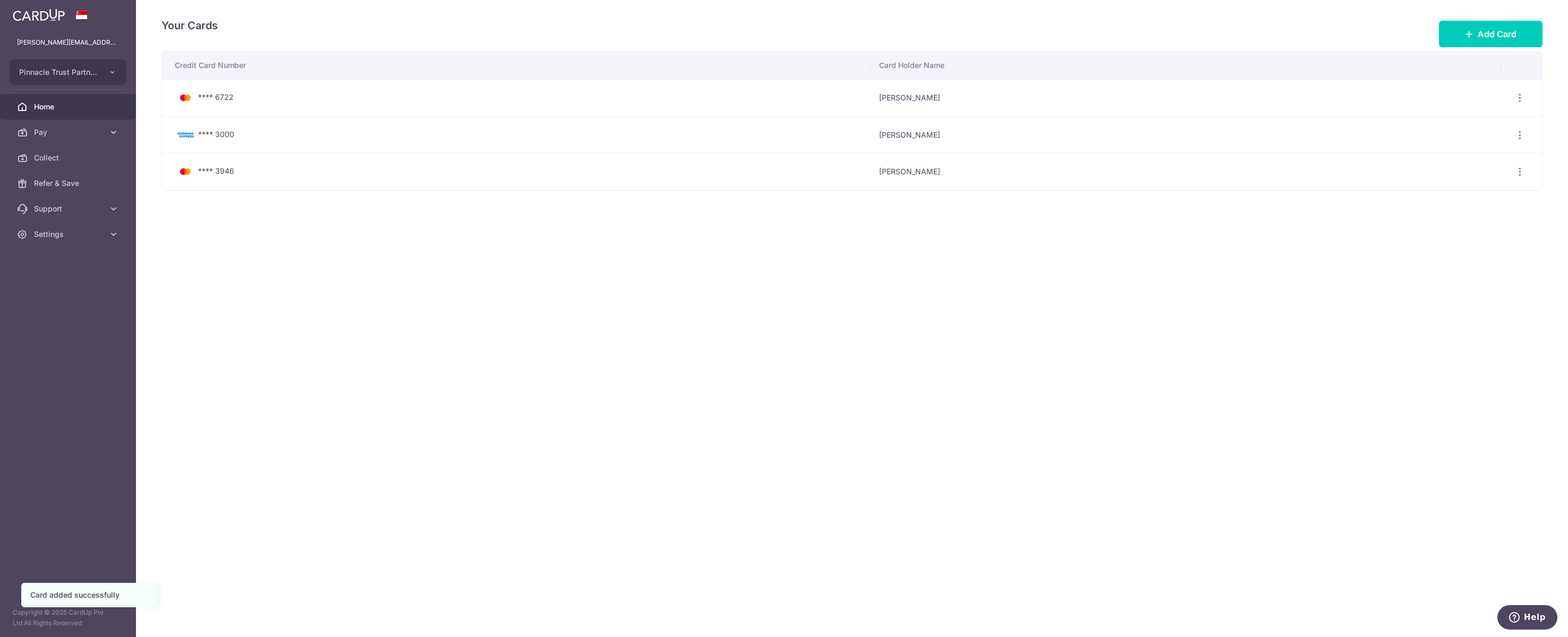
click at [83, 119] on link "Home" at bounding box center [68, 107] width 136 height 26
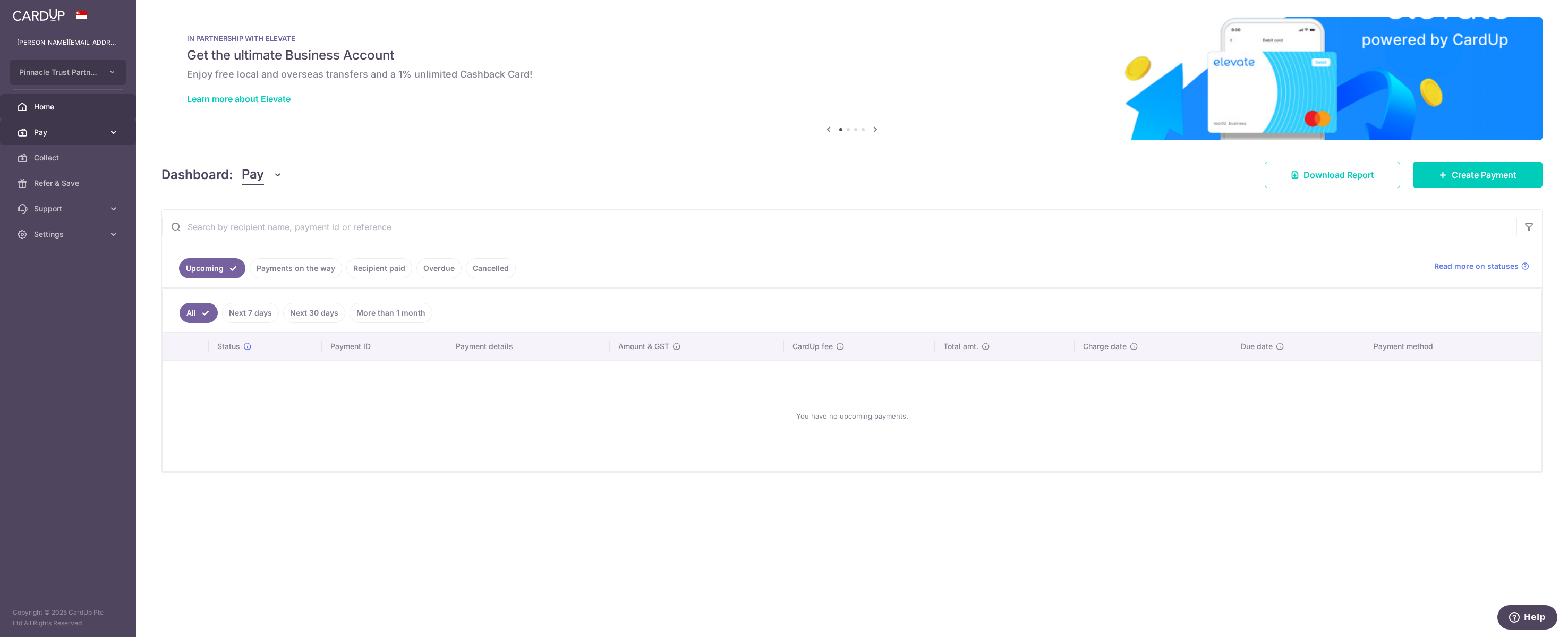
click at [103, 138] on span "Pay" at bounding box center [69, 132] width 70 height 11
click at [67, 171] on link "Payments" at bounding box center [68, 157] width 136 height 26
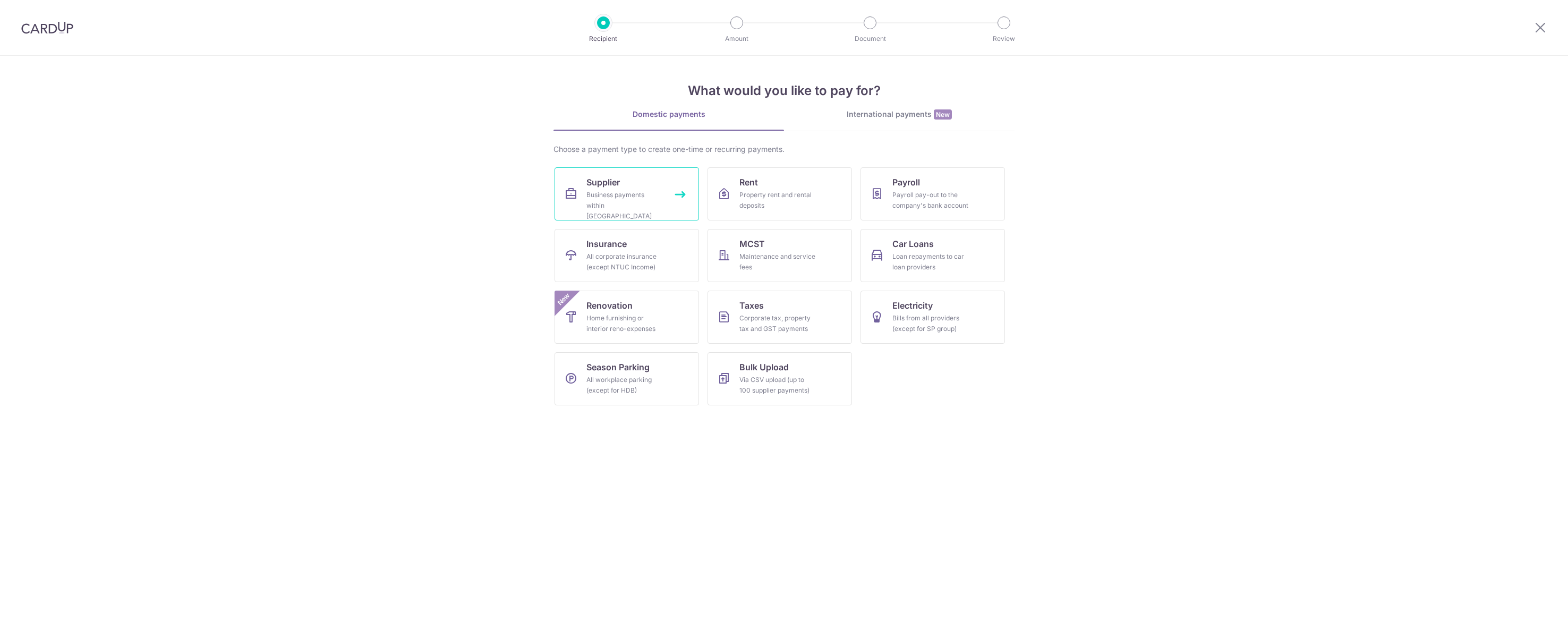
click at [658, 185] on link "Supplier Business payments within [GEOGRAPHIC_DATA]" at bounding box center [626, 194] width 144 height 53
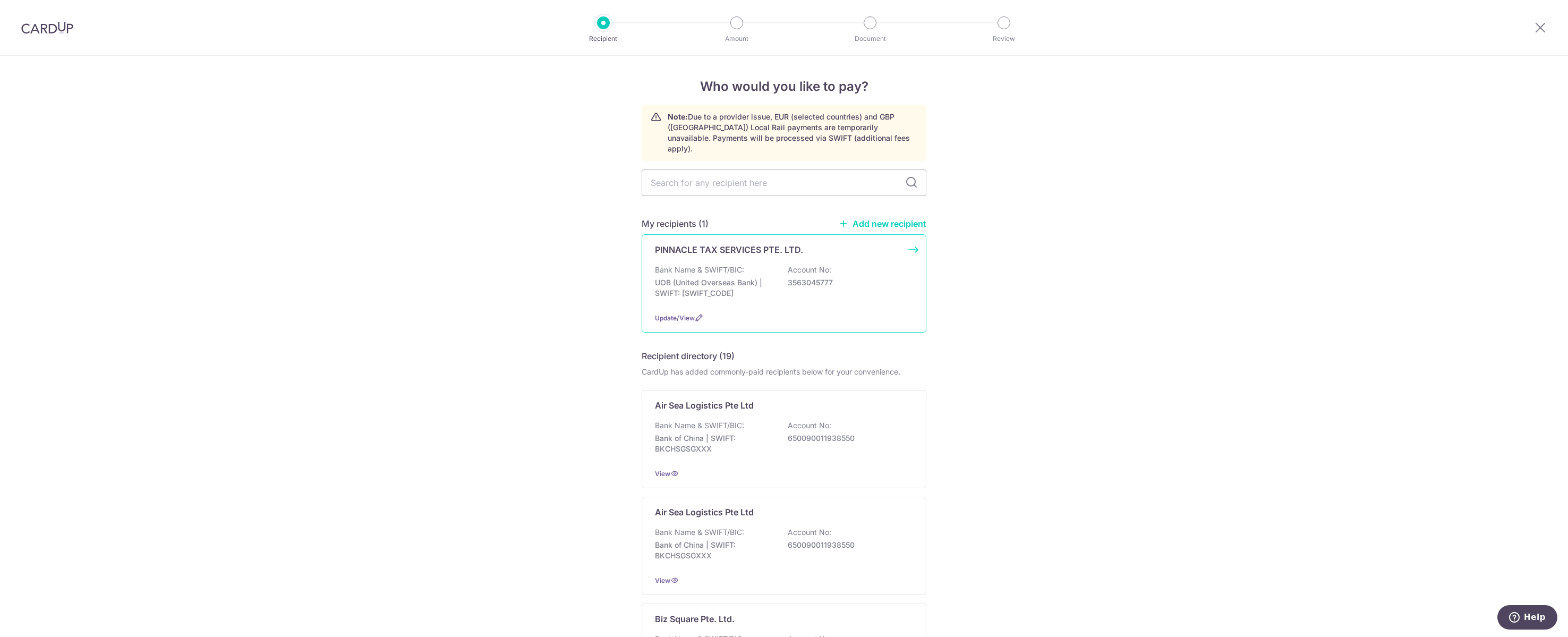
click at [721, 275] on p "Bank Name & SWIFT/BIC:" at bounding box center [700, 270] width 90 height 11
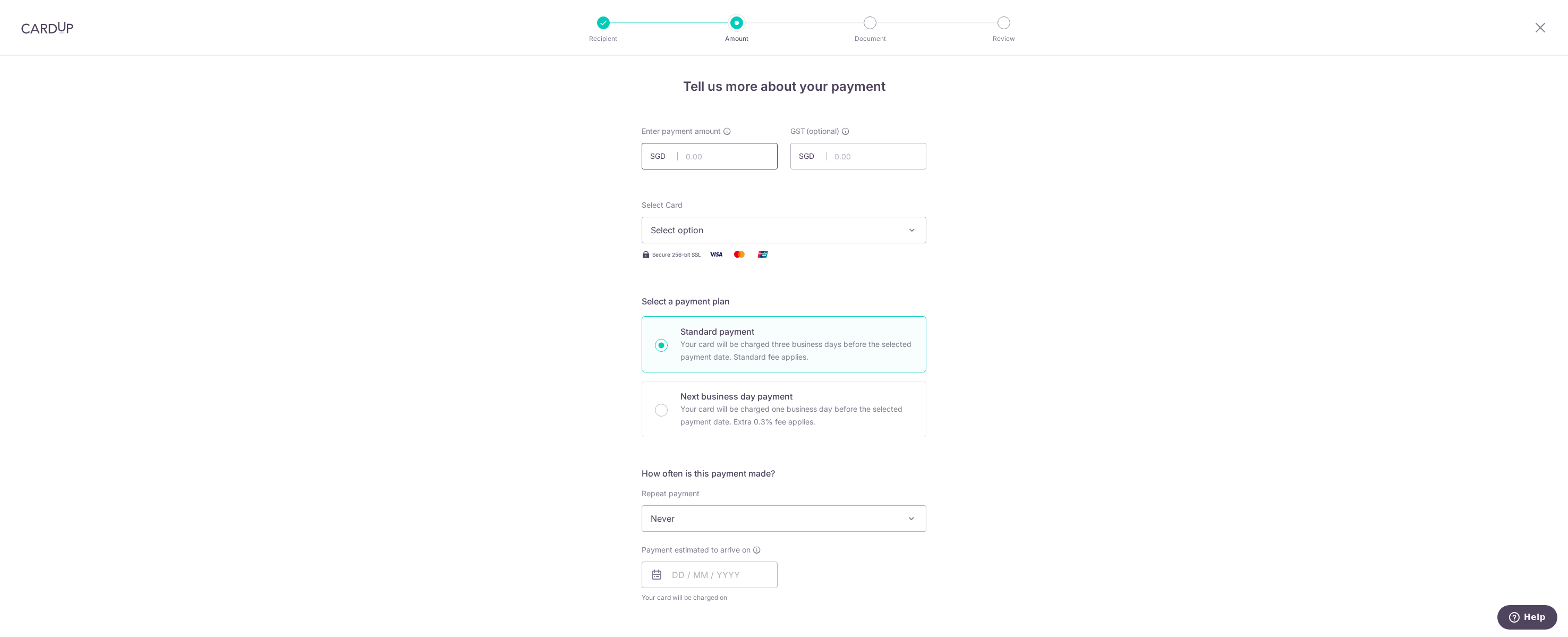
click at [716, 159] on input "text" at bounding box center [709, 156] width 136 height 26
type input "1,345.00"
click at [747, 229] on span "Select option" at bounding box center [774, 230] width 248 height 13
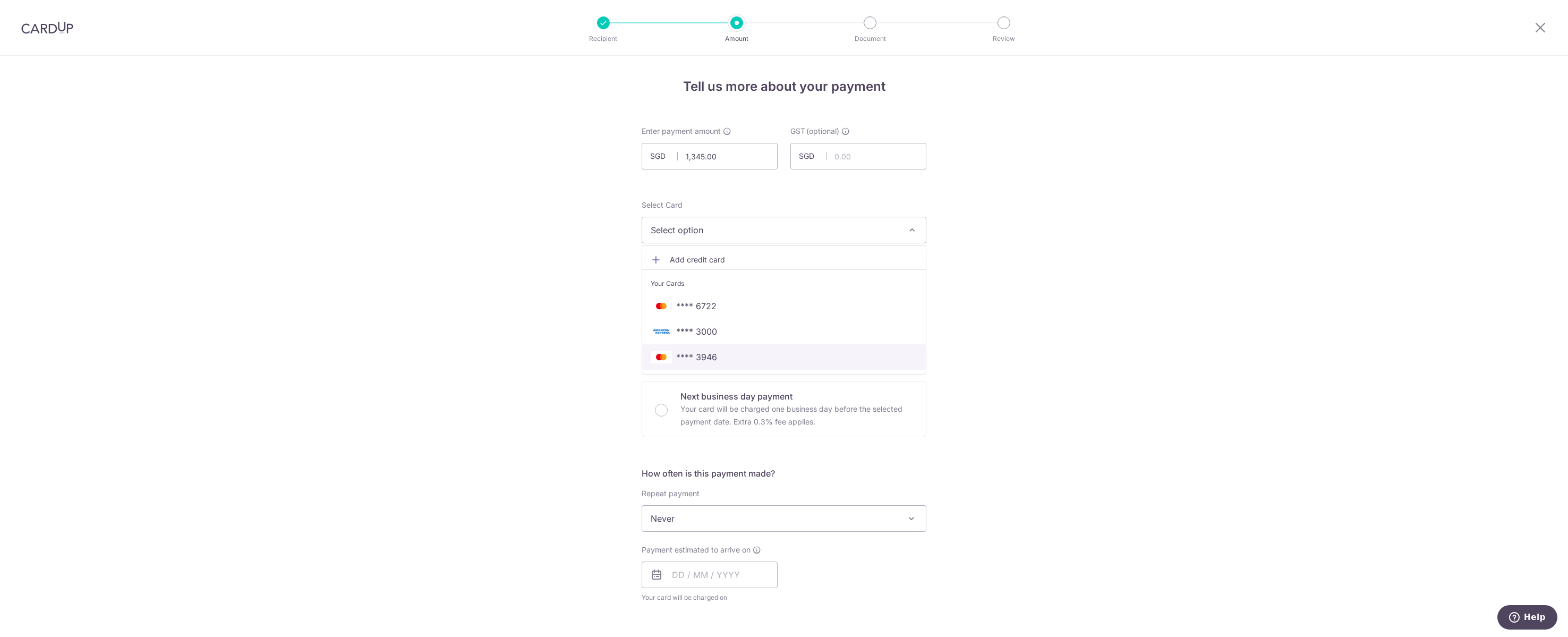
click at [758, 364] on span "**** 3946" at bounding box center [784, 356] width 267 height 13
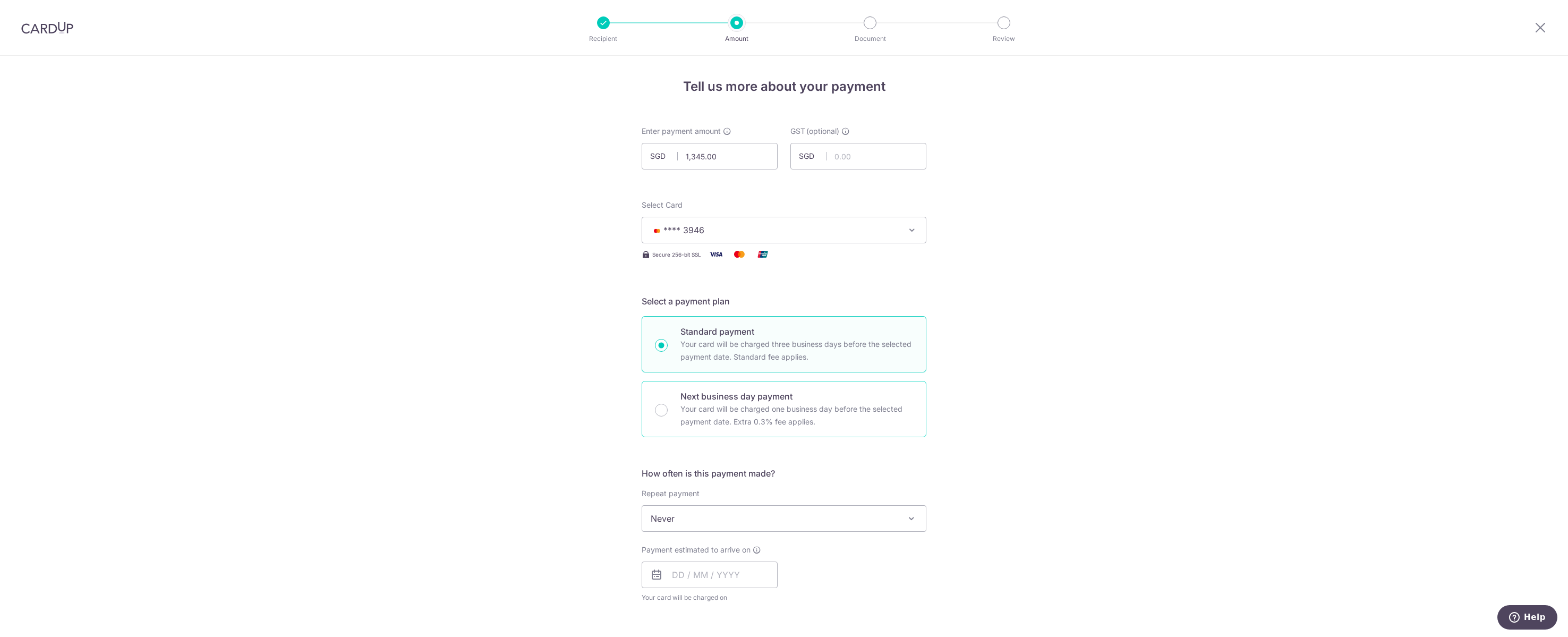
scroll to position [113, 0]
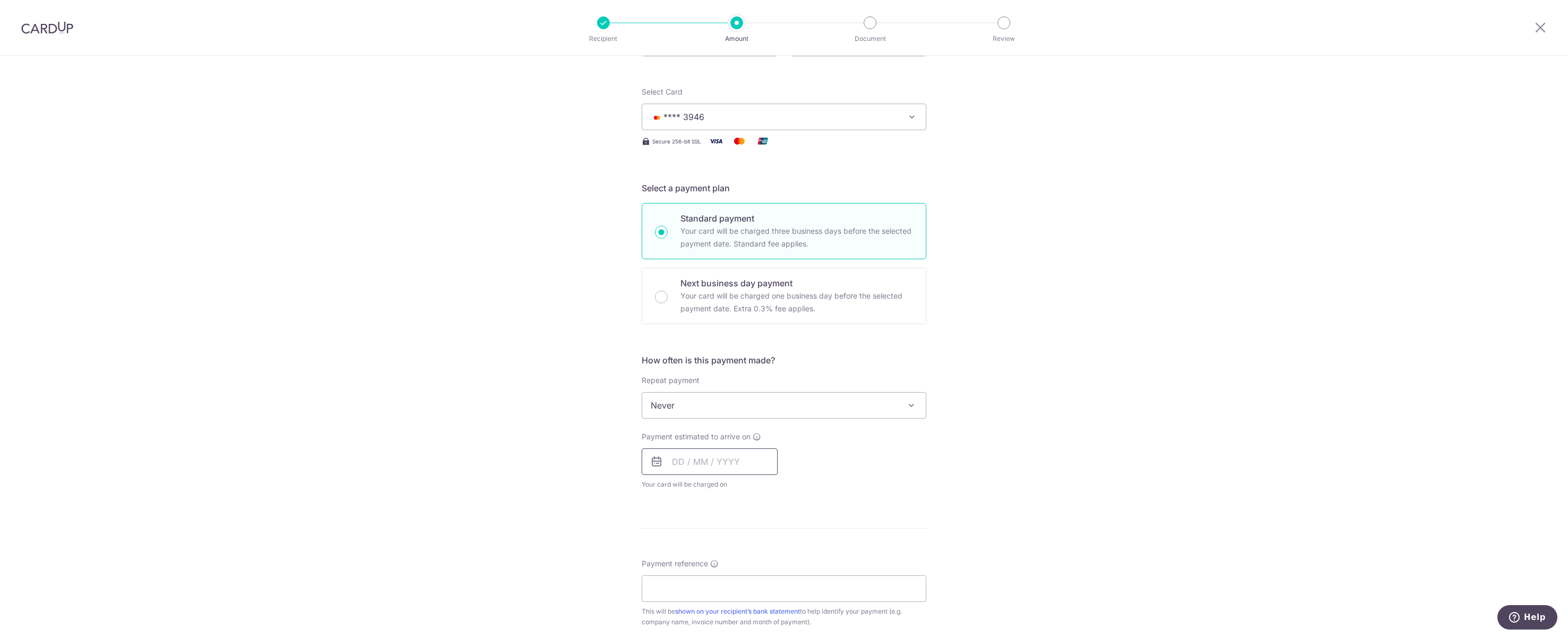
click at [744, 475] on input "text" at bounding box center [709, 462] width 136 height 26
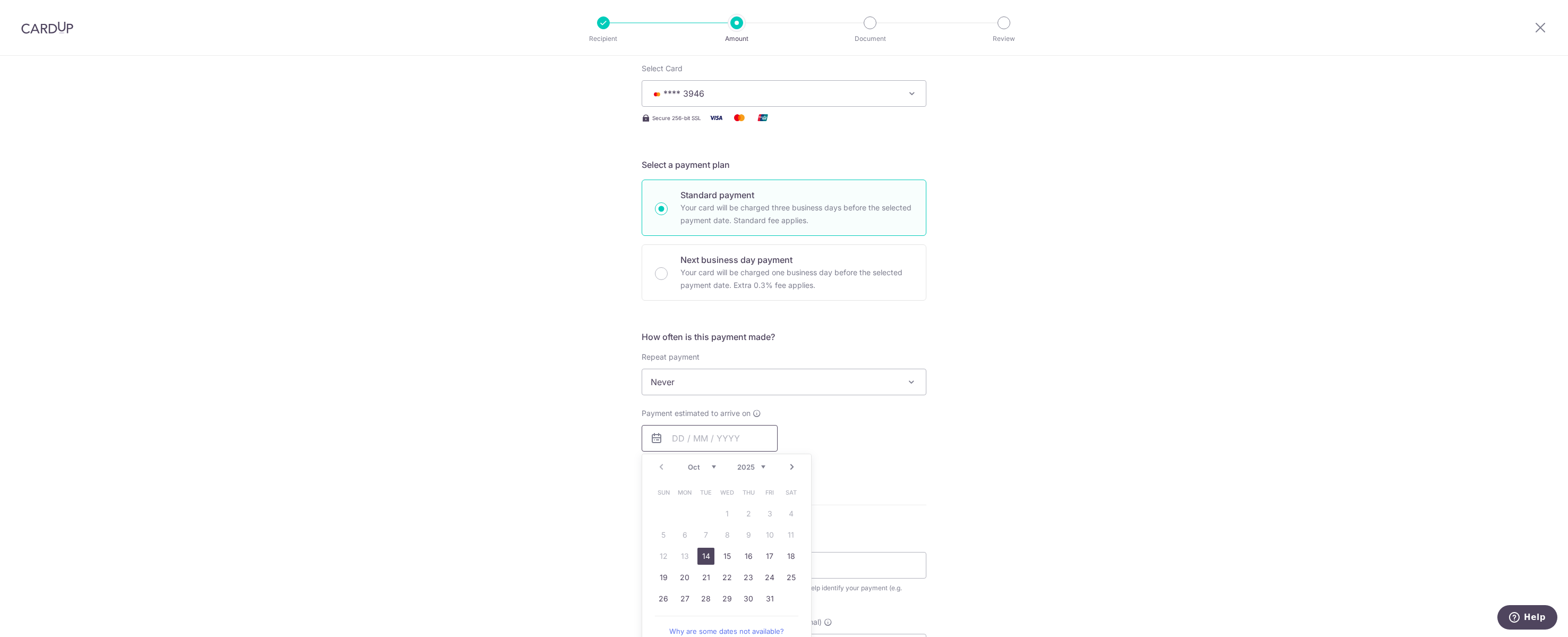
scroll to position [190, 0]
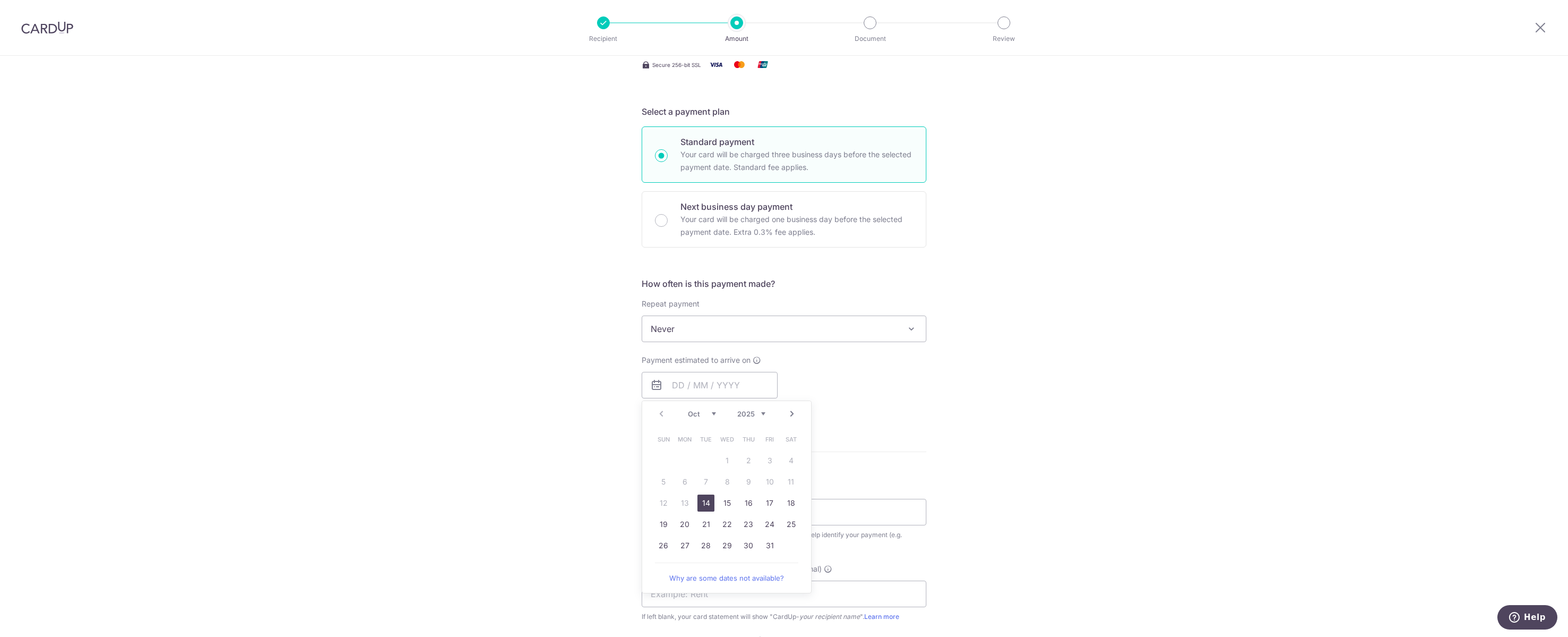
click at [711, 512] on link "14" at bounding box center [706, 503] width 17 height 17
type input "14/10/2025"
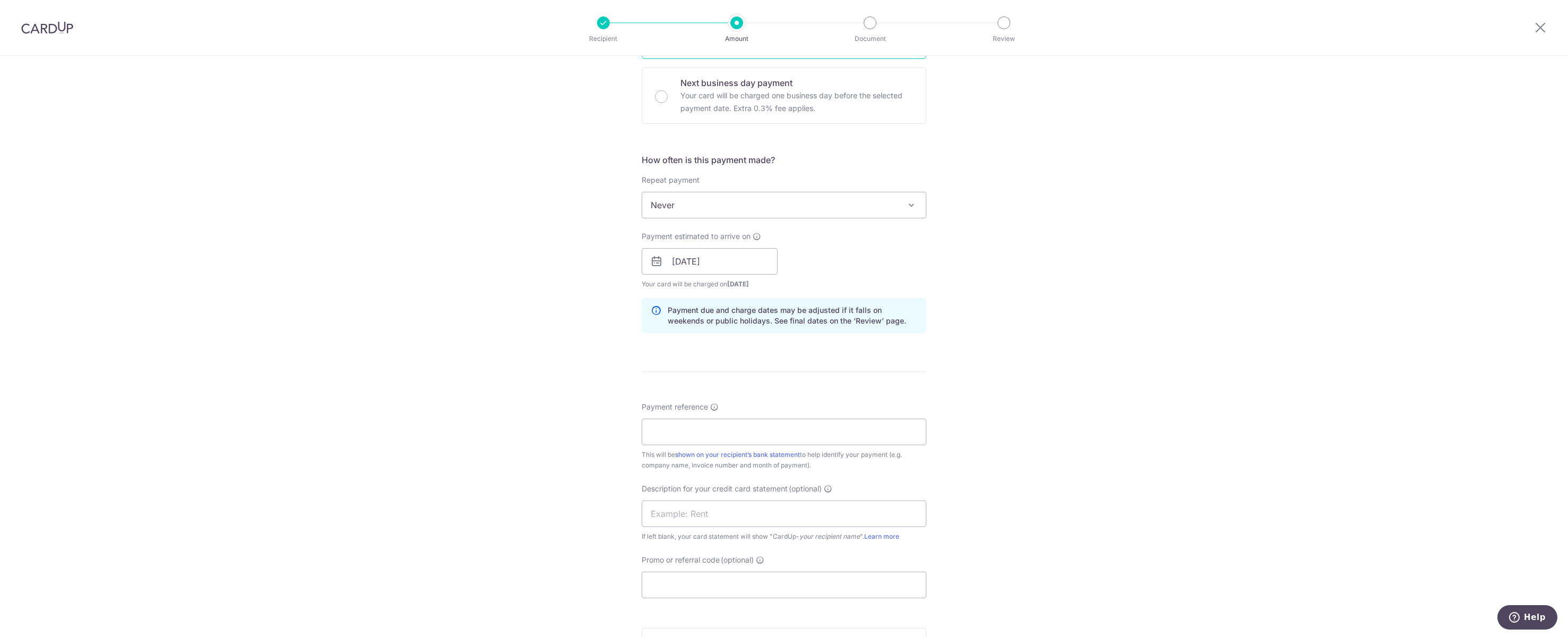
scroll to position [444, 0]
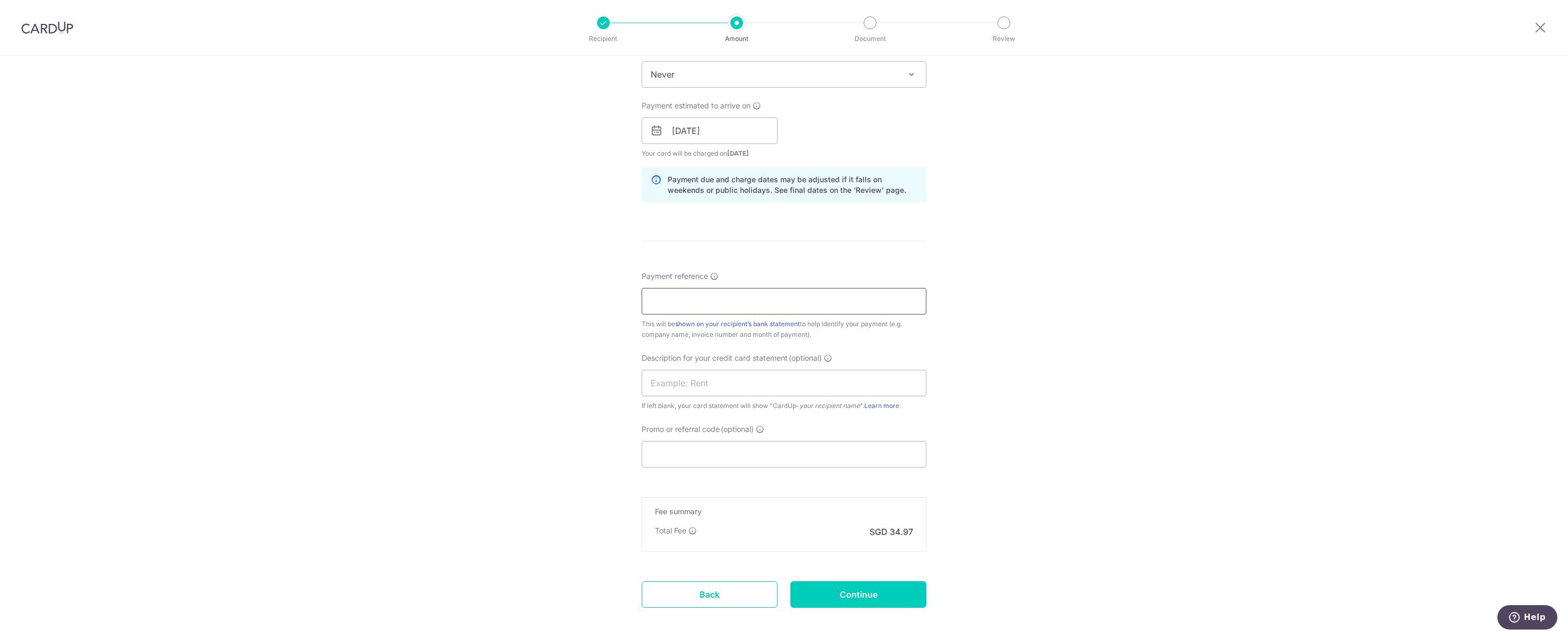
click at [734, 315] on input "Payment reference" at bounding box center [784, 301] width 284 height 26
click at [724, 315] on input "Payment reference" at bounding box center [784, 301] width 284 height 26
paste input "T850411"
type input "T850411"
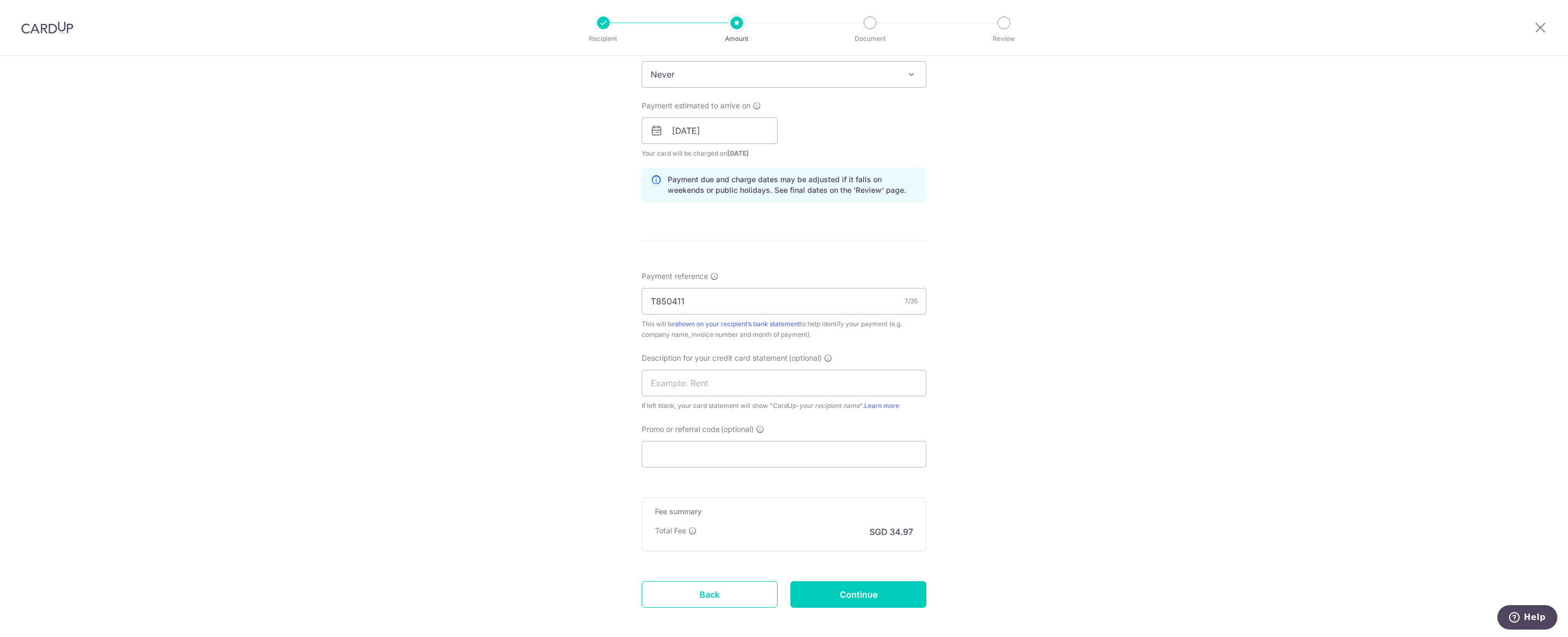
click at [975, 362] on div "Tell us more about your payment Enter payment amount SGD 1,345.00 1345.00 GST (…" at bounding box center [784, 149] width 1568 height 1076
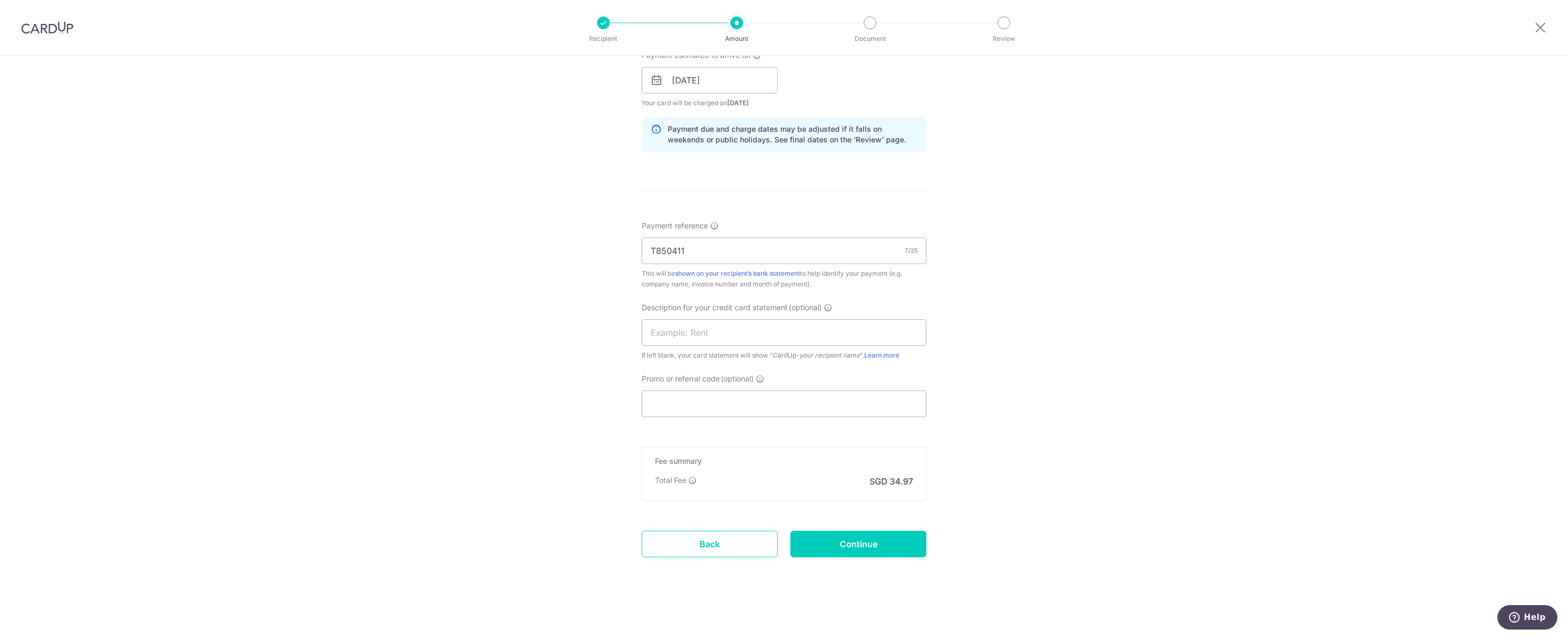
scroll to position [658, 0]
click at [722, 319] on input "text" at bounding box center [784, 333] width 284 height 26
type input "ZLJ EP"
click at [911, 543] on input "Continue" at bounding box center [858, 544] width 136 height 26
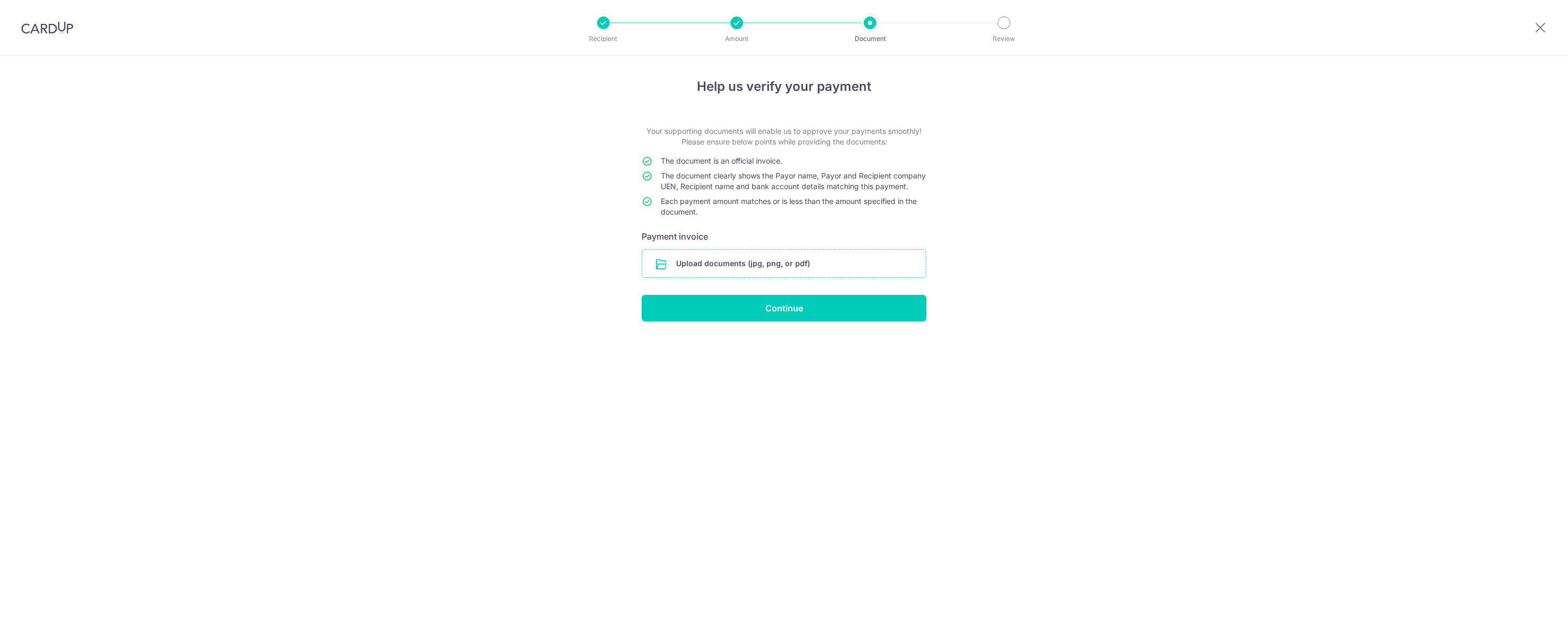
click at [770, 277] on input "file" at bounding box center [784, 263] width 284 height 28
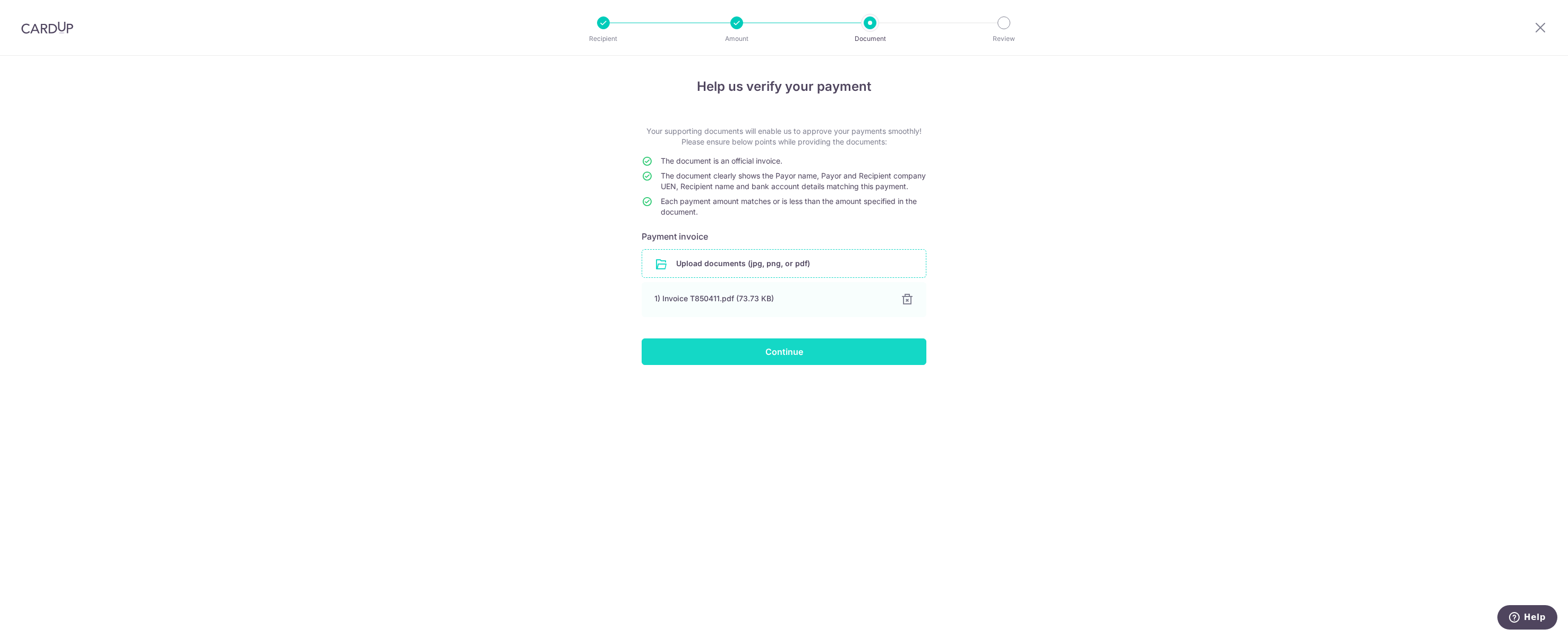
click at [834, 365] on input "Continue" at bounding box center [784, 352] width 284 height 26
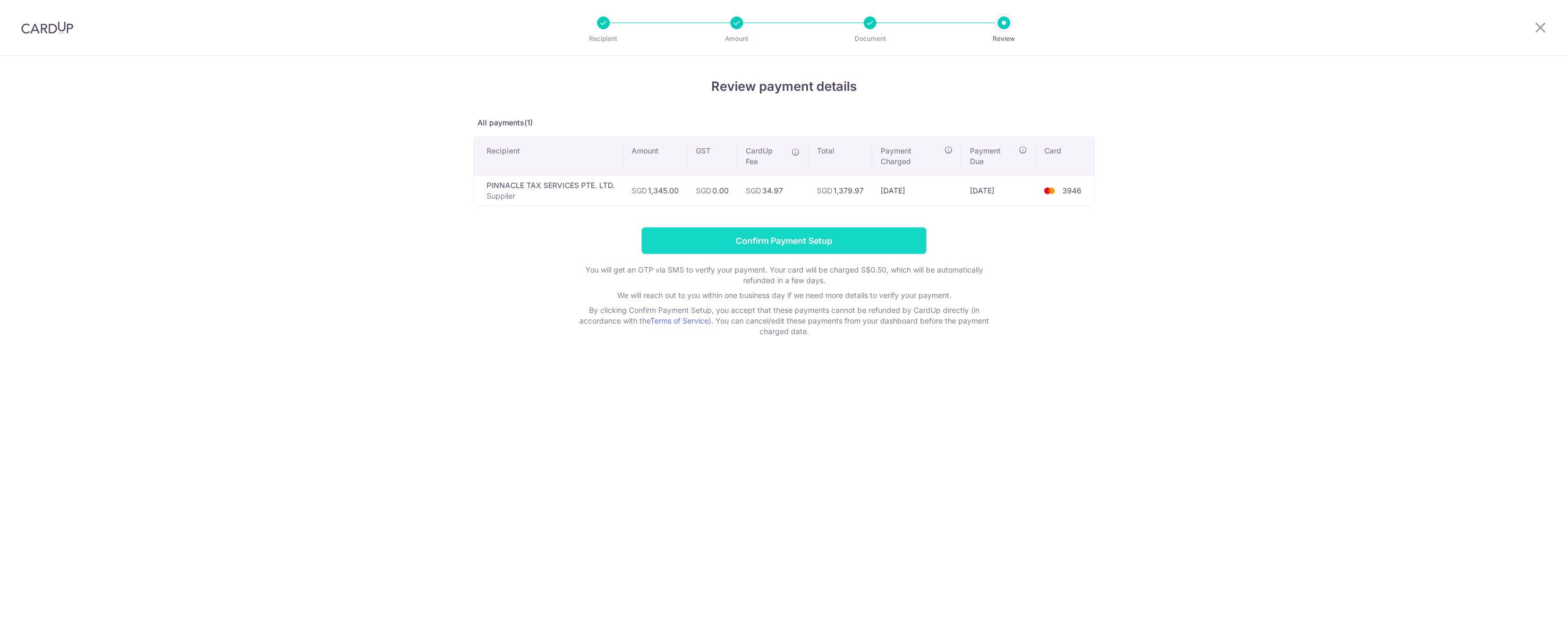
click at [830, 251] on input "Confirm Payment Setup" at bounding box center [784, 240] width 284 height 26
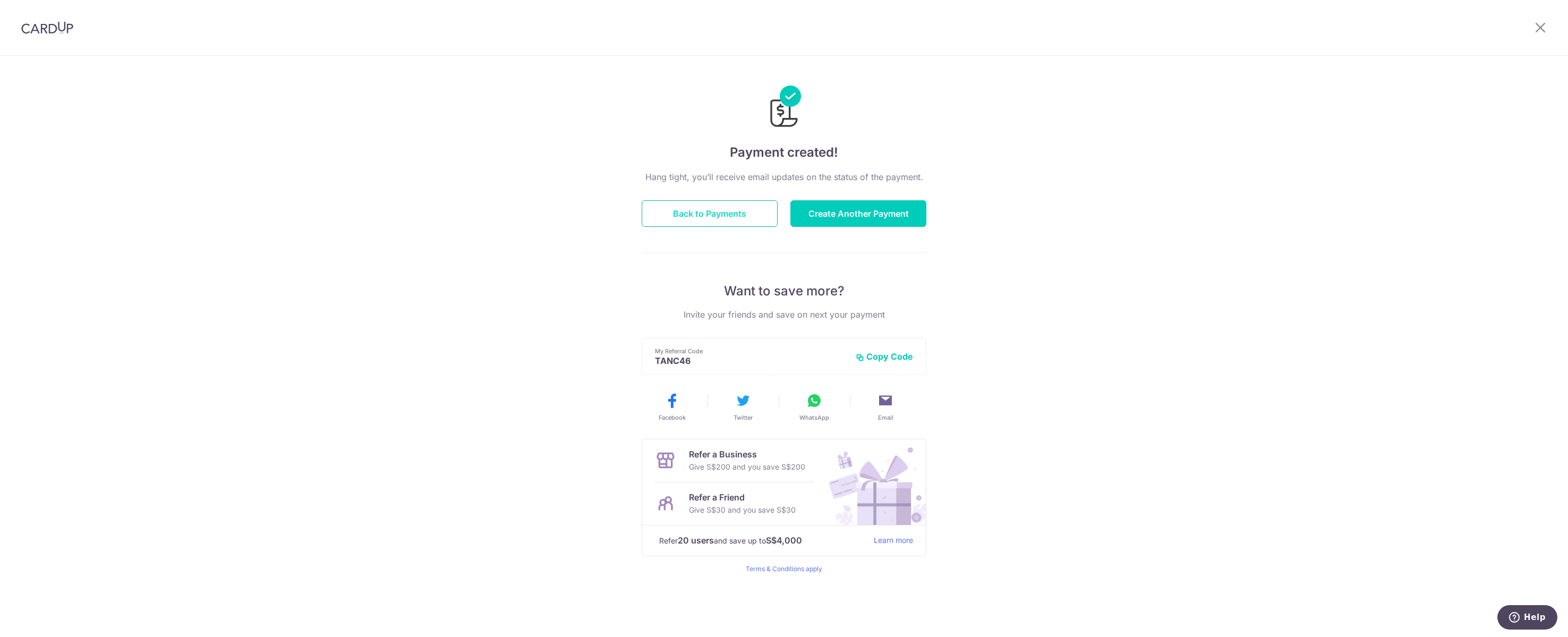
drag, startPoint x: 748, startPoint y: 218, endPoint x: 751, endPoint y: 225, distance: 7.6
click at [748, 218] on button "Back to Payments" at bounding box center [709, 213] width 136 height 26
click at [751, 225] on button "Back to Payments" at bounding box center [709, 213] width 136 height 26
